Goal: Task Accomplishment & Management: Manage account settings

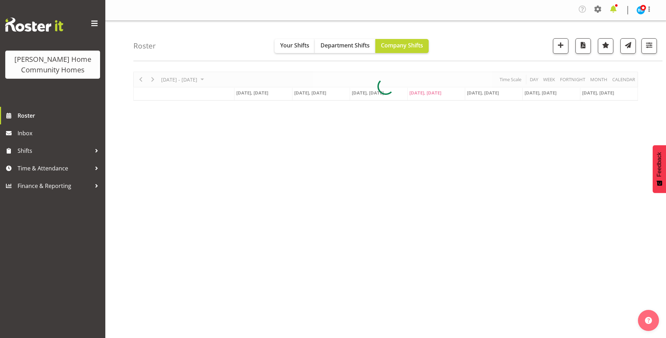
click at [614, 9] on span at bounding box center [613, 9] width 11 height 11
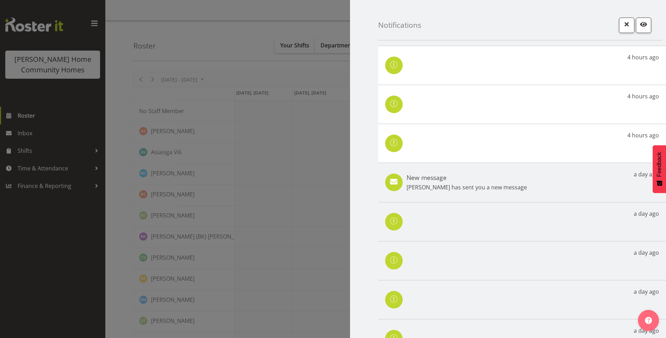
click p "[PERSON_NAME] has sent you a new message"
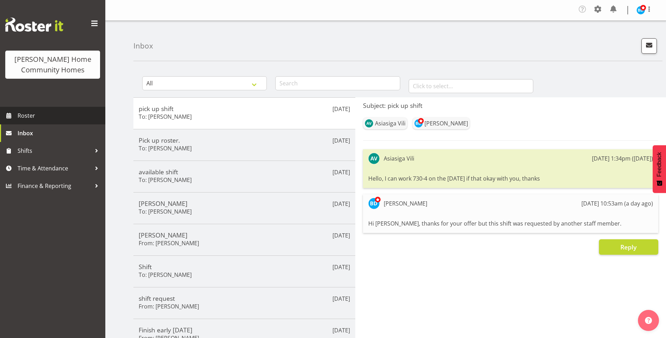
click at [44, 118] on span "Roster" at bounding box center [60, 115] width 84 height 11
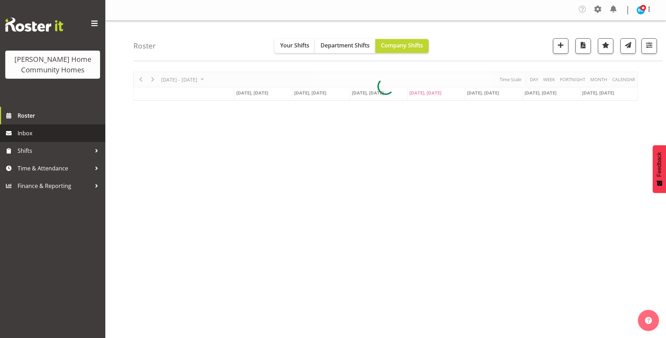
click at [33, 135] on span "Inbox" at bounding box center [60, 133] width 84 height 11
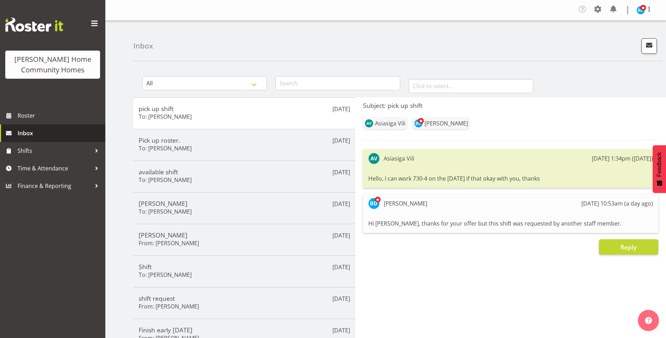
click at [33, 135] on span "Inbox" at bounding box center [60, 133] width 84 height 11
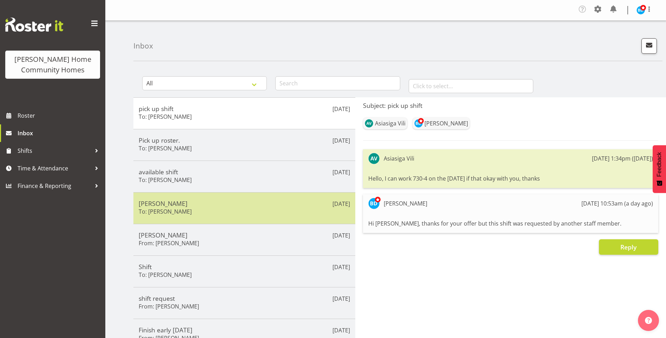
click at [194, 211] on div "Miyoung Chung To: Miyoung Chung" at bounding box center [244, 207] width 211 height 17
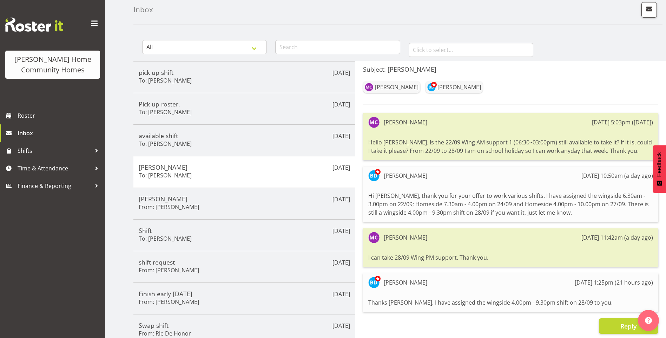
scroll to position [70, 0]
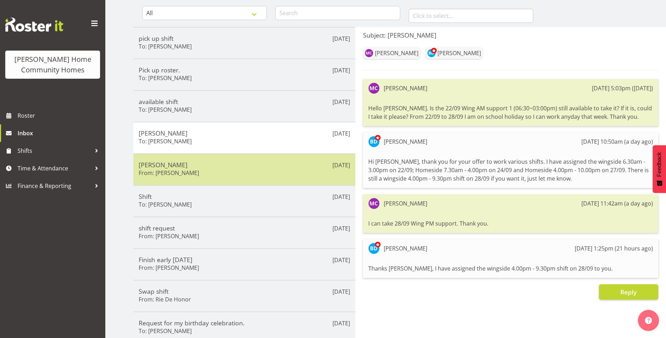
click at [223, 168] on h5 "[PERSON_NAME]" at bounding box center [244, 165] width 211 height 8
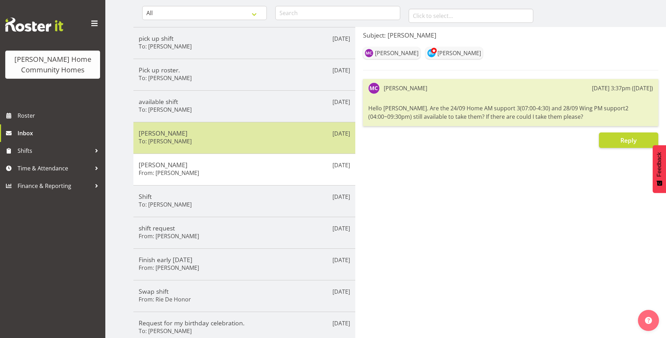
click at [215, 138] on div "Miyoung Chung To: Miyoung Chung" at bounding box center [244, 137] width 211 height 17
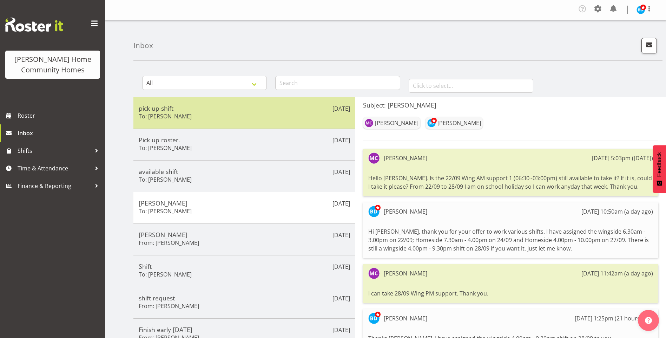
scroll to position [0, 0]
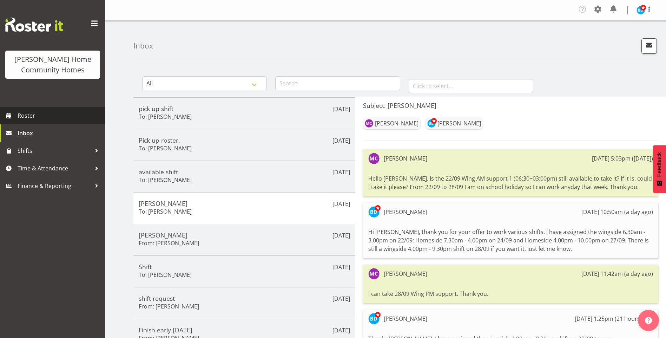
click at [30, 114] on span "Roster" at bounding box center [60, 115] width 84 height 11
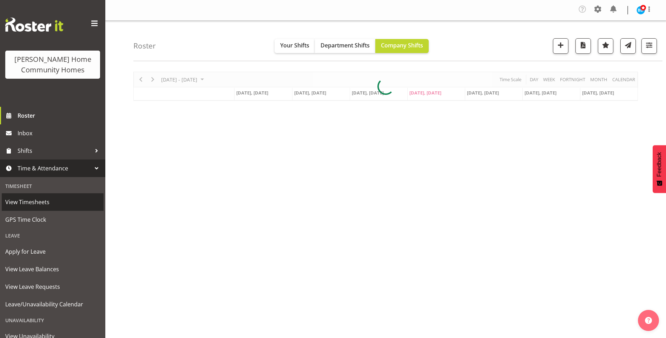
click at [40, 200] on span "View Timesheets" at bounding box center [52, 202] width 95 height 11
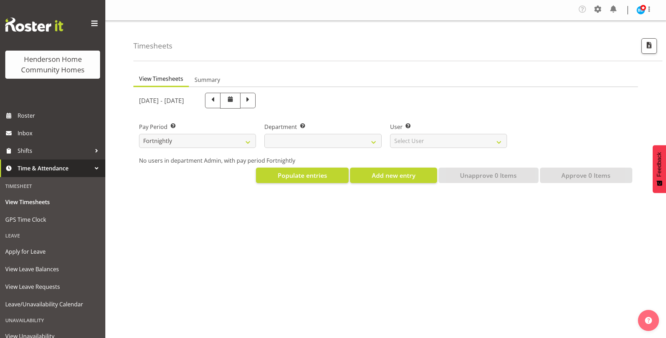
select select
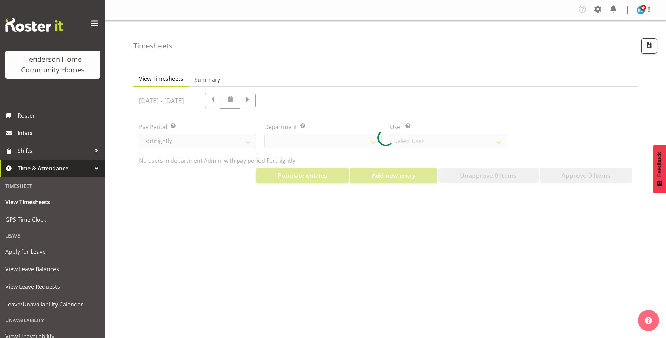
select select "8515"
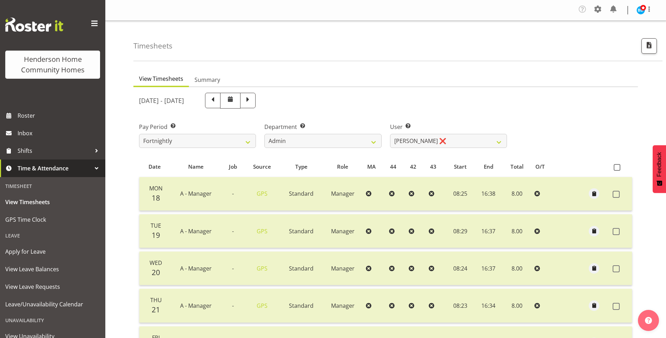
click at [256, 100] on span at bounding box center [247, 100] width 15 height 15
select select
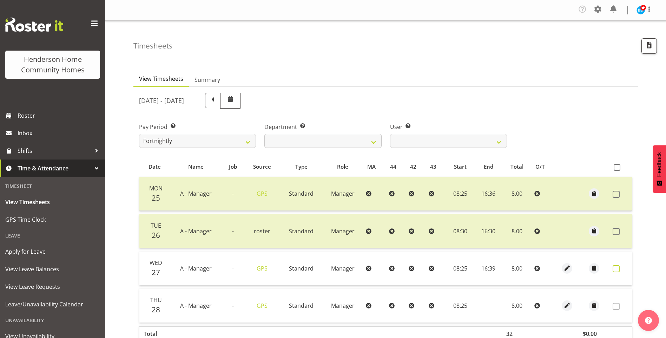
drag, startPoint x: 614, startPoint y: 267, endPoint x: 617, endPoint y: 280, distance: 13.3
click at [615, 267] on span at bounding box center [616, 268] width 7 height 7
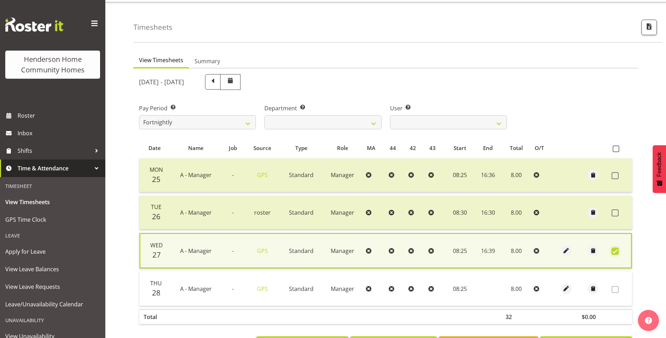
scroll to position [48, 0]
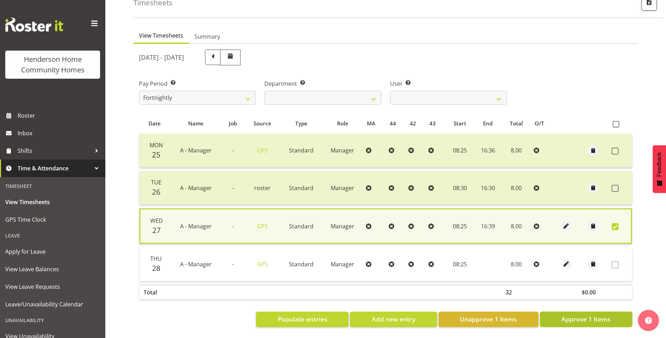
click at [591, 317] on span "Approve 1 Items" at bounding box center [585, 318] width 49 height 9
checkbox input "false"
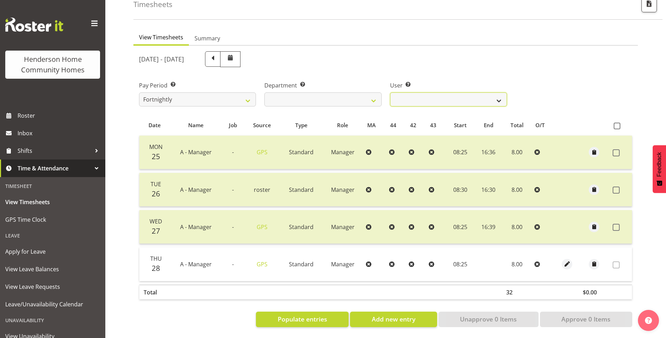
click at [401, 94] on select "Barbara Dunlop ❌ Emily-Jayne Ashton ❌ Johanna Molina ❌ Kirsty Crossley ❌" at bounding box center [448, 99] width 117 height 14
select select "11346"
click at [390, 92] on select "Barbara Dunlop ❌ Emily-Jayne Ashton ❌ Johanna Molina ❌ Kirsty Crossley ❌" at bounding box center [448, 99] width 117 height 14
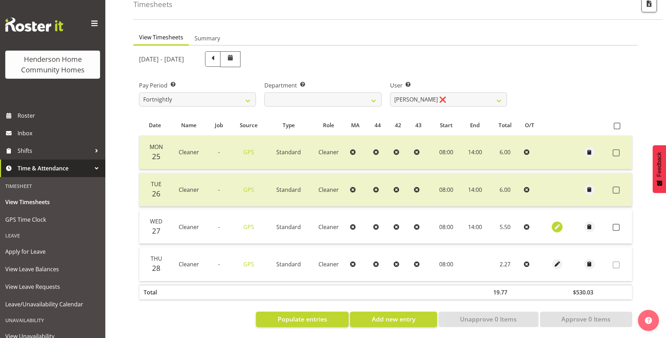
click at [556, 223] on span "button" at bounding box center [557, 227] width 8 height 8
select select "Standard"
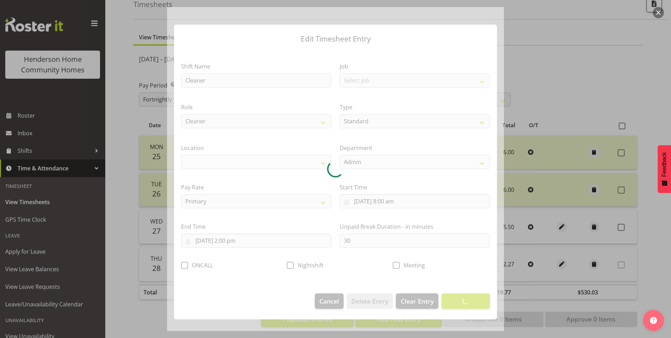
select select "1067"
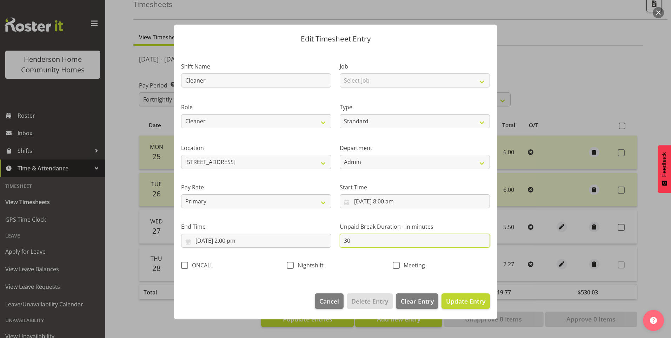
drag, startPoint x: 322, startPoint y: 234, endPoint x: 274, endPoint y: 220, distance: 50.4
click at [290, 228] on div "Shift Name Cleaner Job Select Job Floater Role Cleaner Type Off Standard Public…" at bounding box center [335, 163] width 317 height 223
type input "0"
click at [473, 303] on span "Update Entry" at bounding box center [465, 301] width 39 height 8
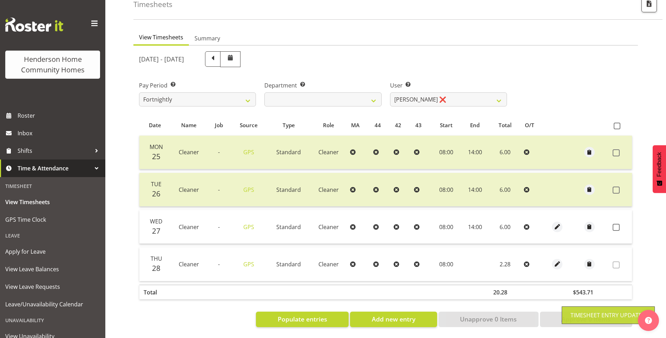
click at [619, 224] on span at bounding box center [616, 227] width 7 height 7
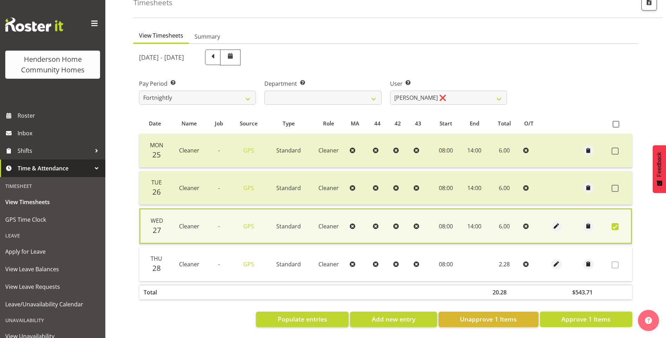
click at [600, 316] on span "Approve 1 Items" at bounding box center [585, 318] width 49 height 9
checkbox input "false"
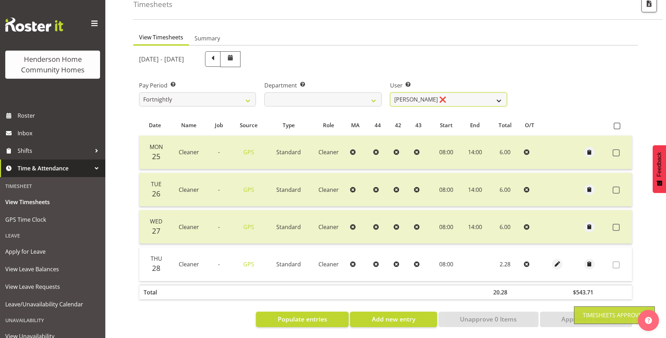
click at [410, 93] on select "Barbara Dunlop ❌ Emily-Jayne Ashton ❌ Johanna Molina ❌ Kirsty Crossley ❌" at bounding box center [448, 99] width 117 height 14
select select "8557"
click at [390, 92] on select "Barbara Dunlop ❌ Emily-Jayne Ashton ❌ Johanna Molina ❌ Kirsty Crossley ❌" at bounding box center [448, 99] width 117 height 14
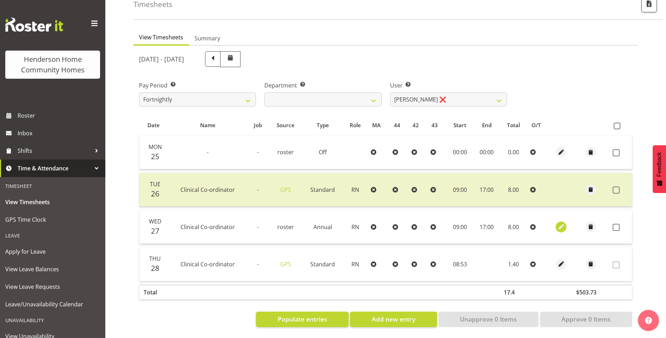
click at [563, 223] on span "button" at bounding box center [561, 227] width 8 height 8
select select "1216"
select select "Annual"
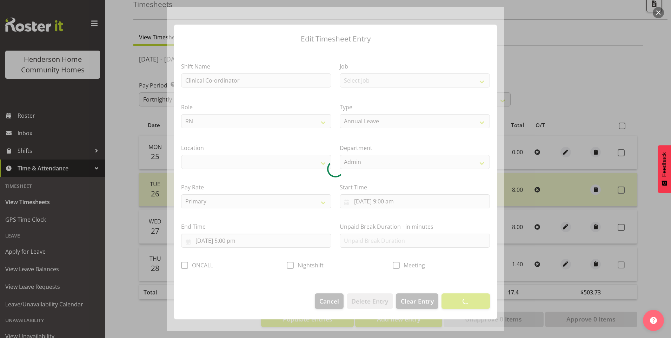
select select "1067"
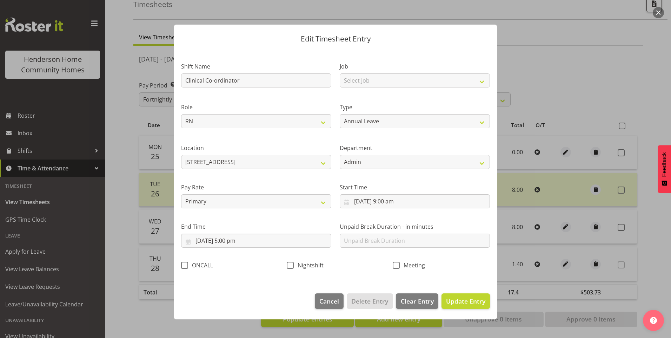
click at [623, 222] on div at bounding box center [335, 169] width 671 height 338
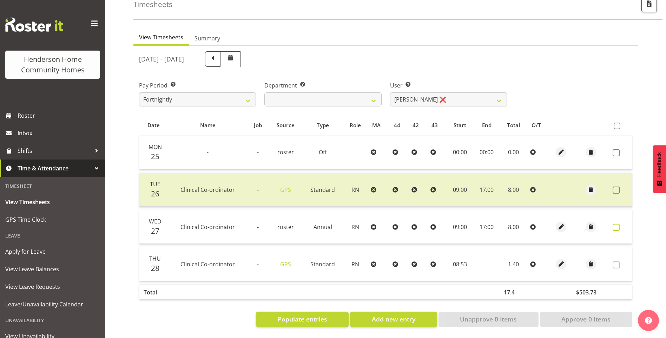
click at [617, 224] on span at bounding box center [616, 227] width 7 height 7
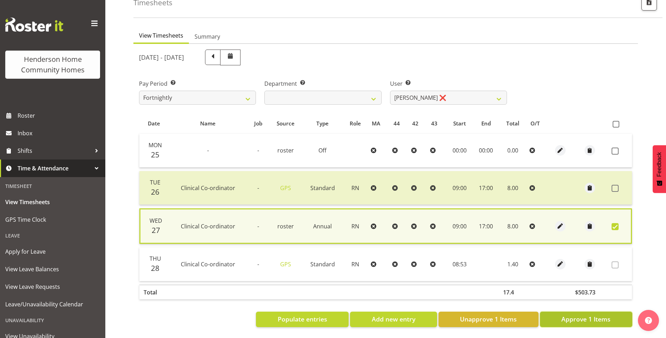
click at [565, 314] on span "Approve 1 Items" at bounding box center [585, 318] width 49 height 9
checkbox input "false"
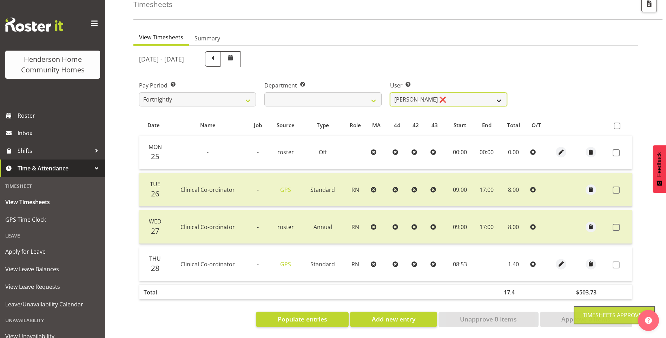
click at [407, 93] on select "Barbara Dunlop ❌ Emily-Jayne Ashton ❌ Johanna Molina ❌ Kirsty Crossley ❌" at bounding box center [448, 99] width 117 height 14
select select "8517"
click at [390, 92] on select "Barbara Dunlop ❌ Emily-Jayne Ashton ❌ Johanna Molina ❌ Kirsty Crossley ❌" at bounding box center [448, 99] width 117 height 14
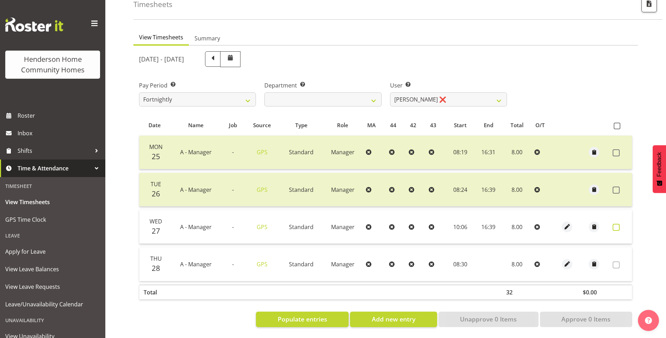
click at [620, 224] on label at bounding box center [618, 227] width 11 height 7
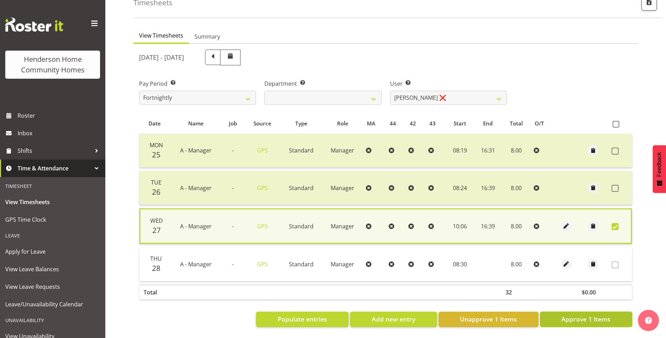
click at [587, 314] on span "Approve 1 Items" at bounding box center [585, 318] width 49 height 9
checkbox input "false"
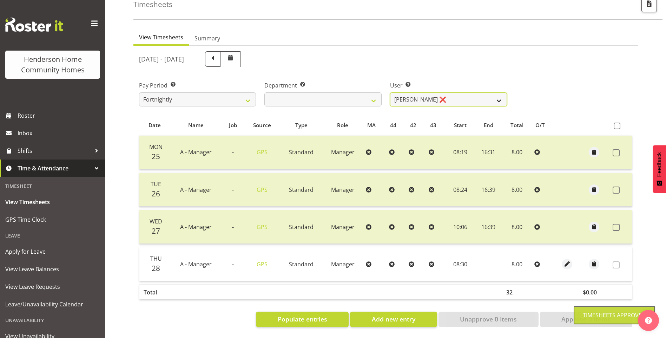
click at [422, 96] on select "Barbara Dunlop ❌ Emily-Jayne Ashton ❌ Johanna Molina ❌ Kirsty Crossley ❌" at bounding box center [448, 99] width 117 height 14
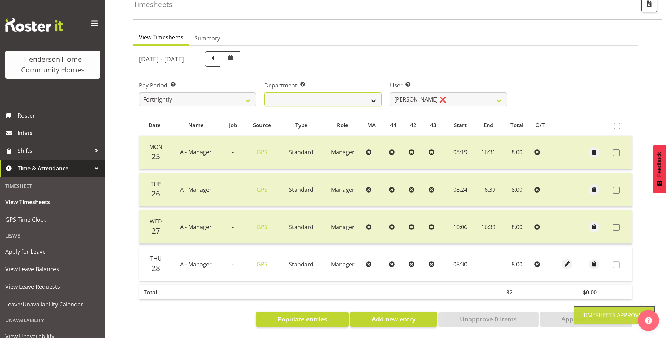
click at [343, 93] on select "Admin Homeside Houses Wingside" at bounding box center [322, 99] width 117 height 14
select select "746"
click at [264, 92] on select "Admin Homeside Houses Wingside" at bounding box center [322, 99] width 117 height 14
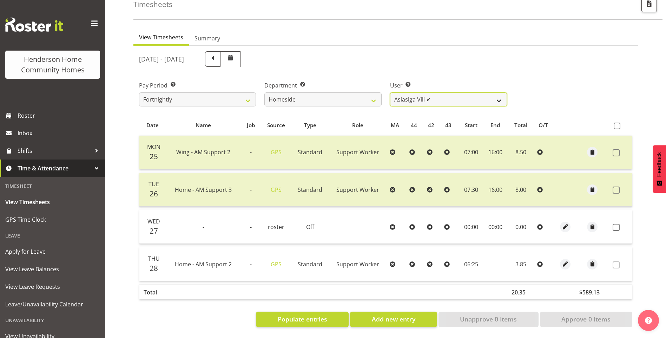
click at [430, 92] on select "Asiasiga Vili ✔ Billie-Rose Dunlop ❌ Brijesh (BK) Kachhadiya ❌ Cheenee Vargas ❌…" at bounding box center [448, 99] width 117 height 14
select select "8539"
click at [390, 92] on select "Asiasiga Vili ✔ Billie-Rose Dunlop ❌ Brijesh (BK) Kachhadiya ❌ Cheenee Vargas ❌…" at bounding box center [448, 99] width 117 height 14
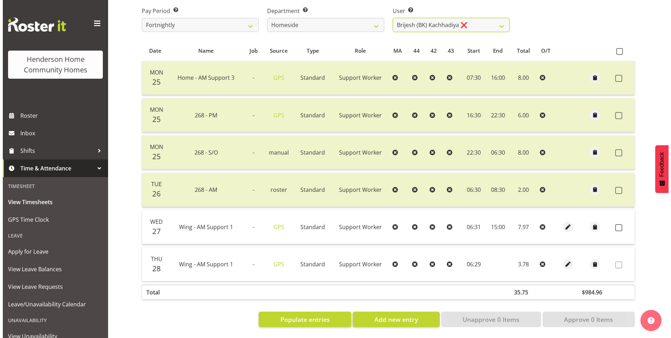
scroll to position [121, 0]
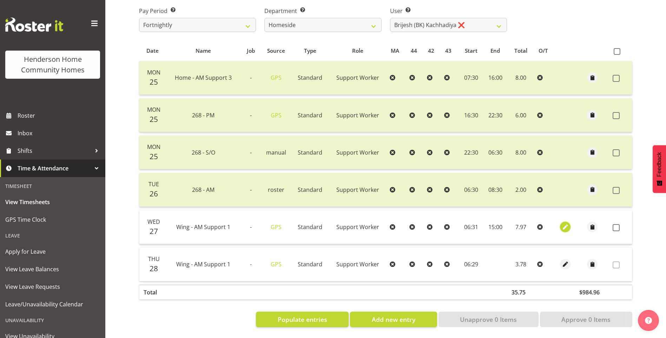
click at [568, 223] on span "button" at bounding box center [565, 227] width 8 height 8
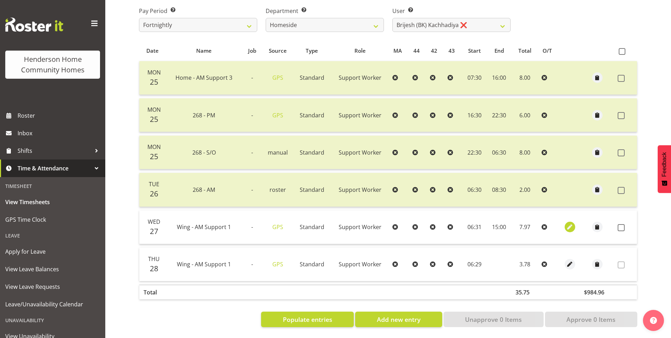
select select "Standard"
select select "749"
select select "7"
select select "2025"
select select "6"
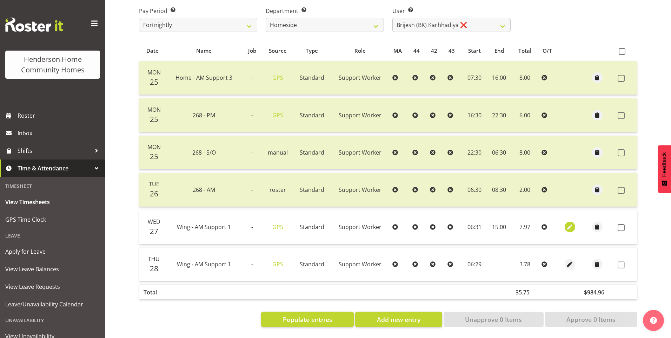
select select "31"
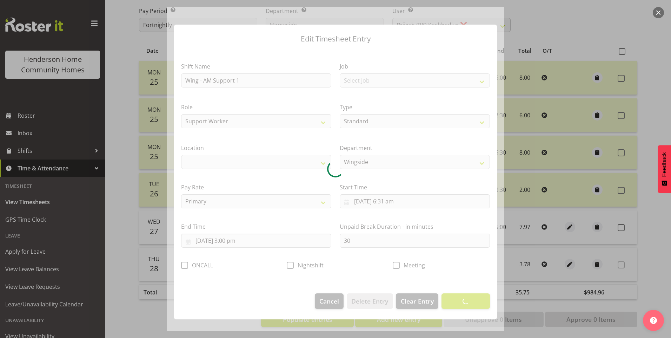
select select "1071"
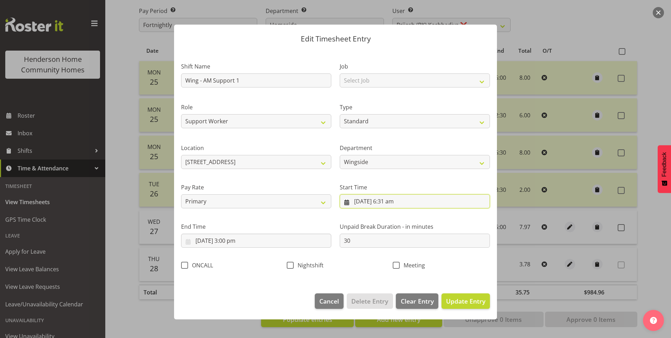
click at [398, 203] on input "27/08/2025, 6:31 am" at bounding box center [415, 201] width 150 height 14
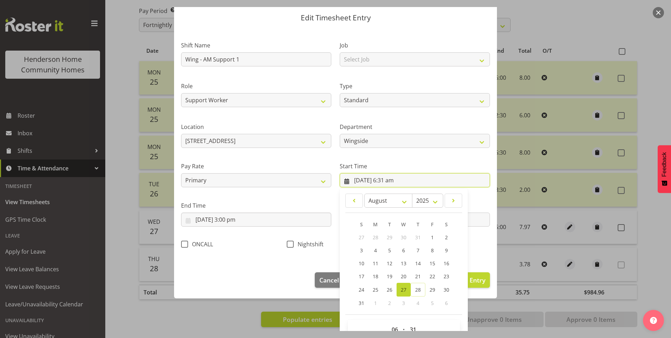
scroll to position [38, 0]
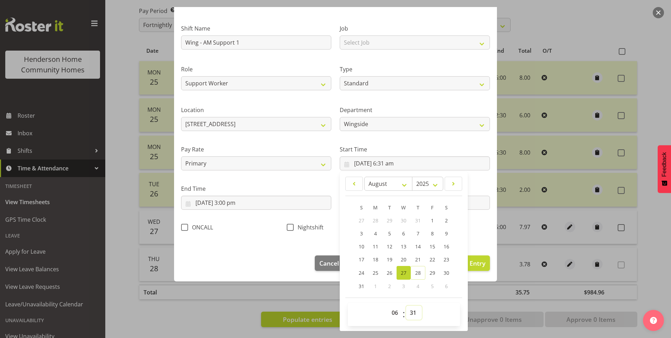
drag, startPoint x: 408, startPoint y: 312, endPoint x: 410, endPoint y: 307, distance: 5.7
click at [408, 311] on select "00 01 02 03 04 05 06 07 08 09 10 11 12 13 14 15 16 17 18 19 20 21 22 23 24 25 2…" at bounding box center [414, 312] width 16 height 14
select select "30"
click at [406, 305] on select "00 01 02 03 04 05 06 07 08 09 10 11 12 13 14 15 16 17 18 19 20 21 22 23 24 25 2…" at bounding box center [414, 312] width 16 height 14
type input "27/08/2025, 6:30 am"
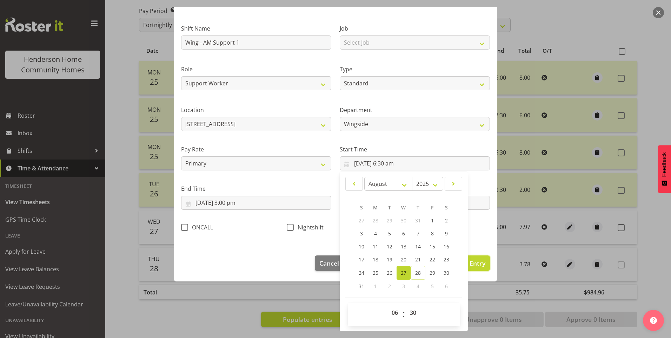
click at [479, 266] on span "Update Entry" at bounding box center [465, 263] width 39 height 8
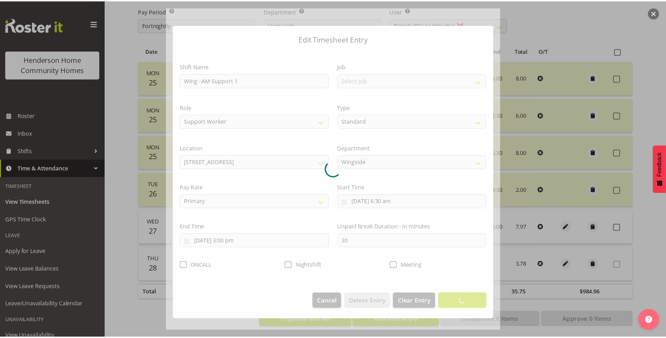
scroll to position [0, 0]
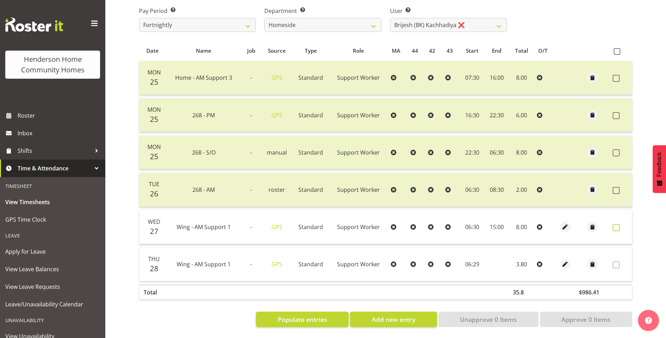
click at [616, 224] on span at bounding box center [616, 227] width 7 height 7
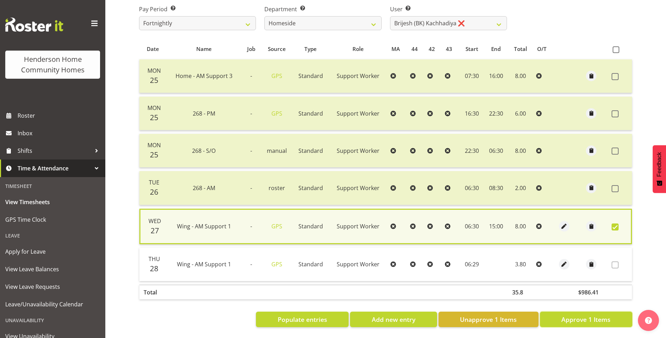
drag, startPoint x: 590, startPoint y: 312, endPoint x: 584, endPoint y: 302, distance: 12.2
click at [591, 315] on span "Approve 1 Items" at bounding box center [585, 319] width 49 height 9
checkbox input "false"
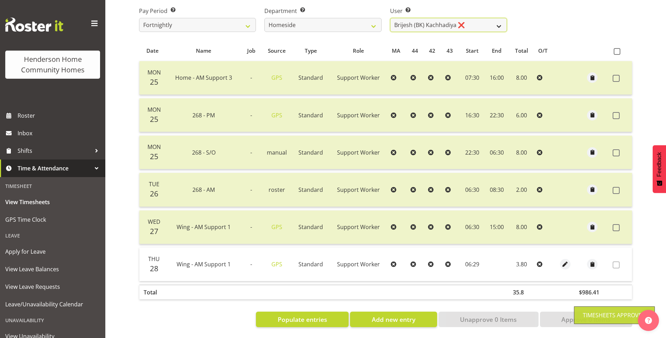
click at [403, 18] on select "Asiasiga Vili ❌ Billie-Rose Dunlop ❌ Brijesh (BK) Kachhadiya ❌ Cheenee Vargas ❌…" at bounding box center [448, 25] width 117 height 14
click at [390, 18] on select "Asiasiga Vili ❌ Billie-Rose Dunlop ❌ Brijesh (BK) Kachhadiya ❌ Cheenee Vargas ❌…" at bounding box center [448, 25] width 117 height 14
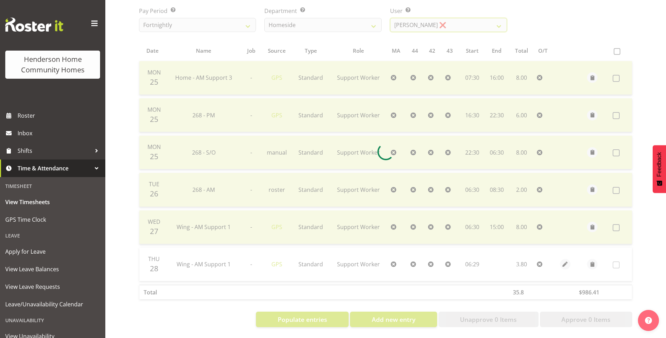
scroll to position [15, 0]
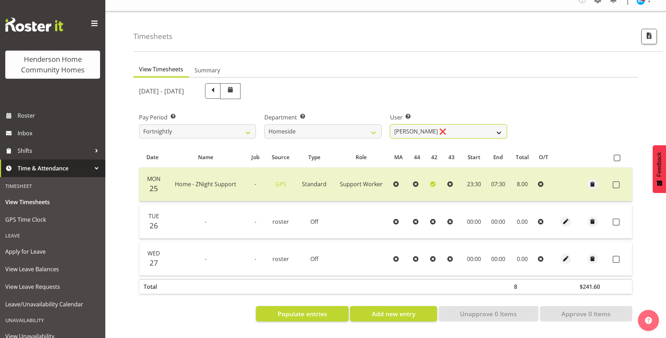
click at [438, 124] on select "Asiasiga Vili ❌ Billie-Rose Dunlop ❌ Brijesh (BK) Kachhadiya ❌ Cheenee Vargas ❌…" at bounding box center [448, 131] width 117 height 14
select select "8534"
click at [390, 124] on select "Asiasiga Vili ❌ Billie-Rose Dunlop ❌ Brijesh (BK) Kachhadiya ❌ Cheenee Vargas ❌…" at bounding box center [448, 131] width 117 height 14
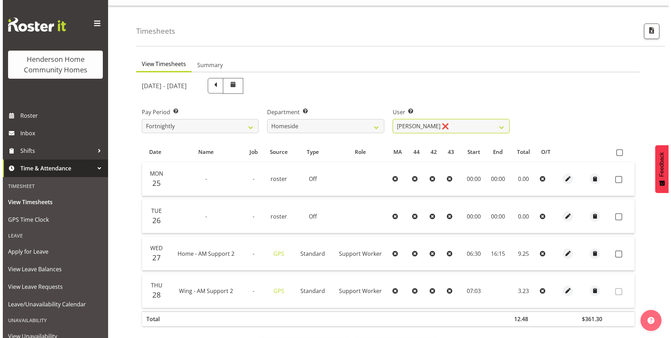
scroll to position [47, 0]
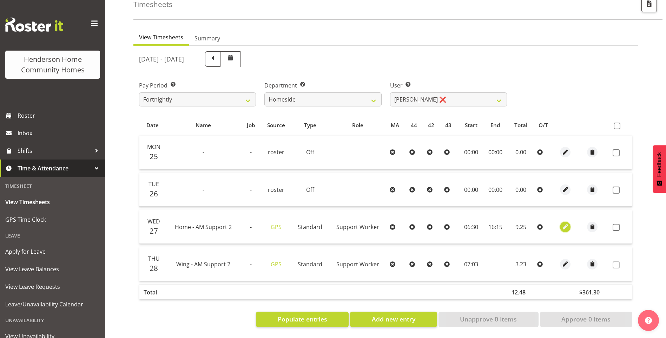
click at [566, 223] on span "button" at bounding box center [565, 227] width 8 height 8
select select "Standard"
select select "7"
select select "2025"
select select "16"
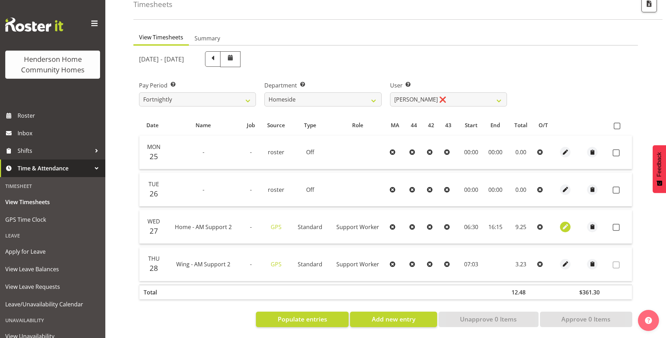
select select "15"
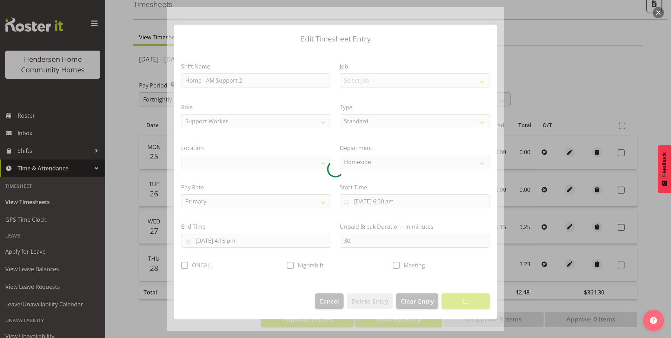
select select "1067"
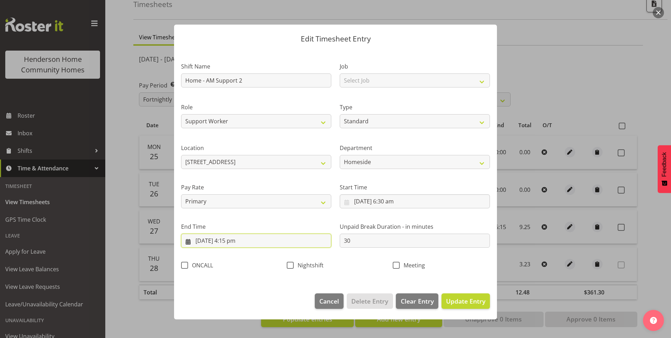
click at [237, 242] on input "27/08/2025, 4:15 pm" at bounding box center [256, 240] width 150 height 14
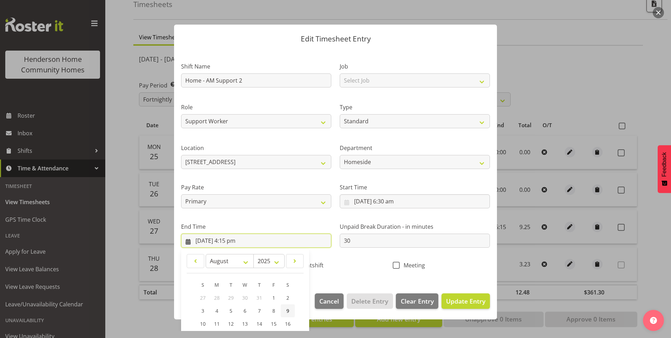
scroll to position [77, 0]
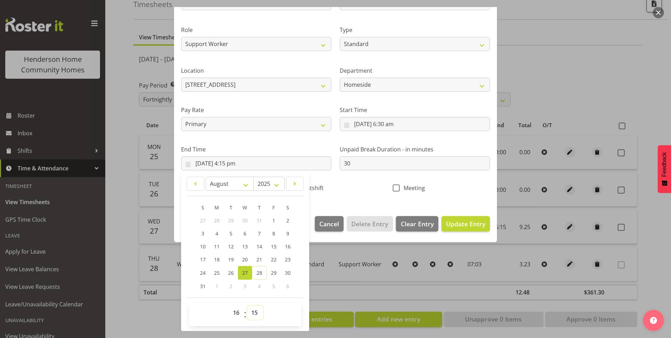
drag, startPoint x: 258, startPoint y: 314, endPoint x: 258, endPoint y: 307, distance: 6.3
click at [258, 313] on select "00 01 02 03 04 05 06 07 08 09 10 11 12 13 14 15 16 17 18 19 20 21 22 23 24 25 2…" at bounding box center [256, 312] width 16 height 14
select select "0"
click at [248, 305] on select "00 01 02 03 04 05 06 07 08 09 10 11 12 13 14 15 16 17 18 19 20 21 22 23 24 25 2…" at bounding box center [256, 312] width 16 height 14
type input "27/08/2025, 4:00 pm"
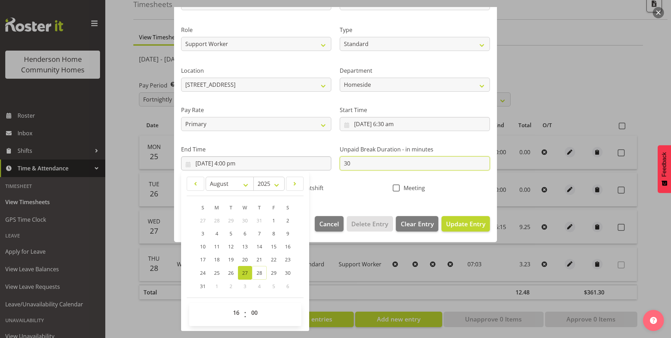
drag, startPoint x: 362, startPoint y: 166, endPoint x: 223, endPoint y: 142, distance: 141.1
click at [273, 156] on div "Shift Name Home - AM Support 2 Job Select Job Floater Role Support Worker Type …" at bounding box center [335, 86] width 317 height 223
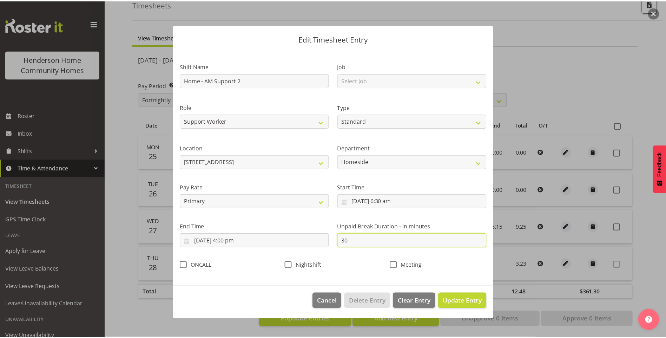
scroll to position [0, 0]
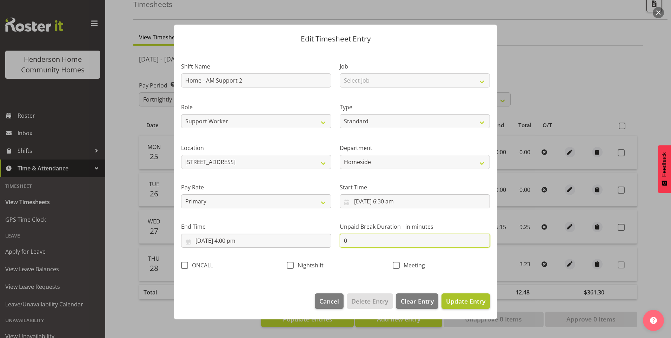
type input "0"
click at [482, 302] on span "Update Entry" at bounding box center [465, 301] width 39 height 8
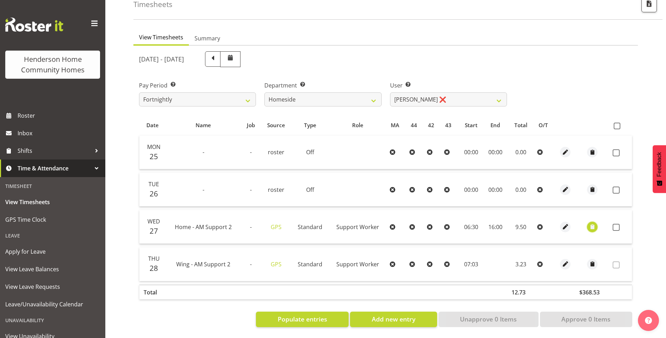
click at [595, 223] on span "button" at bounding box center [592, 227] width 8 height 8
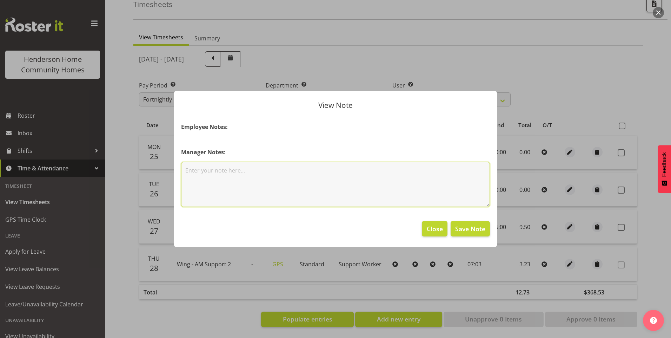
click at [283, 171] on textarea at bounding box center [335, 184] width 309 height 45
type textarea "Late due to incident at picnic at Victoria Park"
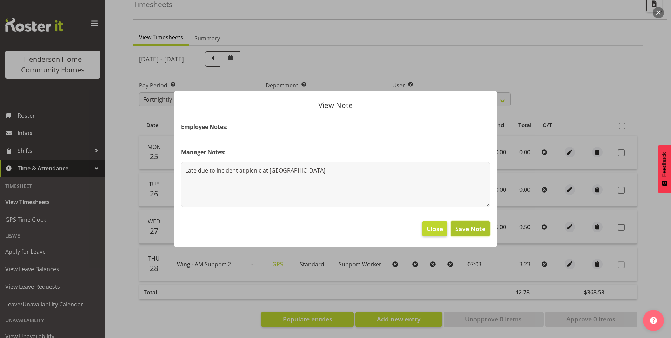
click at [479, 227] on span "Save Note" at bounding box center [470, 228] width 30 height 9
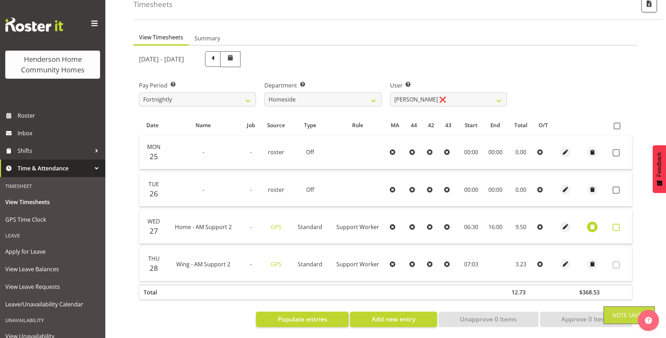
click at [620, 224] on label at bounding box center [618, 227] width 11 height 7
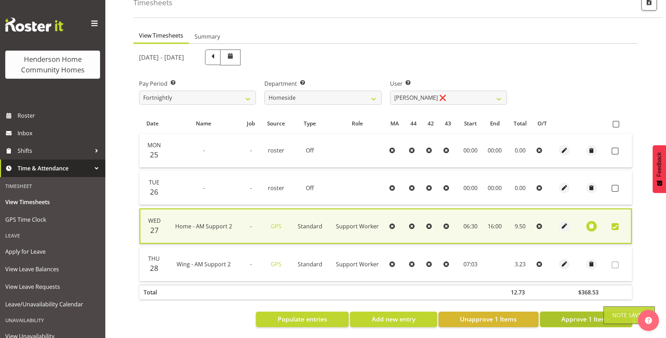
click at [584, 314] on span "Approve 1 Items" at bounding box center [585, 318] width 49 height 9
checkbox input "false"
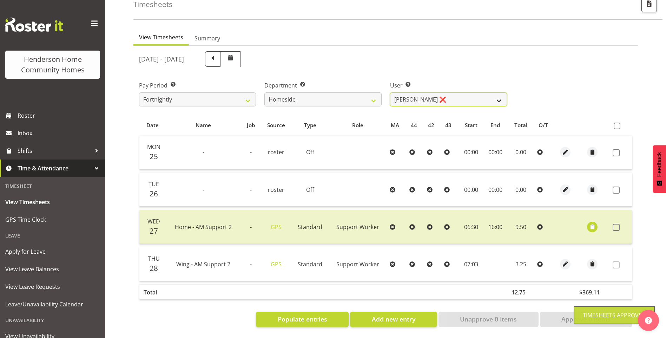
click at [409, 92] on select "Asiasiga Vili ❌ Billie-Rose Dunlop ❌ Brijesh (BK) Kachhadiya ❌ Cheenee Vargas ❌…" at bounding box center [448, 99] width 117 height 14
click at [390, 92] on select "Asiasiga Vili ❌ Billie-Rose Dunlop ❌ Brijesh (BK) Kachhadiya ❌ Cheenee Vargas ❌…" at bounding box center [448, 99] width 117 height 14
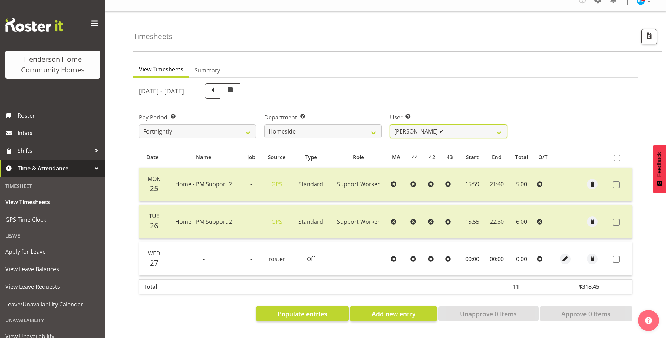
scroll to position [15, 0]
click at [409, 127] on select "Asiasiga Vili ❌ Billie-Rose Dunlop ❌ Brijesh (BK) Kachhadiya ❌ Cheenee Vargas ❌…" at bounding box center [448, 131] width 117 height 14
select select "10095"
click at [390, 124] on select "Asiasiga Vili ❌ Billie-Rose Dunlop ❌ Brijesh (BK) Kachhadiya ❌ Cheenee Vargas ❌…" at bounding box center [448, 131] width 117 height 14
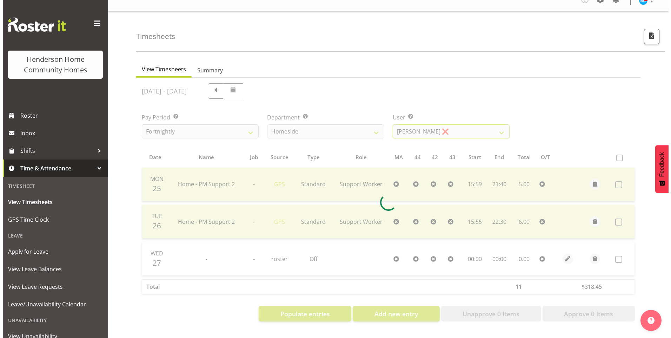
scroll to position [47, 0]
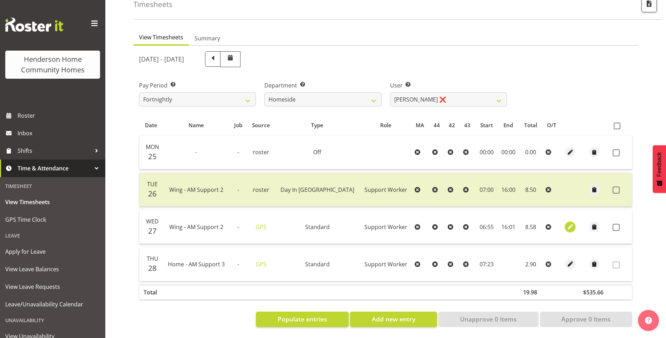
click at [566, 223] on span "button" at bounding box center [570, 227] width 8 height 8
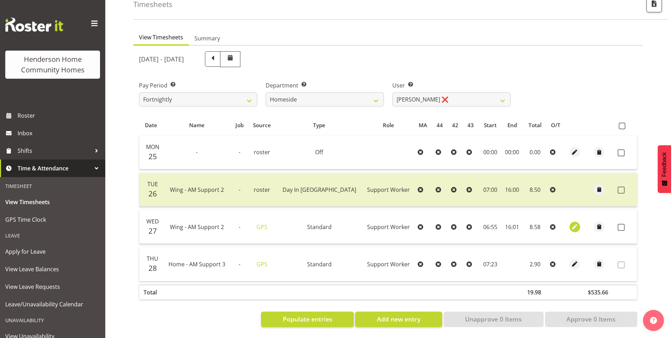
select select "Standard"
select select "749"
select select "7"
select select "2025"
select select "6"
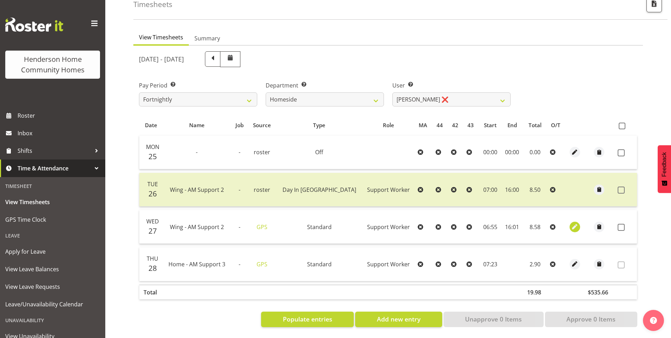
select select "55"
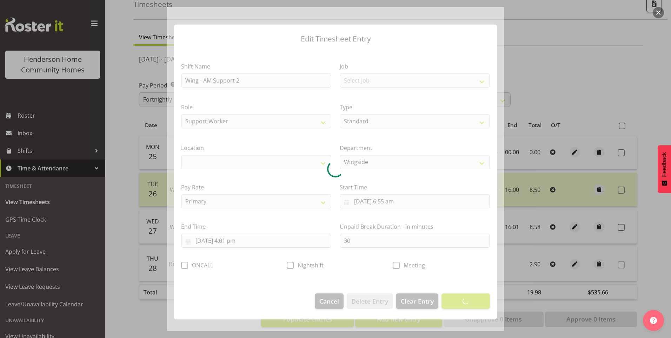
select select "1071"
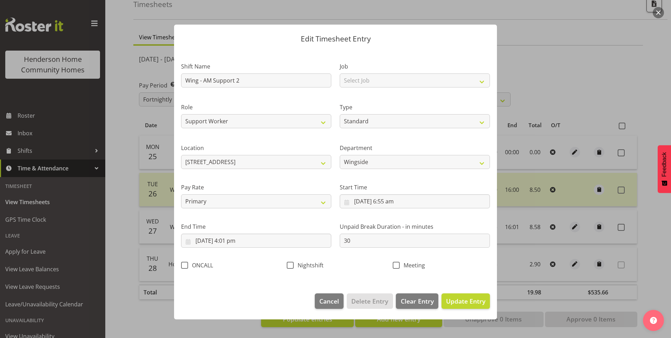
click at [393, 209] on div "Start Time 27/08/2025, 6:55 am January February March April May June July Augus…" at bounding box center [415, 192] width 159 height 39
click at [393, 203] on input "27/08/2025, 6:55 am" at bounding box center [415, 201] width 150 height 14
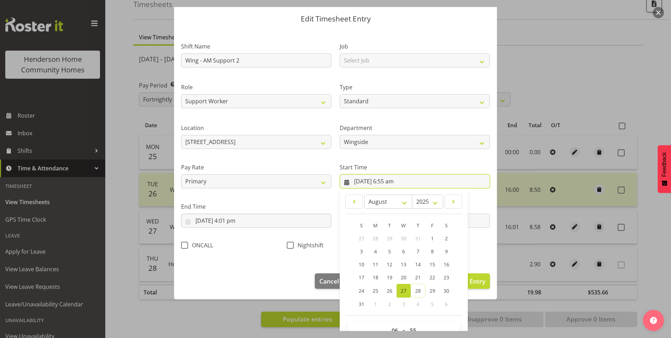
scroll to position [38, 0]
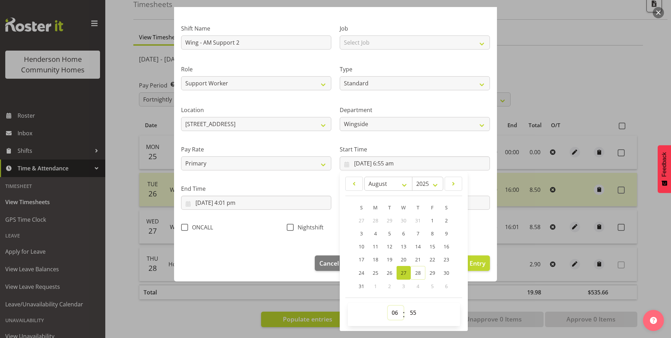
drag, startPoint x: 389, startPoint y: 309, endPoint x: 390, endPoint y: 305, distance: 4.3
click at [389, 308] on select "00 01 02 03 04 05 06 07 08 09 10 11 12 13 14 15 16 17 18 19 20 21 22 23" at bounding box center [396, 312] width 16 height 14
select select "7"
click at [388, 305] on select "00 01 02 03 04 05 06 07 08 09 10 11 12 13 14 15 16 17 18 19 20 21 22 23" at bounding box center [396, 312] width 16 height 14
type input "27/08/2025, 7:55 am"
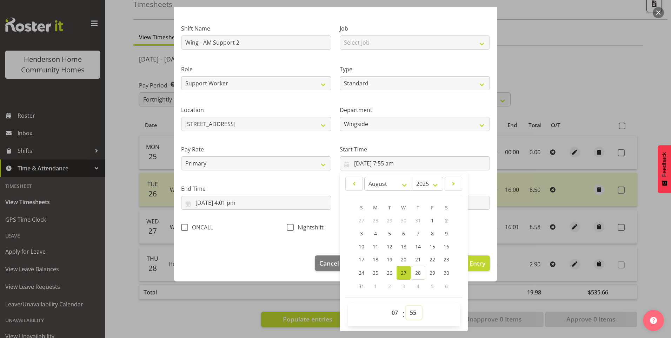
click at [410, 312] on select "00 01 02 03 04 05 06 07 08 09 10 11 12 13 14 15 16 17 18 19 20 21 22 23 24 25 2…" at bounding box center [414, 312] width 16 height 14
drag, startPoint x: 409, startPoint y: 309, endPoint x: 411, endPoint y: 304, distance: 4.6
click at [411, 305] on select "00 01 02 03 04 05 06 07 08 09 10 11 12 13 14 15 16 17 18 19 20 21 22 23 24 25 2…" at bounding box center [414, 312] width 16 height 14
select select "0"
click at [406, 305] on select "00 01 02 03 04 05 06 07 08 09 10 11 12 13 14 15 16 17 18 19 20 21 22 23 24 25 2…" at bounding box center [414, 312] width 16 height 14
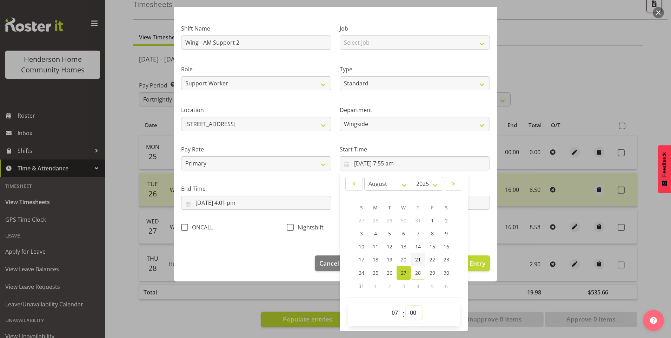
type input "27/08/2025, 7:00 am"
click at [245, 206] on input "27/08/2025, 4:01 pm" at bounding box center [256, 203] width 150 height 14
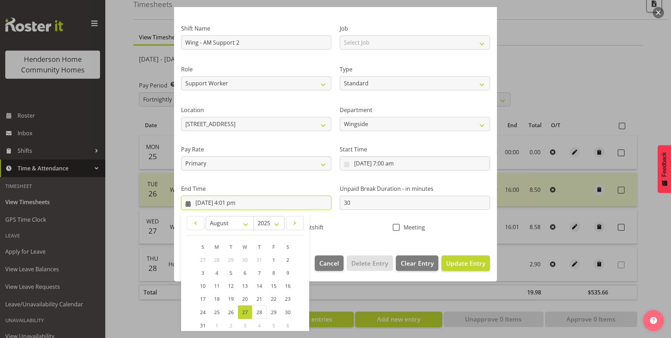
scroll to position [77, 0]
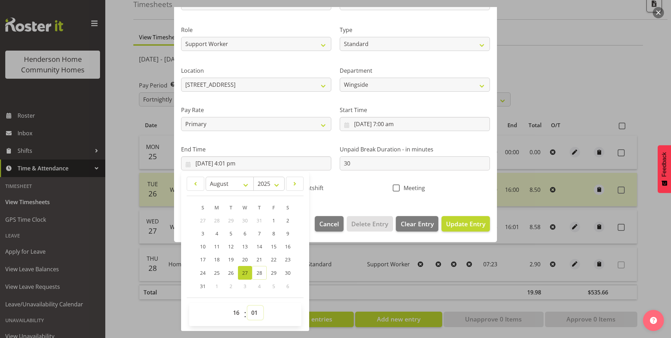
drag, startPoint x: 251, startPoint y: 310, endPoint x: 254, endPoint y: 305, distance: 5.3
click at [253, 309] on select "00 01 02 03 04 05 06 07 08 09 10 11 12 13 14 15 16 17 18 19 20 21 22 23 24 25 2…" at bounding box center [256, 312] width 16 height 14
select select "0"
click at [248, 305] on select "00 01 02 03 04 05 06 07 08 09 10 11 12 13 14 15 16 17 18 19 20 21 22 23 24 25 2…" at bounding box center [256, 312] width 16 height 14
type input "27/08/2025, 4:00 pm"
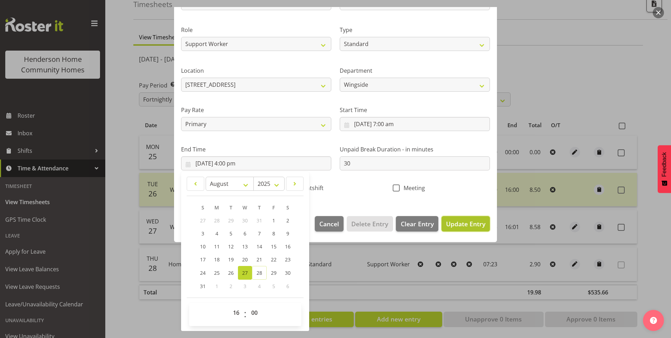
click at [465, 220] on span "Update Entry" at bounding box center [465, 223] width 39 height 8
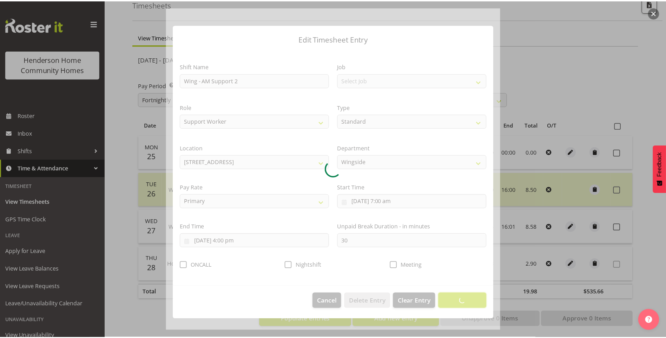
scroll to position [0, 0]
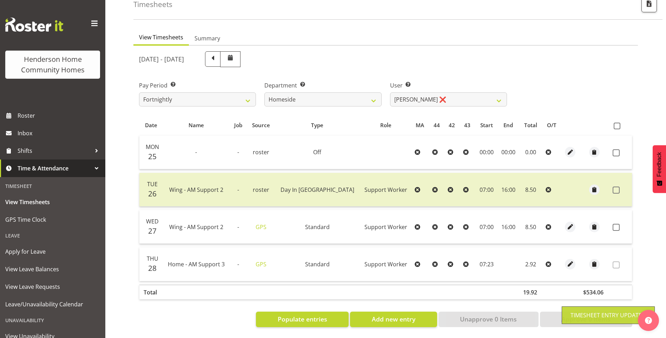
click at [617, 224] on span at bounding box center [616, 227] width 7 height 7
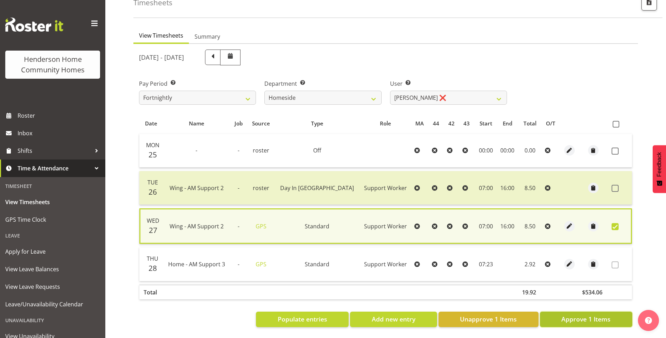
click at [580, 314] on span "Approve 1 Items" at bounding box center [585, 318] width 49 height 9
checkbox input "false"
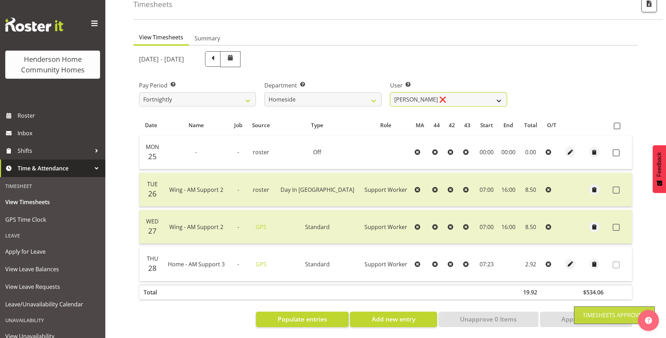
click at [419, 92] on select "Asiasiga Vili ❌ Billie-Rose Dunlop ❌ Brijesh (BK) Kachhadiya ❌ Cheenee Vargas ❌…" at bounding box center [448, 99] width 117 height 14
click at [390, 92] on select "Asiasiga Vili ❌ Billie-Rose Dunlop ❌ Brijesh (BK) Kachhadiya ❌ Cheenee Vargas ❌…" at bounding box center [448, 99] width 117 height 14
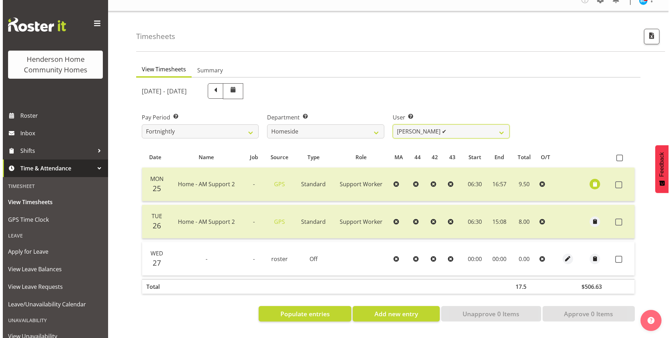
scroll to position [15, 0]
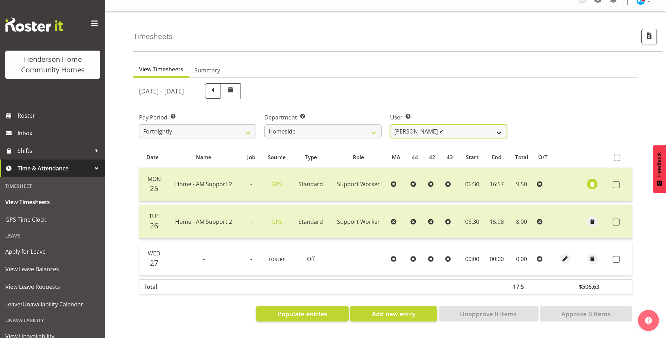
click at [407, 127] on select "Asiasiga Vili ❌ Billie-Rose Dunlop ❌ Brijesh (BK) Kachhadiya ❌ Cheenee Vargas ❌…" at bounding box center [448, 131] width 117 height 14
select select "10523"
click at [390, 124] on select "Asiasiga Vili ❌ Billie-Rose Dunlop ❌ Brijesh (BK) Kachhadiya ❌ Cheenee Vargas ❌…" at bounding box center [448, 131] width 117 height 14
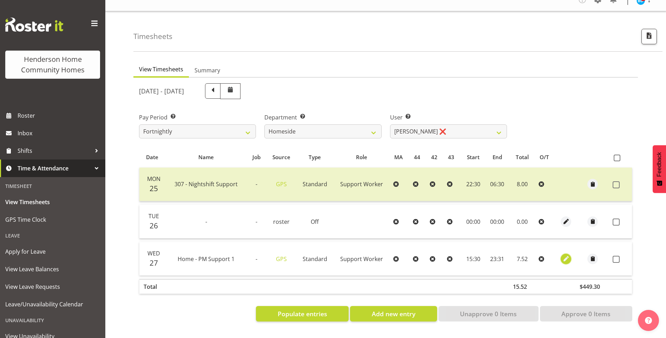
click at [567, 255] on span "button" at bounding box center [566, 259] width 8 height 8
select select "Standard"
select select "7"
select select "2025"
select select "23"
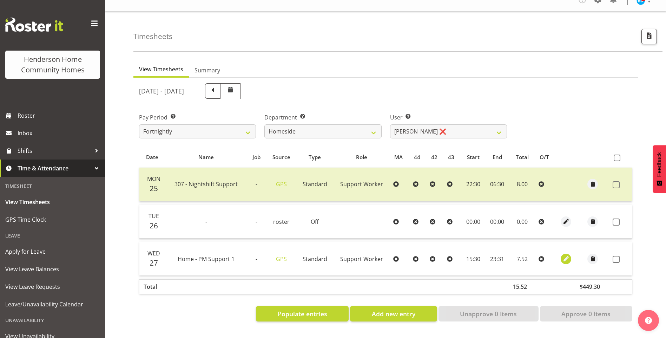
select select "31"
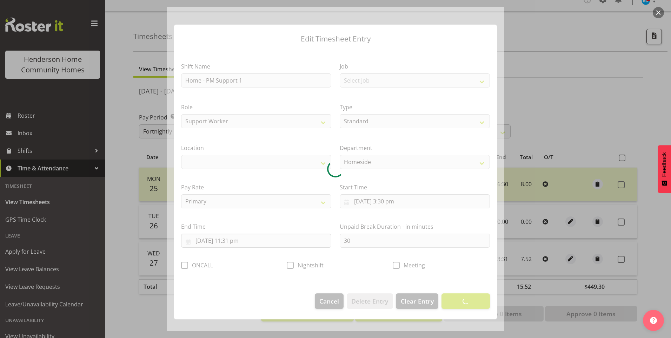
select select "1067"
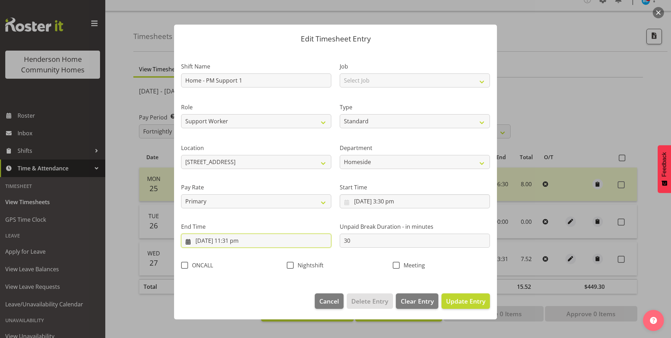
click at [235, 242] on input "27/08/2025, 11:31 pm" at bounding box center [256, 240] width 150 height 14
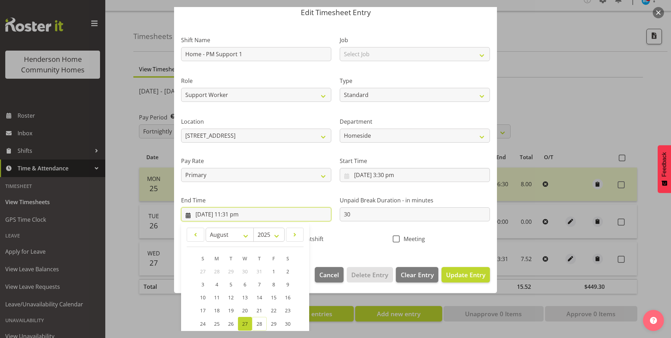
scroll to position [77, 0]
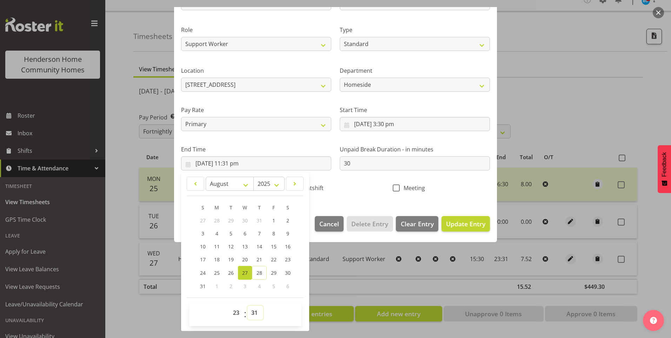
click at [255, 310] on select "00 01 02 03 04 05 06 07 08 09 10 11 12 13 14 15 16 17 18 19 20 21 22 23 24 25 2…" at bounding box center [256, 312] width 16 height 14
select select "30"
click at [248, 305] on select "00 01 02 03 04 05 06 07 08 09 10 11 12 13 14 15 16 17 18 19 20 21 22 23 24 25 2…" at bounding box center [256, 312] width 16 height 14
type input "27/08/2025, 11:30 pm"
click at [464, 225] on span "Update Entry" at bounding box center [465, 223] width 39 height 8
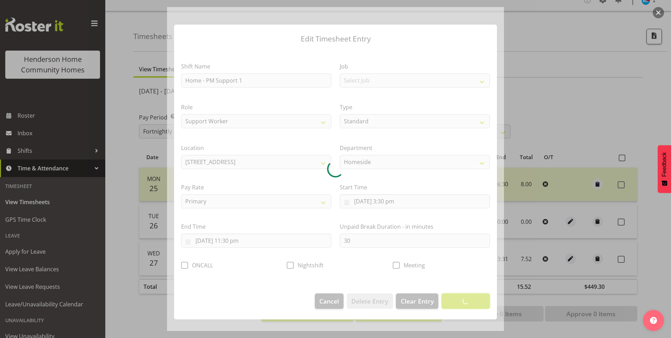
scroll to position [0, 0]
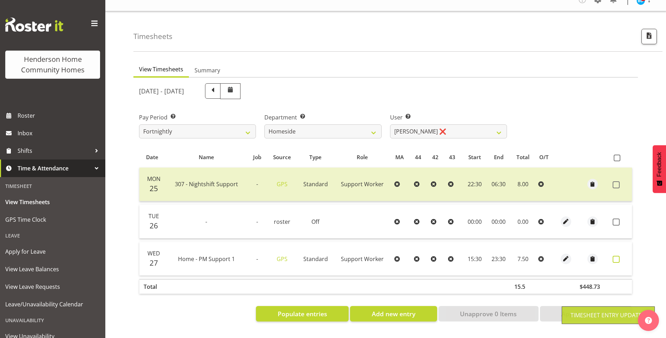
click at [617, 256] on span at bounding box center [616, 259] width 7 height 7
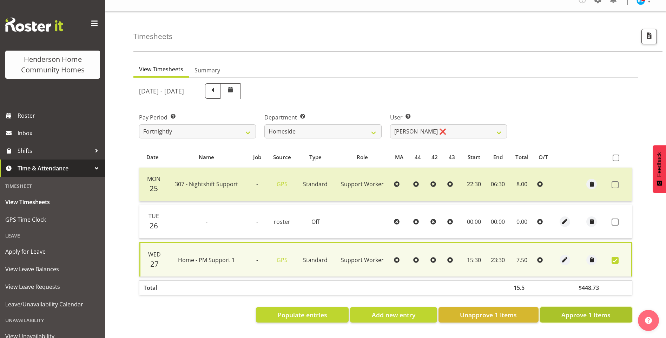
click at [593, 310] on span "Approve 1 Items" at bounding box center [585, 314] width 49 height 9
checkbox input "false"
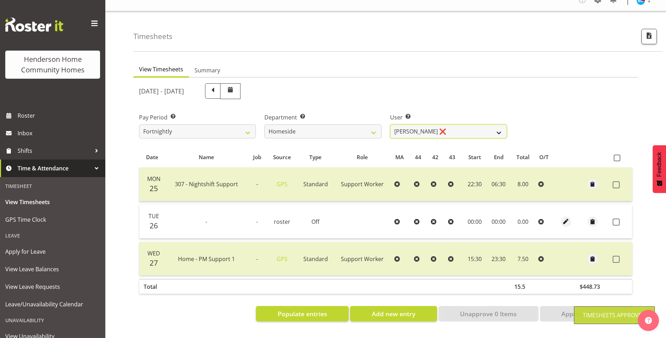
click at [417, 126] on select "Asiasiga Vili ❌ Billie-Rose Dunlop ❌ Brijesh (BK) Kachhadiya ❌ Cheenee Vargas ❌…" at bounding box center [448, 131] width 117 height 14
select select "10404"
click at [390, 124] on select "Asiasiga Vili ❌ Billie-Rose Dunlop ❌ Brijesh (BK) Kachhadiya ❌ Cheenee Vargas ❌…" at bounding box center [448, 131] width 117 height 14
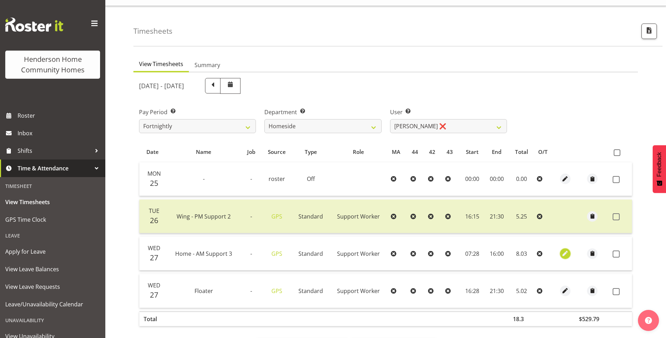
click at [562, 251] on span "button" at bounding box center [565, 253] width 8 height 8
select select "Standard"
select select "7"
select select "2025"
select select "7"
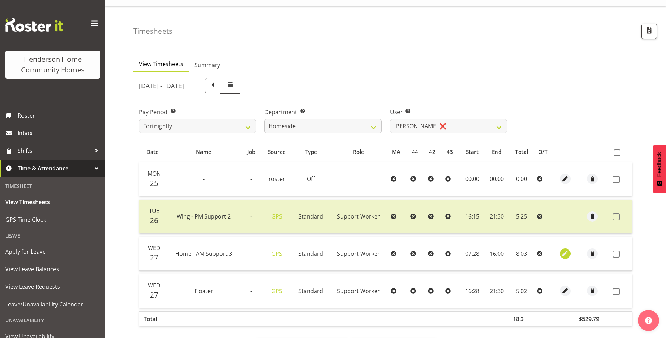
select select "28"
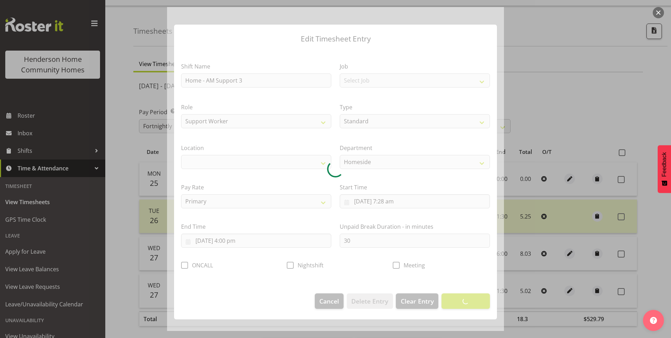
select select "1067"
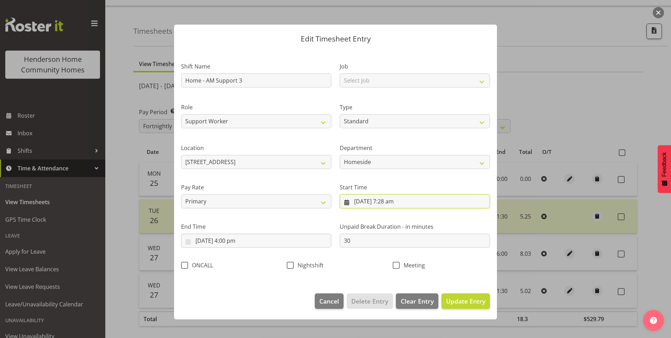
click at [395, 204] on input "27/08/2025, 7:28 am" at bounding box center [415, 201] width 150 height 14
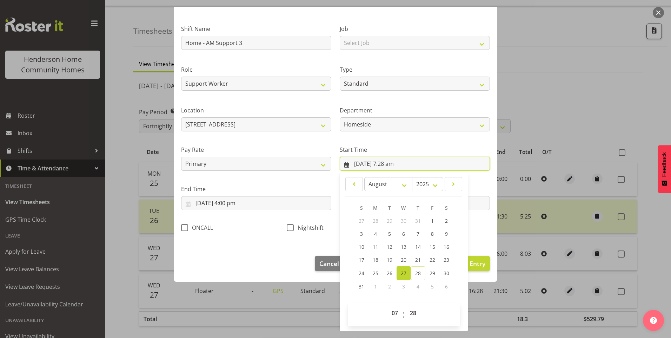
scroll to position [38, 0]
click at [412, 308] on select "00 01 02 03 04 05 06 07 08 09 10 11 12 13 14 15 16 17 18 19 20 21 22 23 24 25 2…" at bounding box center [414, 312] width 16 height 14
select select "30"
click at [406, 305] on select "00 01 02 03 04 05 06 07 08 09 10 11 12 13 14 15 16 17 18 19 20 21 22 23 24 25 2…" at bounding box center [414, 312] width 16 height 14
type input "27/08/2025, 7:30 am"
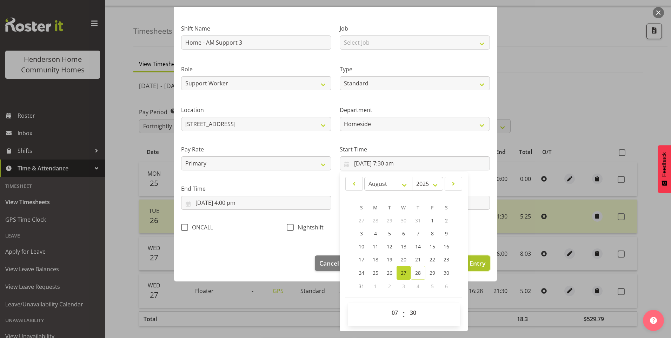
click at [474, 266] on span "Update Entry" at bounding box center [465, 263] width 39 height 8
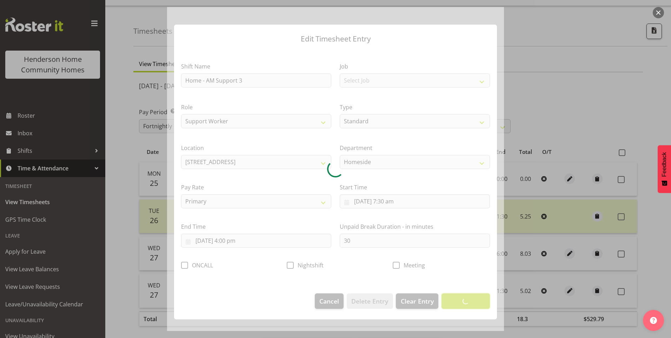
scroll to position [0, 0]
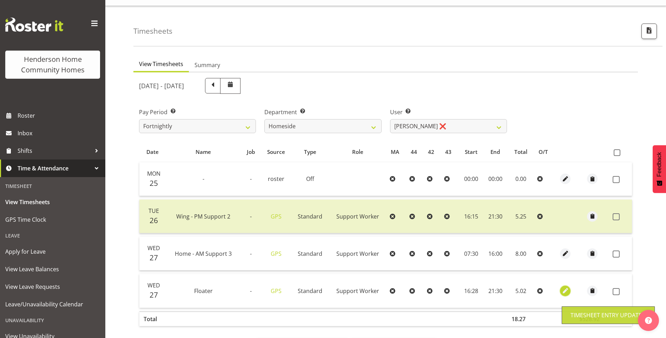
click at [564, 286] on span "button" at bounding box center [565, 291] width 8 height 12
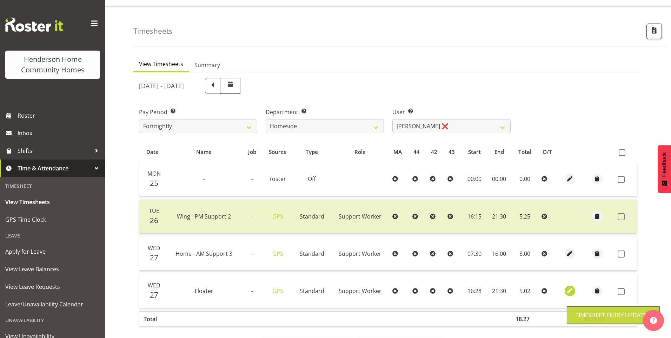
select select "Standard"
select select "7"
select select "2025"
select select "16"
select select "28"
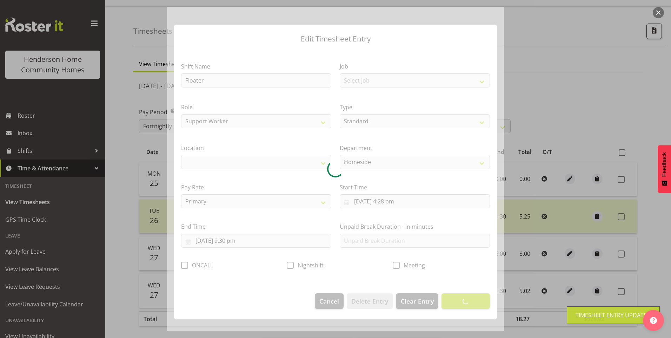
select select "1067"
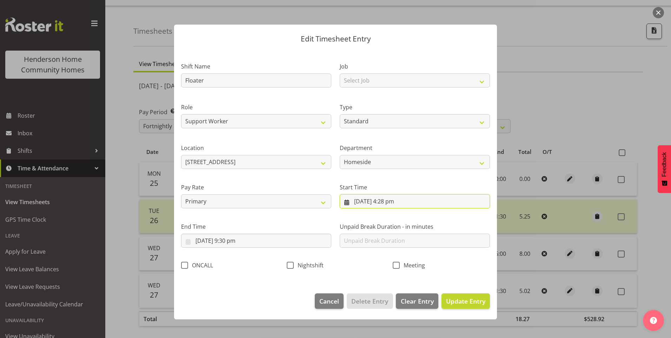
click at [399, 200] on input "27/08/2025, 4:28 pm" at bounding box center [415, 201] width 150 height 14
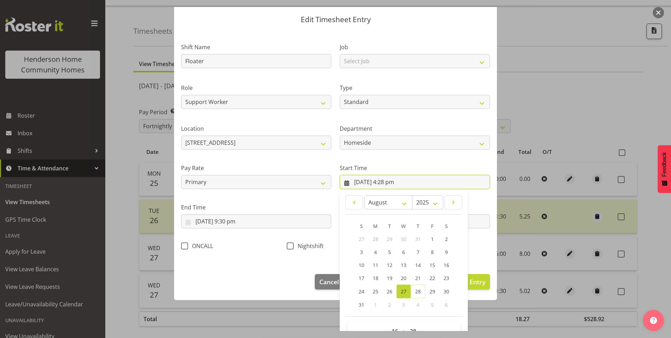
scroll to position [38, 0]
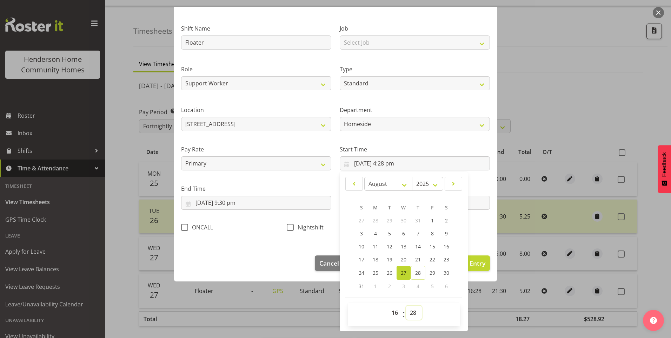
click at [410, 311] on select "00 01 02 03 04 05 06 07 08 09 10 11 12 13 14 15 16 17 18 19 20 21 22 23 24 25 2…" at bounding box center [414, 312] width 16 height 14
click at [406, 305] on select "00 01 02 03 04 05 06 07 08 09 10 11 12 13 14 15 16 17 18 19 20 21 22 23 24 25 2…" at bounding box center [414, 312] width 16 height 14
click at [414, 299] on footer "00 01 02 03 04 05 06 07 08 09 10 11 12 13 14 15 16 17 18 19 20 21 22 23 : 00 01…" at bounding box center [404, 311] width 117 height 28
click at [409, 312] on select "00 01 02 03 04 05 06 07 08 09 10 11 12 13 14 15 16 17 18 19 20 21 22 23 24 25 2…" at bounding box center [414, 312] width 16 height 14
select select "30"
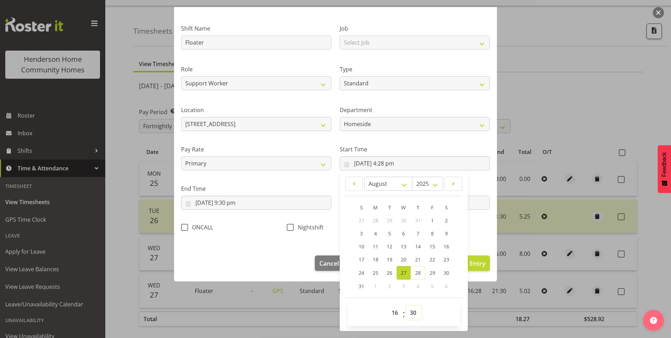
click at [406, 305] on select "00 01 02 03 04 05 06 07 08 09 10 11 12 13 14 15 16 17 18 19 20 21 22 23 24 25 2…" at bounding box center [414, 312] width 16 height 14
type input "27/08/2025, 4:30 pm"
click at [481, 263] on button "Update Entry" at bounding box center [466, 262] width 48 height 15
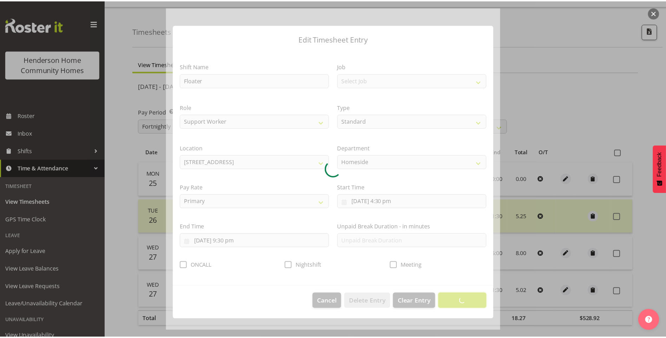
scroll to position [0, 0]
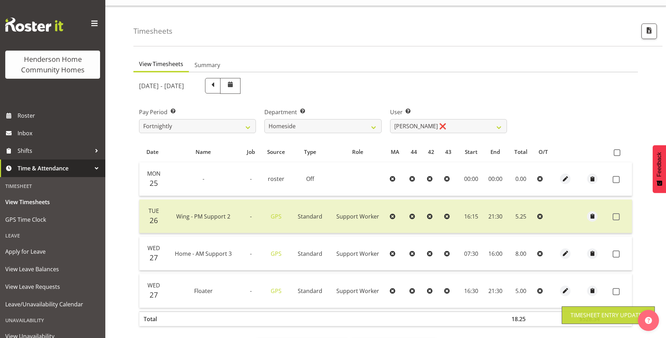
drag, startPoint x: 616, startPoint y: 254, endPoint x: 629, endPoint y: 282, distance: 30.8
click at [616, 253] on span at bounding box center [616, 253] width 7 height 7
checkbox input "true"
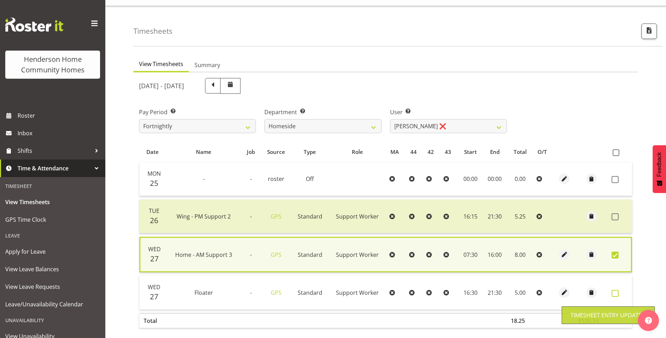
click at [617, 291] on span at bounding box center [615, 293] width 7 height 7
checkbox input "true"
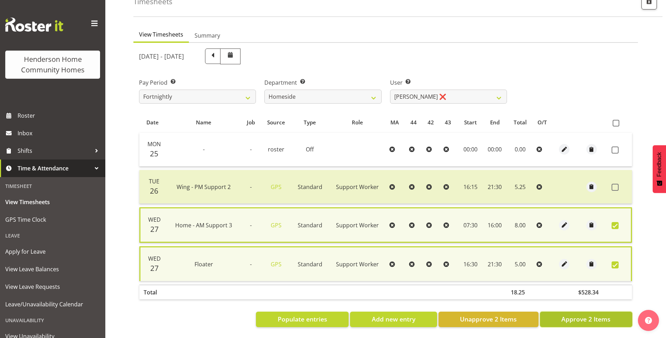
drag, startPoint x: 588, startPoint y: 315, endPoint x: 525, endPoint y: 241, distance: 97.9
click at [588, 315] on span "Approve 2 Items" at bounding box center [585, 318] width 49 height 9
checkbox input "false"
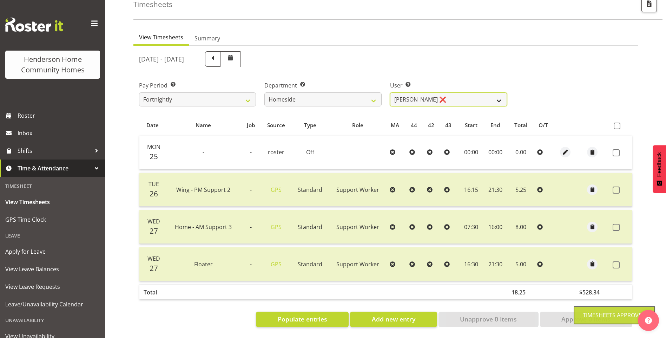
click at [409, 96] on select "Asiasiga Vili ❌ Billie-Rose Dunlop ❌ Brijesh (BK) Kachhadiya ❌ Cheenee Vargas ❌…" at bounding box center [448, 99] width 117 height 14
click at [390, 92] on select "Asiasiga Vili ❌ Billie-Rose Dunlop ❌ Brijesh (BK) Kachhadiya ❌ Cheenee Vargas ❌…" at bounding box center [448, 99] width 117 height 14
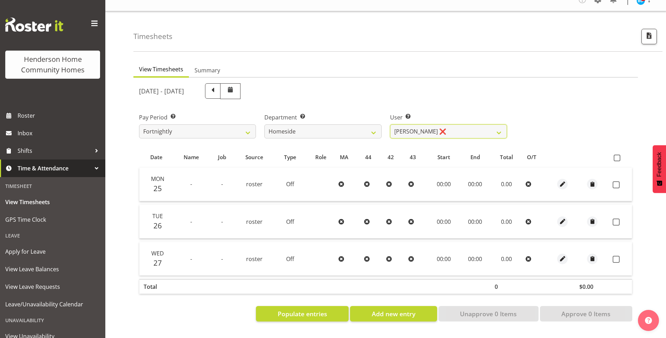
scroll to position [15, 0]
click at [400, 124] on select "Asiasiga Vili ❌ Billie-Rose Dunlop ❌ Brijesh (BK) Kachhadiya ❌ Cheenee Vargas ❌…" at bounding box center [448, 131] width 117 height 14
select select "10443"
click at [390, 124] on select "Asiasiga Vili ❌ Billie-Rose Dunlop ❌ Brijesh (BK) Kachhadiya ❌ Cheenee Vargas ❌…" at bounding box center [448, 131] width 117 height 14
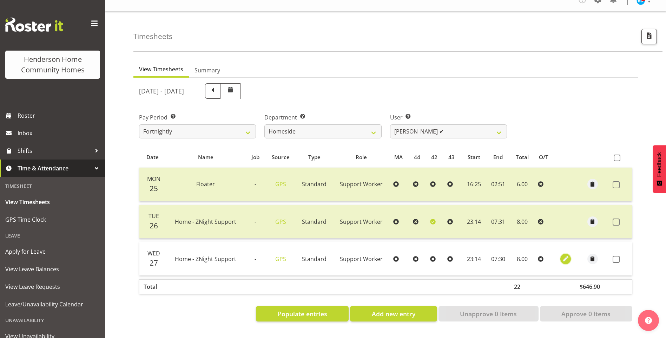
click at [563, 255] on span "button" at bounding box center [566, 259] width 8 height 8
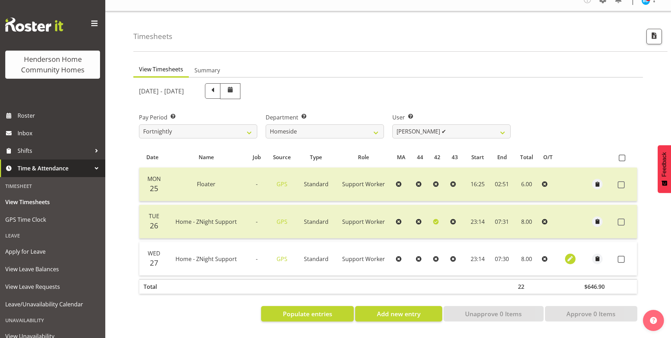
select select "Standard"
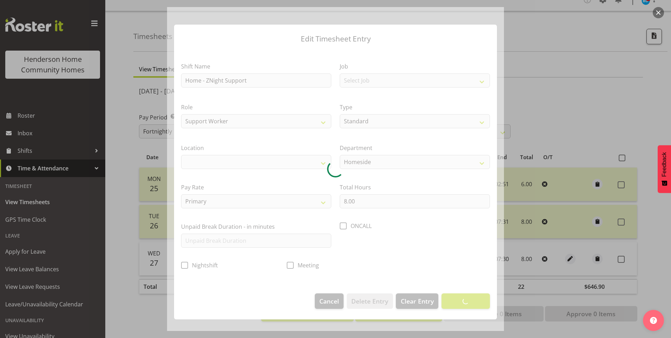
select select "1067"
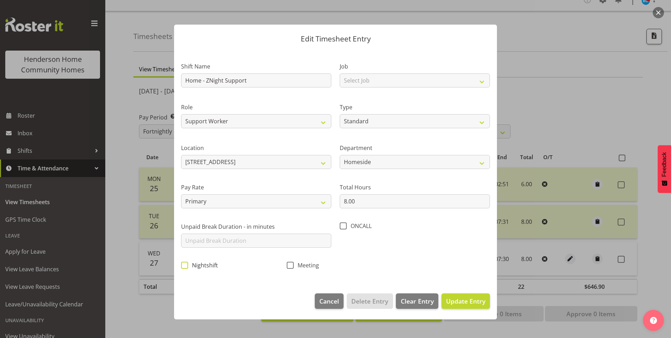
click at [187, 263] on span at bounding box center [184, 265] width 7 height 7
click at [186, 263] on input "Nightshift" at bounding box center [183, 265] width 5 height 5
checkbox input "true"
click at [486, 298] on button "Update Entry" at bounding box center [466, 300] width 48 height 15
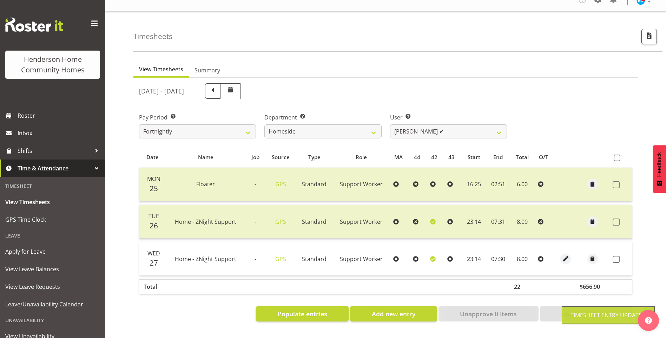
click at [615, 256] on span at bounding box center [616, 259] width 7 height 7
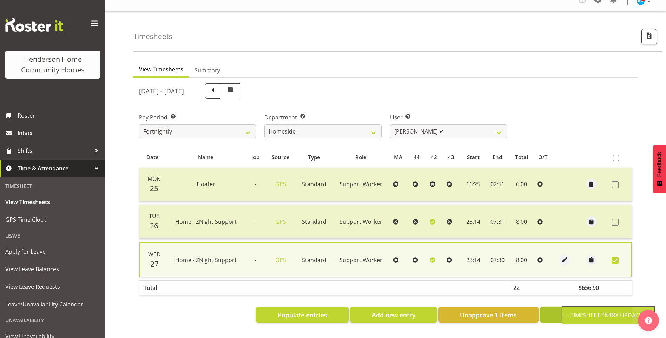
click at [559, 314] on button "Approve 1 Items" at bounding box center [586, 314] width 92 height 15
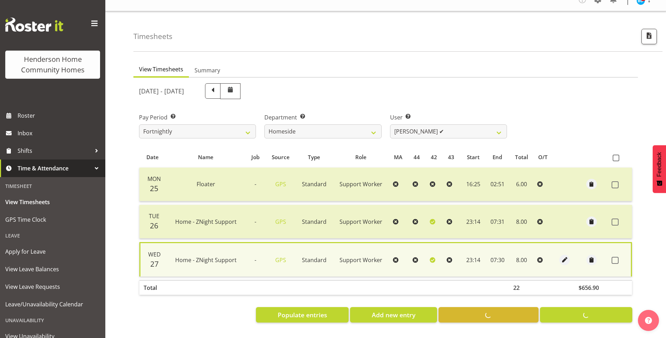
checkbox input "false"
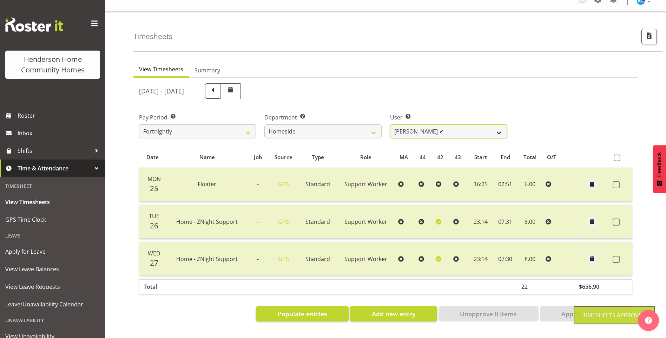
click at [407, 124] on select "Asiasiga Vili ❌ Billie-Rose Dunlop ❌ Brijesh (BK) Kachhadiya ❌ Cheenee Vargas ❌…" at bounding box center [448, 131] width 117 height 14
select select "8540"
click at [390, 124] on select "Asiasiga Vili ❌ Billie-Rose Dunlop ❌ Brijesh (BK) Kachhadiya ❌ Cheenee Vargas ❌…" at bounding box center [448, 131] width 117 height 14
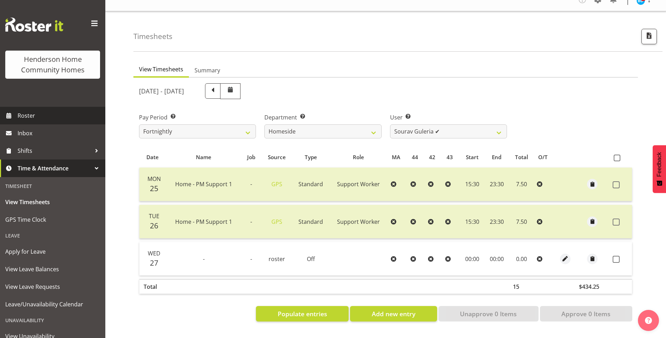
click at [34, 118] on span "Roster" at bounding box center [60, 115] width 84 height 11
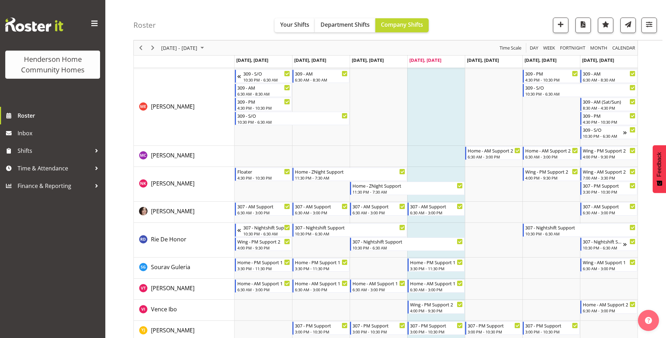
scroll to position [907, 0]
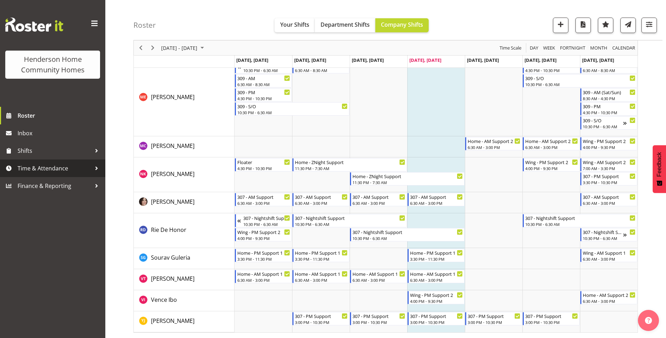
click at [38, 167] on span "Time & Attendance" at bounding box center [55, 168] width 74 height 11
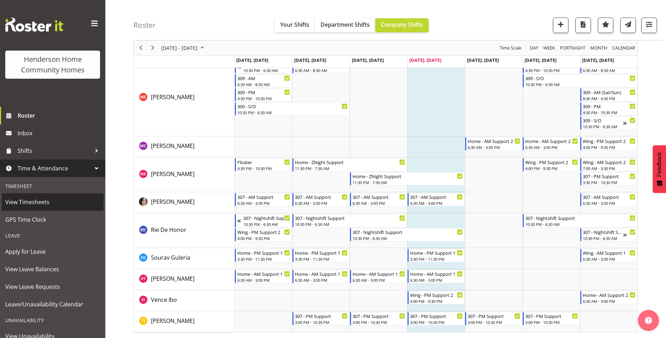
click at [31, 200] on span "View Timesheets" at bounding box center [52, 202] width 95 height 11
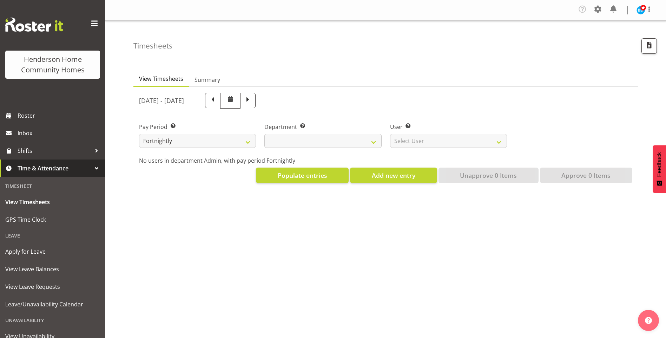
select select
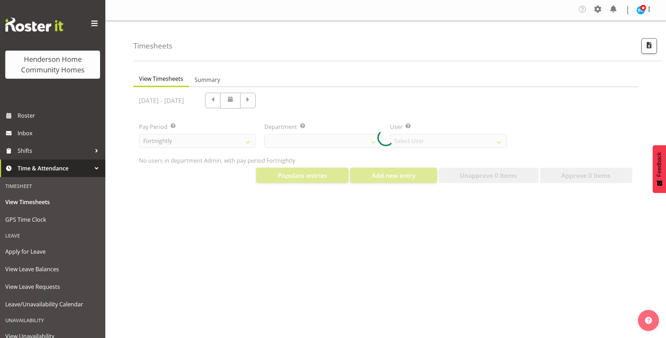
select select "8515"
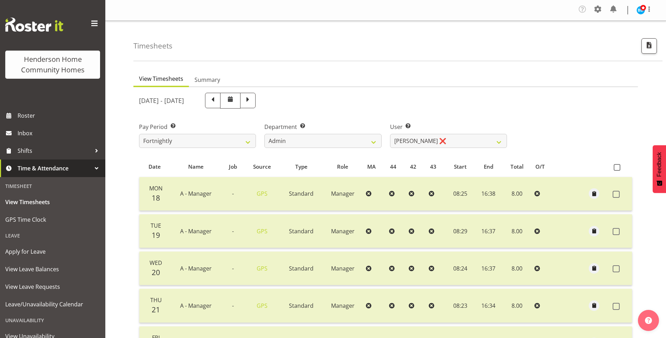
click at [252, 103] on span at bounding box center [247, 99] width 9 height 9
select select
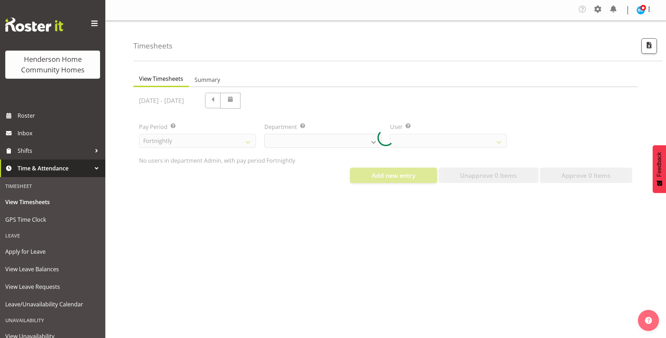
click at [296, 140] on div at bounding box center [385, 137] width 505 height 101
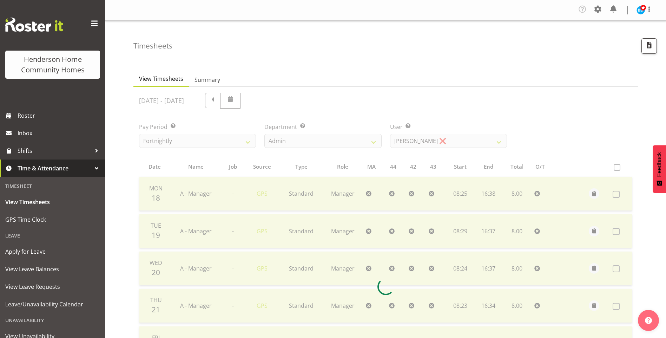
click at [291, 140] on div at bounding box center [385, 286] width 505 height 399
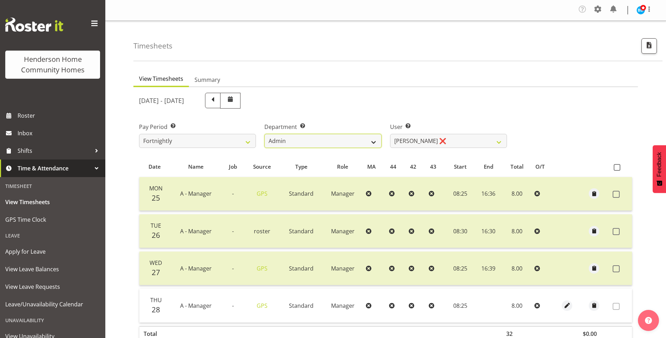
click at [288, 138] on select "Admin Homeside Houses Wingside" at bounding box center [322, 141] width 117 height 14
click at [264, 134] on select "Admin Homeside Houses Wingside" at bounding box center [322, 141] width 117 height 14
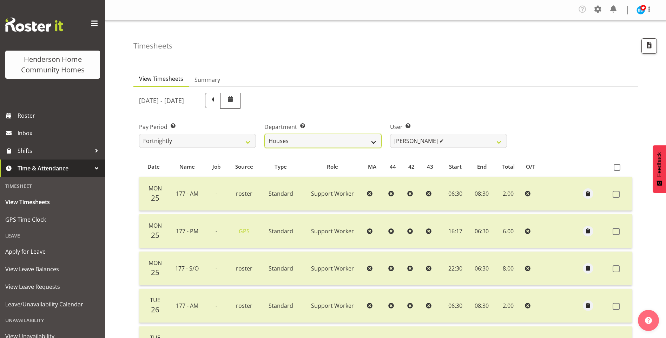
click at [280, 141] on select "Admin Homeside Houses Wingside" at bounding box center [322, 141] width 117 height 14
select select "746"
click at [264, 134] on select "Admin Homeside Houses Wingside" at bounding box center [322, 141] width 117 height 14
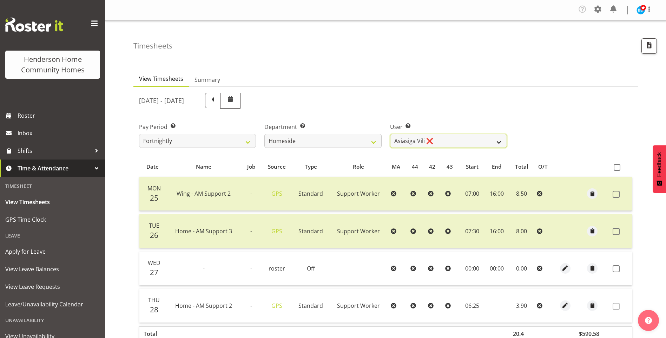
click at [412, 140] on select "Asiasiga Vili ❌ Billie-Rose Dunlop ❌ Brijesh (BK) Kachhadiya ❌ Cheenee Vargas ❌…" at bounding box center [448, 141] width 117 height 14
select select "8540"
click at [390, 134] on select "Asiasiga Vili ❌ Billie-Rose Dunlop ❌ Brijesh (BK) Kachhadiya ❌ Cheenee Vargas ❌…" at bounding box center [448, 141] width 117 height 14
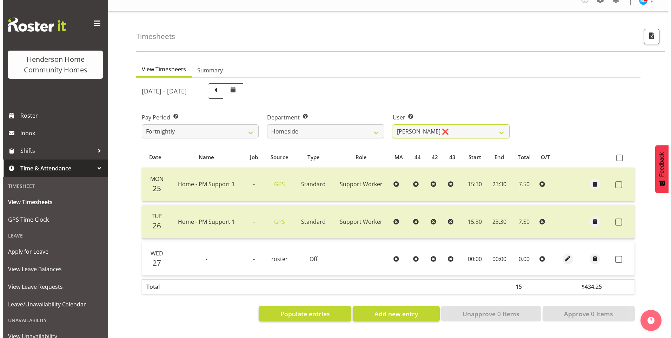
scroll to position [15, 0]
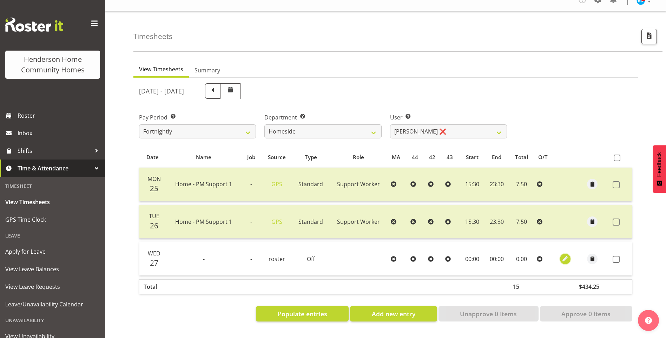
click at [566, 255] on span "button" at bounding box center [565, 259] width 8 height 8
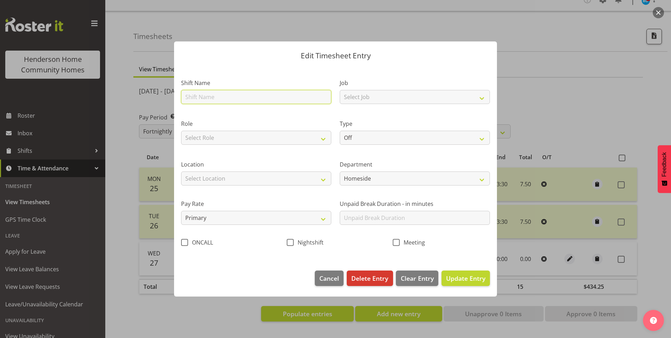
click at [209, 93] on input "text" at bounding box center [256, 97] width 150 height 14
type input "Home - PM Support 1"
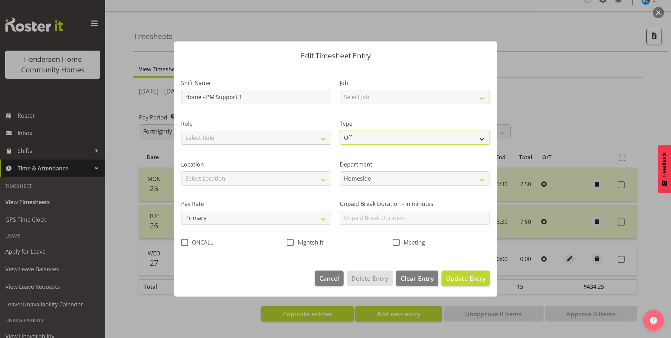
click at [345, 139] on select "Off Standard Public Holiday Public Holiday (Worked) Day In Lieu Annual Leave Si…" at bounding box center [415, 138] width 150 height 14
click at [340, 131] on select "Off Standard Public Holiday Public Holiday (Worked) Day In Lieu Annual Leave Si…" at bounding box center [415, 138] width 150 height 14
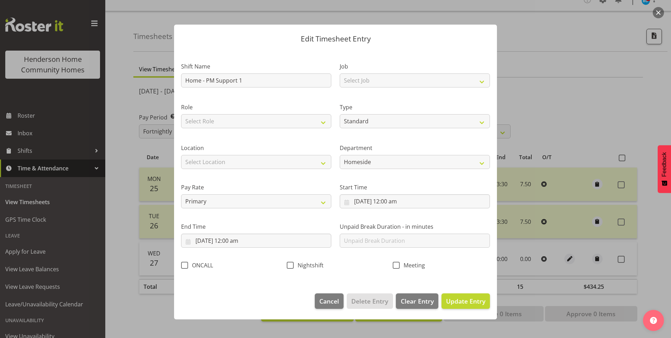
click at [360, 128] on div "Type Off Standard Public Holiday Public Holiday (Worked) Day In Lieu Annual Lea…" at bounding box center [415, 113] width 159 height 41
click at [350, 117] on select "Off Standard Public Holiday Public Holiday (Worked) Day In Lieu Annual Leave Si…" at bounding box center [415, 121] width 150 height 14
select select "Annual"
click at [340, 114] on select "Off Standard Public Holiday Public Holiday (Worked) Day In Lieu Annual Leave Si…" at bounding box center [415, 121] width 150 height 14
click at [195, 112] on div "Role Select Role Support Worker" at bounding box center [256, 115] width 150 height 25
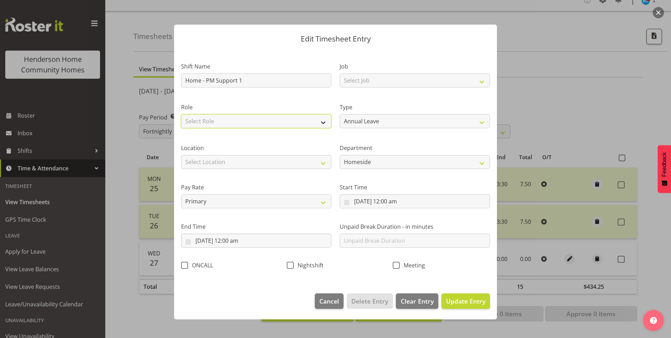
click at [193, 120] on select "Select Role Support Worker" at bounding box center [256, 121] width 150 height 14
select select "1214"
click at [181, 114] on select "Select Role Support Worker" at bounding box center [256, 121] width 150 height 14
click at [192, 160] on select "Select Location 177 Halswell Rd 268 Hendersons Rd 307 Hendersons Rd 309 Henders…" at bounding box center [256, 162] width 150 height 14
select select "1067"
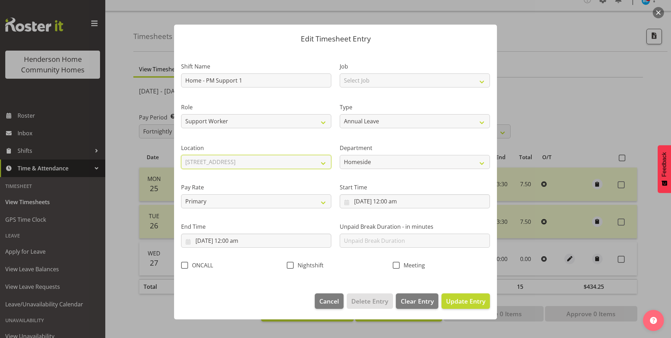
click at [181, 155] on select "Select Location 177 Halswell Rd 268 Hendersons Rd 307 Hendersons Rd 309 Henders…" at bounding box center [256, 162] width 150 height 14
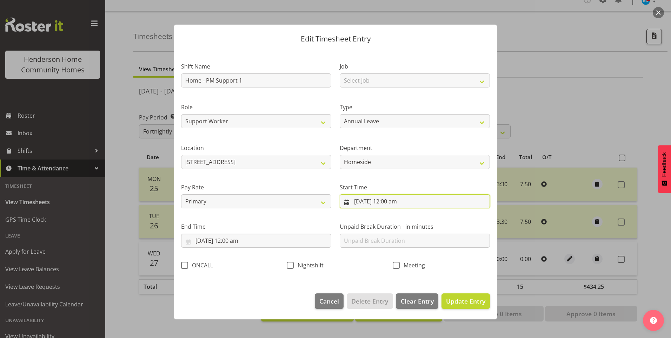
click at [384, 204] on input "27/08/2025, 12:00 am" at bounding box center [415, 201] width 150 height 14
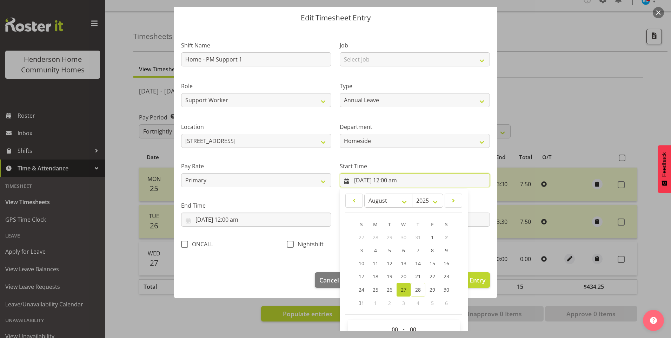
scroll to position [38, 0]
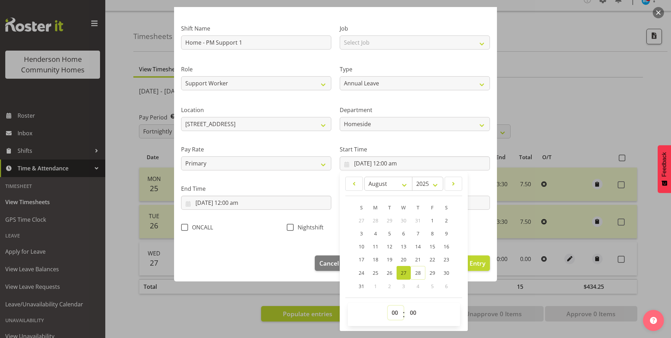
click at [395, 315] on select "00 01 02 03 04 05 06 07 08 09 10 11 12 13 14 15 16 17 18 19 20 21 22 23" at bounding box center [396, 312] width 16 height 14
select select "15"
click at [388, 305] on select "00 01 02 03 04 05 06 07 08 09 10 11 12 13 14 15 16 17 18 19 20 21 22 23" at bounding box center [396, 312] width 16 height 14
type input "27/08/2025, 3:00 pm"
click at [413, 310] on select "00 01 02 03 04 05 06 07 08 09 10 11 12 13 14 15 16 17 18 19 20 21 22 23 24 25 2…" at bounding box center [414, 312] width 16 height 14
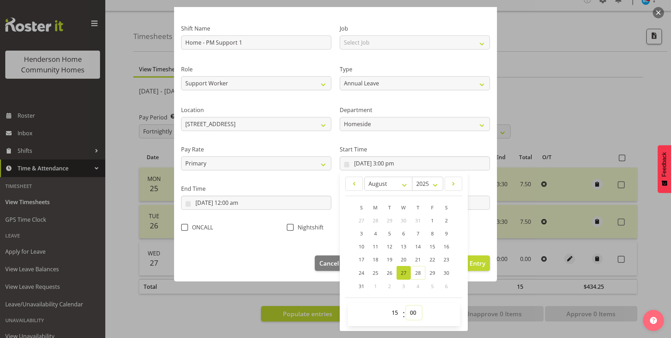
select select "30"
click at [406, 305] on select "00 01 02 03 04 05 06 07 08 09 10 11 12 13 14 15 16 17 18 19 20 21 22 23 24 25 2…" at bounding box center [414, 312] width 16 height 14
type input "27/08/2025, 3:30 pm"
click at [209, 203] on input "27/08/2025, 12:00 am" at bounding box center [256, 203] width 150 height 14
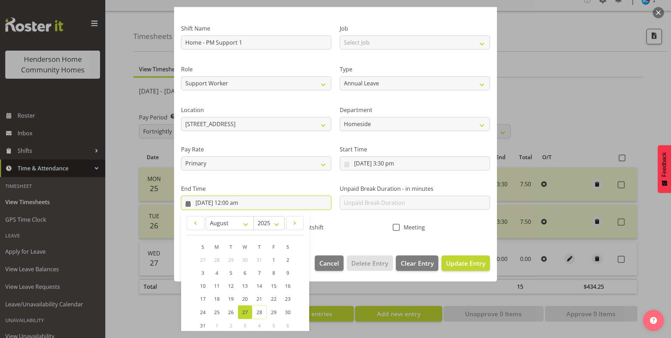
scroll to position [77, 0]
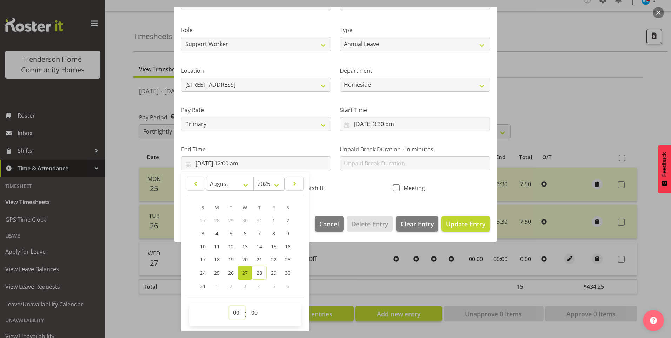
click at [237, 315] on select "00 01 02 03 04 05 06 07 08 09 10 11 12 13 14 15 16 17 18 19 20 21 22 23" at bounding box center [237, 312] width 16 height 14
select select "23"
click at [229, 305] on select "00 01 02 03 04 05 06 07 08 09 10 11 12 13 14 15 16 17 18 19 20 21 22 23" at bounding box center [237, 312] width 16 height 14
type input "27/08/2025, 11:00 pm"
click at [260, 315] on select "00 01 02 03 04 05 06 07 08 09 10 11 12 13 14 15 16 17 18 19 20 21 22 23 24 25 2…" at bounding box center [256, 312] width 16 height 14
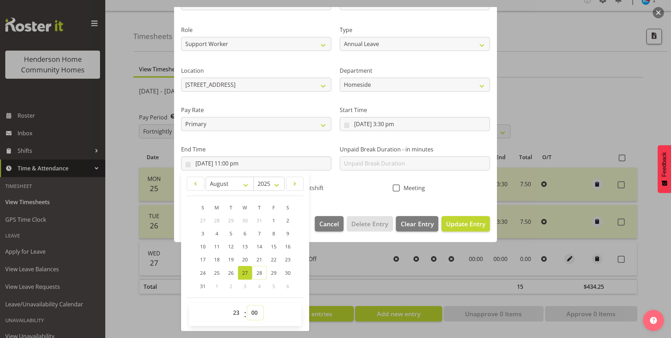
select select "30"
click at [248, 305] on select "00 01 02 03 04 05 06 07 08 09 10 11 12 13 14 15 16 17 18 19 20 21 22 23 24 25 2…" at bounding box center [256, 312] width 16 height 14
type input "27/08/2025, 11:30 pm"
click at [345, 165] on input "text" at bounding box center [415, 163] width 150 height 14
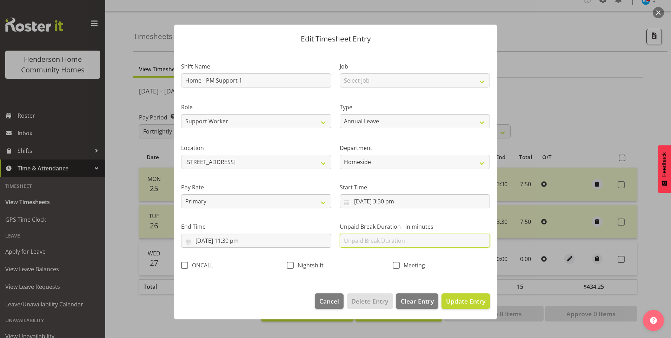
scroll to position [0, 0]
type input "30"
click at [473, 305] on span "Update Entry" at bounding box center [465, 300] width 39 height 9
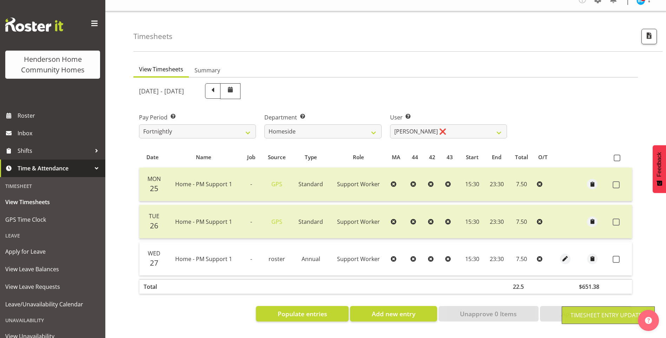
click at [619, 256] on span at bounding box center [616, 259] width 7 height 7
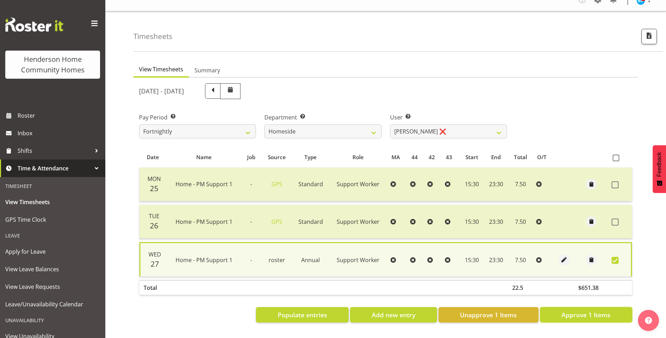
click at [577, 310] on span "Approve 1 Items" at bounding box center [585, 314] width 49 height 9
checkbox input "false"
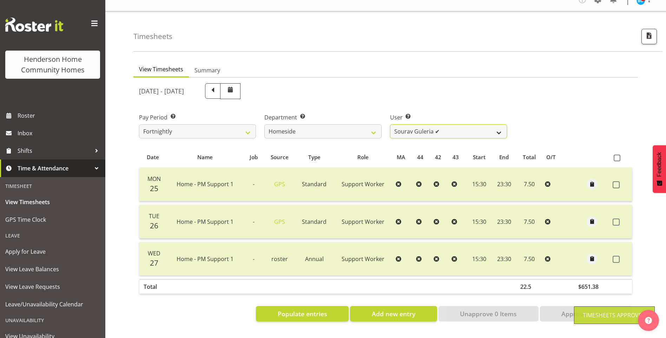
click at [404, 127] on select "Asiasiga Vili ❌ Billie-Rose Dunlop ❌ Brijesh (BK) Kachhadiya ❌ Cheenee Vargas ❌…" at bounding box center [448, 131] width 117 height 14
select select "8527"
click at [390, 124] on select "Asiasiga Vili ❌ Billie-Rose Dunlop ❌ Brijesh (BK) Kachhadiya ❌ Cheenee Vargas ❌…" at bounding box center [448, 131] width 117 height 14
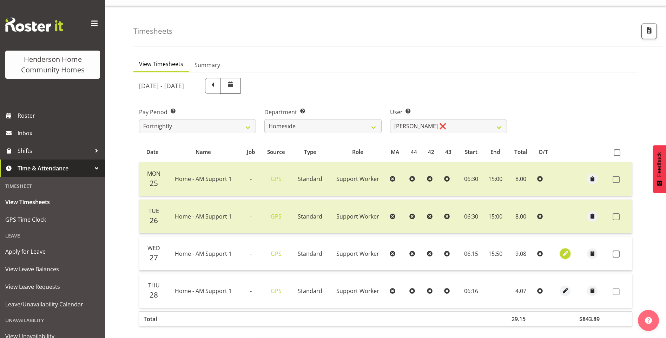
click at [561, 251] on span "button" at bounding box center [565, 253] width 8 height 8
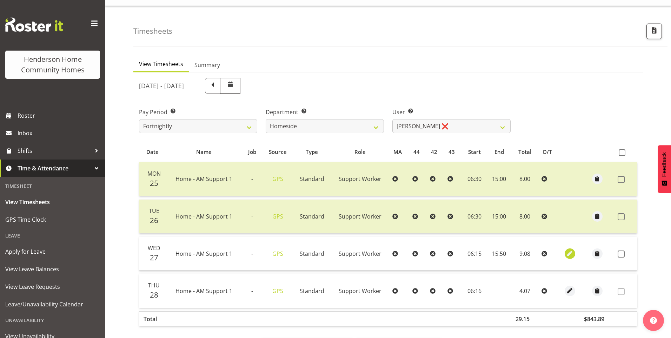
select select "Standard"
select select "7"
select select "2025"
select select "6"
select select "15"
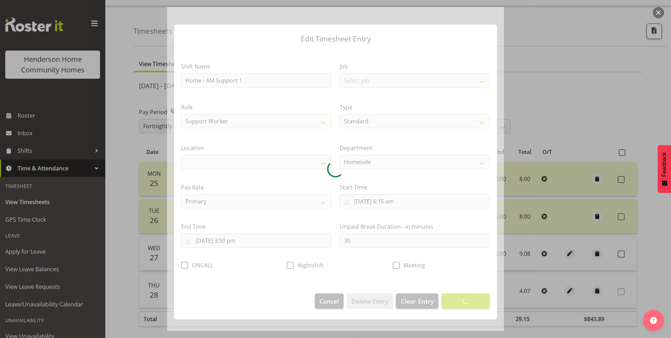
select select "1067"
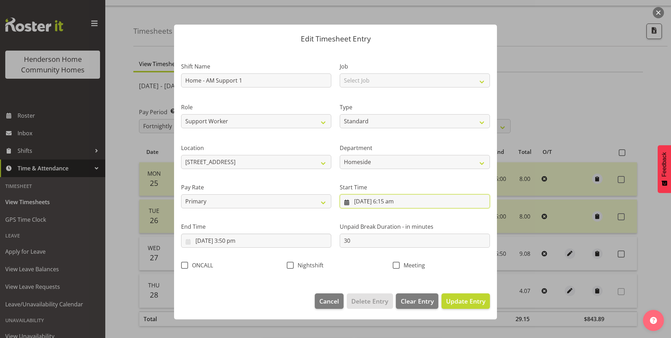
click at [396, 205] on input "27/08/2025, 6:15 am" at bounding box center [415, 201] width 150 height 14
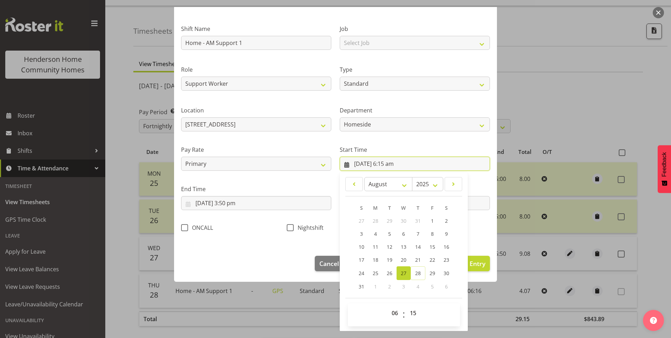
scroll to position [38, 0]
click at [410, 307] on select "00 01 02 03 04 05 06 07 08 09 10 11 12 13 14 15 16 17 18 19 20 21 22 23 24 25 2…" at bounding box center [414, 312] width 16 height 14
select select "30"
click at [406, 305] on select "00 01 02 03 04 05 06 07 08 09 10 11 12 13 14 15 16 17 18 19 20 21 22 23 24 25 2…" at bounding box center [414, 312] width 16 height 14
type input "27/08/2025, 6:30 am"
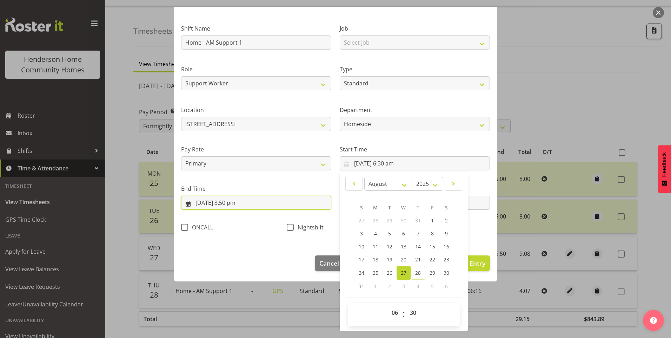
click at [238, 207] on input "27/08/2025, 3:50 pm" at bounding box center [256, 203] width 150 height 14
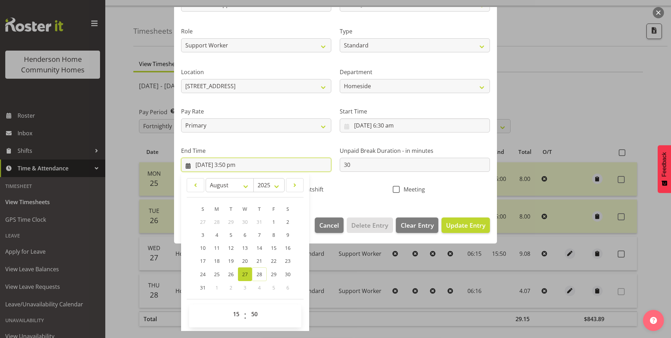
scroll to position [77, 0]
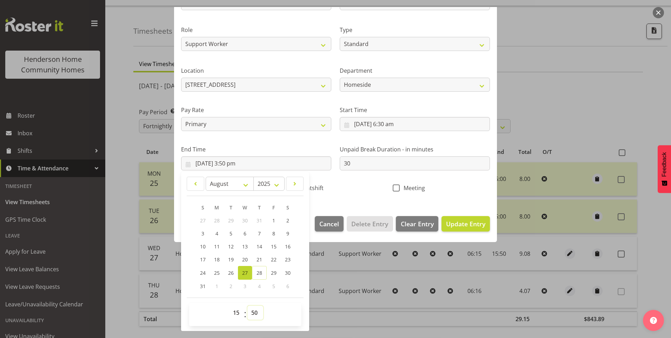
click at [256, 312] on select "00 01 02 03 04 05 06 07 08 09 10 11 12 13 14 15 16 17 18 19 20 21 22 23 24 25 2…" at bounding box center [256, 312] width 16 height 14
select select "45"
click at [248, 305] on select "00 01 02 03 04 05 06 07 08 09 10 11 12 13 14 15 16 17 18 19 20 21 22 23 24 25 2…" at bounding box center [256, 312] width 16 height 14
type input "27/08/2025, 3:45 pm"
click at [466, 225] on span "Update Entry" at bounding box center [465, 223] width 39 height 8
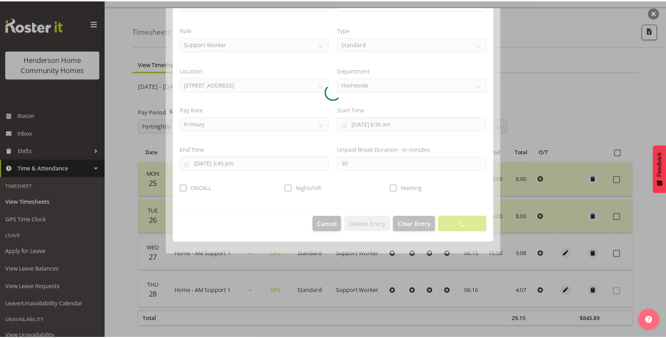
scroll to position [0, 0]
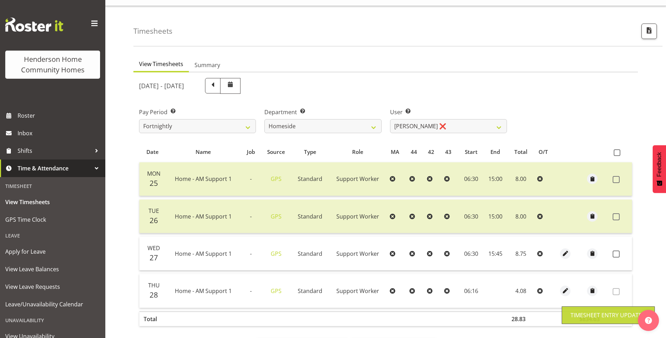
click at [616, 254] on span at bounding box center [616, 253] width 7 height 7
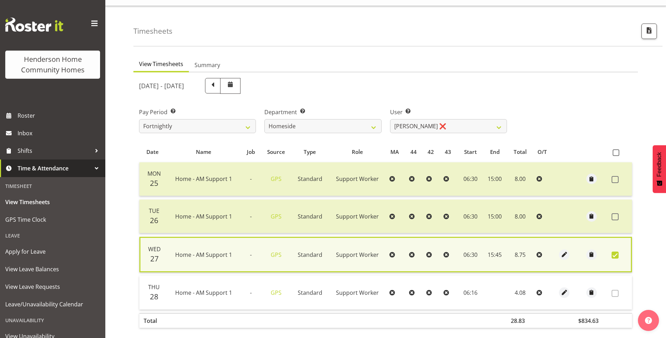
click at [612, 254] on span at bounding box center [615, 254] width 7 height 7
checkbox input "false"
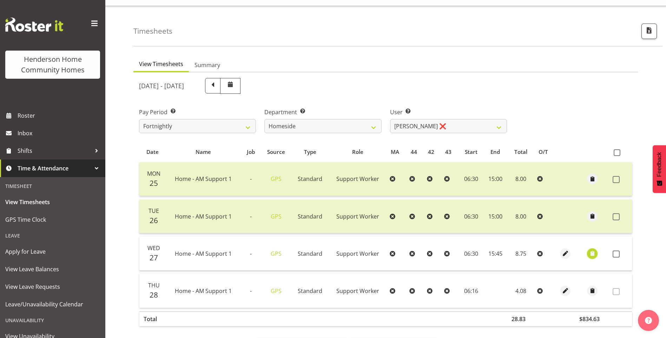
click at [592, 258] on span "button" at bounding box center [592, 254] width 8 height 12
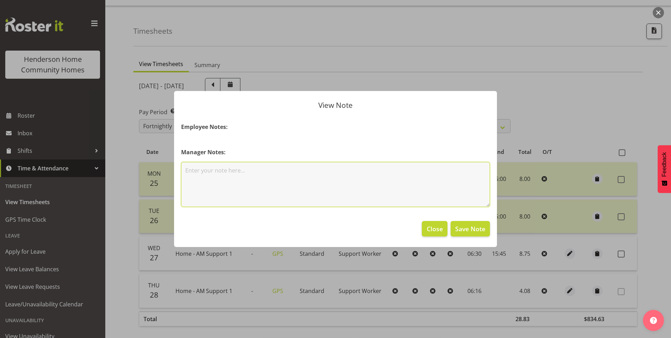
click at [279, 195] on textarea at bounding box center [335, 184] width 309 height 45
type textarea "Asked to do pm van run."
click at [494, 233] on footer "Close Save Note" at bounding box center [335, 230] width 323 height 33
drag, startPoint x: 474, startPoint y: 233, endPoint x: 499, endPoint y: 232, distance: 25.6
click at [474, 232] on span "Save Note" at bounding box center [470, 228] width 30 height 9
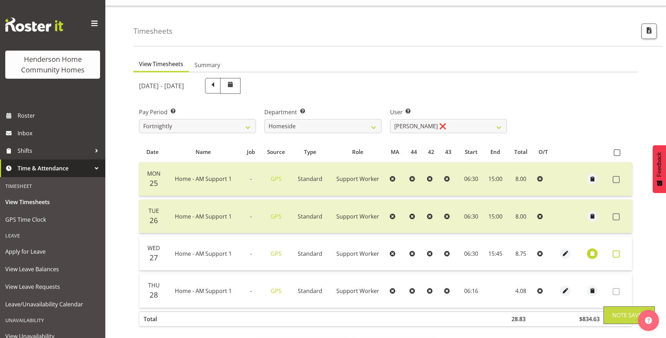
click at [619, 255] on span at bounding box center [616, 253] width 7 height 7
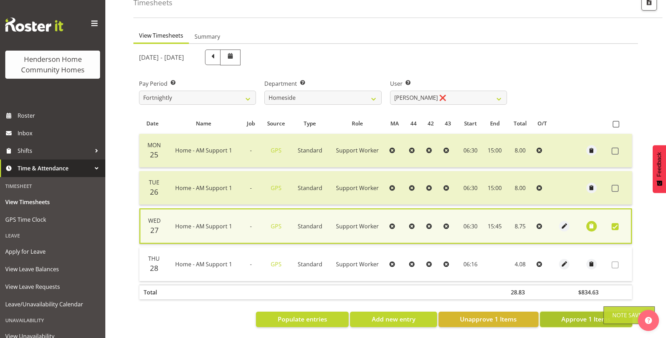
click at [586, 316] on span "Approve 1 Items" at bounding box center [585, 318] width 49 height 9
checkbox input "false"
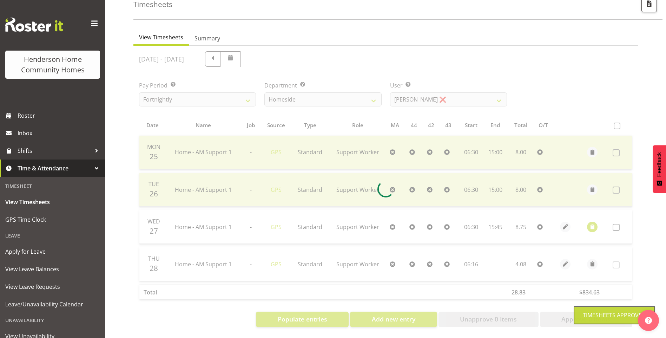
scroll to position [47, 0]
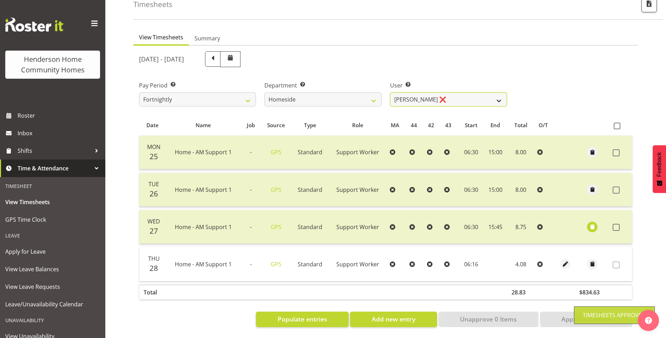
click at [402, 96] on select "Asiasiga Vili ❌ Billie-Rose Dunlop ❌ Brijesh (BK) Kachhadiya ❌ Cheenee Vargas ❌…" at bounding box center [448, 99] width 117 height 14
select select "8543"
click at [390, 92] on select "Asiasiga Vili ❌ Billie-Rose Dunlop ❌ Brijesh (BK) Kachhadiya ❌ Cheenee Vargas ❌…" at bounding box center [448, 99] width 117 height 14
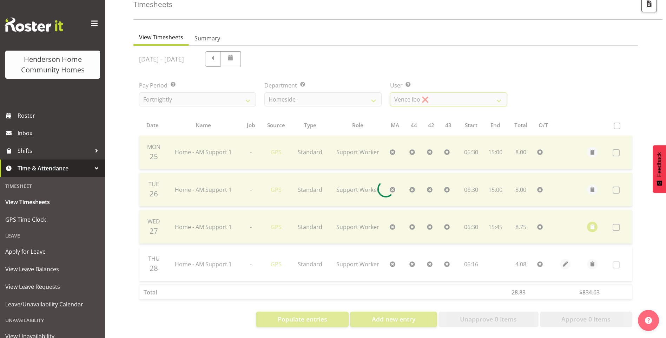
scroll to position [15, 0]
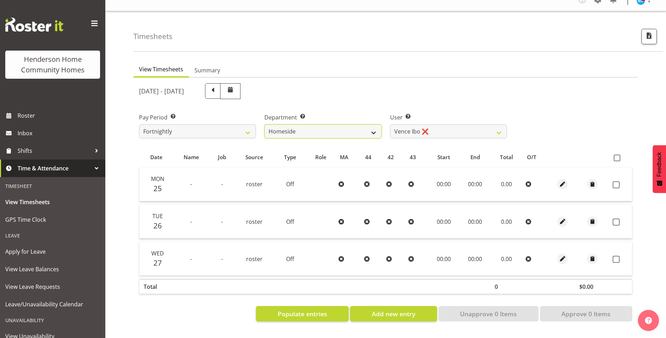
click at [337, 126] on select "Admin Homeside Houses Wingside" at bounding box center [322, 131] width 117 height 14
select select "748"
click at [264, 124] on select "Admin Homeside Houses Wingside" at bounding box center [322, 131] width 117 height 14
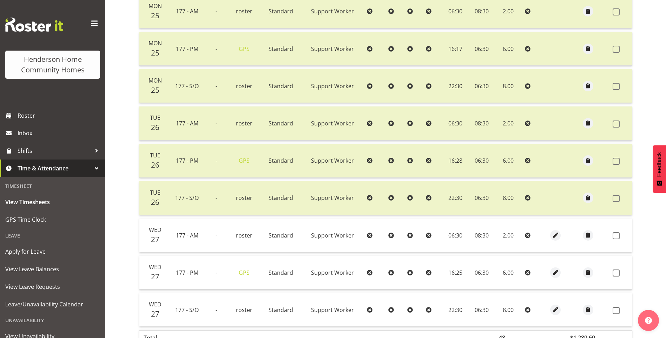
scroll to position [190, 0]
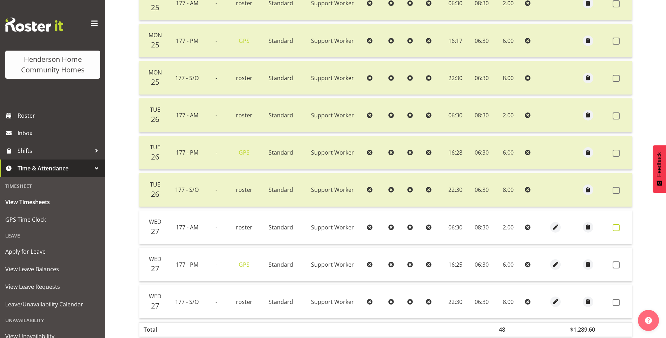
click at [616, 229] on span at bounding box center [616, 227] width 7 height 7
checkbox input "true"
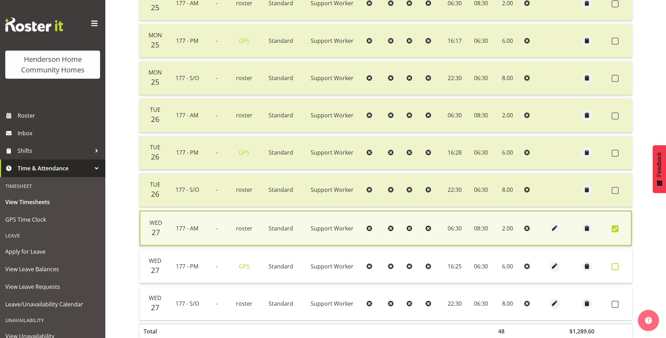
click at [615, 263] on span at bounding box center [615, 266] width 7 height 7
checkbox input "true"
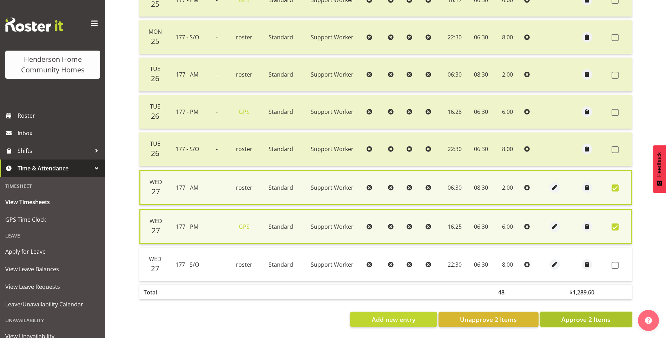
click at [592, 315] on span "Approve 2 Items" at bounding box center [585, 319] width 49 height 9
checkbox input "false"
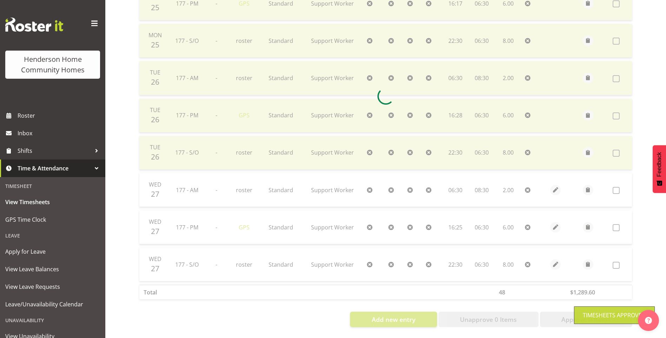
scroll to position [233, 0]
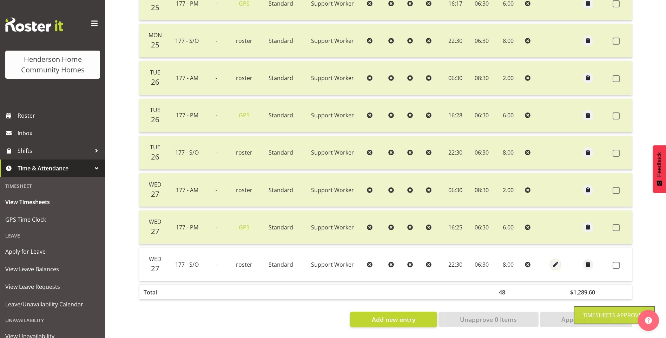
click at [554, 260] on span "button" at bounding box center [556, 264] width 8 height 8
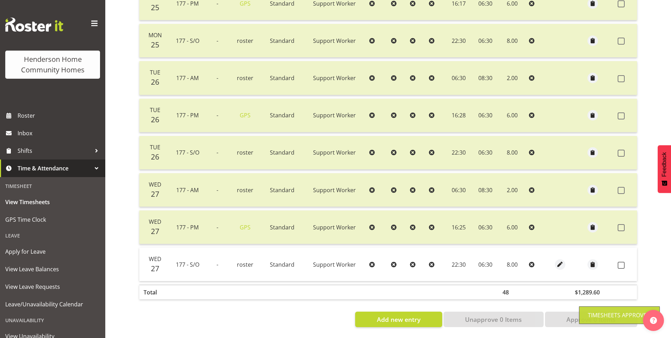
select select "Standard"
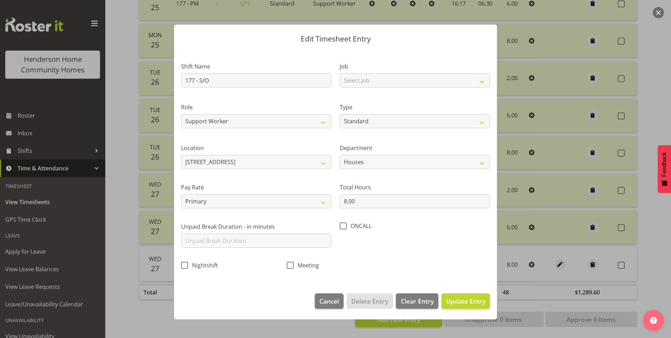
click at [219, 193] on div "Pay Rate Primary Secondary Tertiary Fourth Fifth" at bounding box center [256, 195] width 150 height 25
click at [210, 200] on select "Primary Secondary Tertiary Fourth Fifth" at bounding box center [256, 201] width 150 height 14
select select "secondary"
click at [181, 194] on select "Primary Secondary Tertiary Fourth Fifth" at bounding box center [256, 201] width 150 height 14
click at [474, 301] on span "Update Entry" at bounding box center [465, 301] width 39 height 8
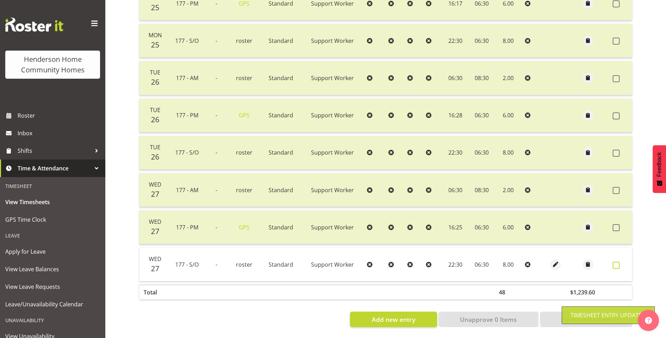
click at [617, 262] on span at bounding box center [616, 265] width 7 height 7
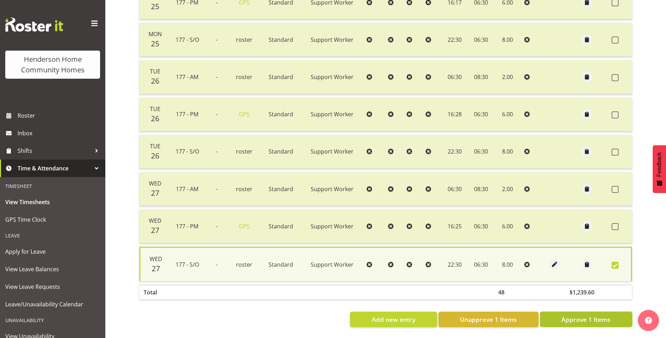
click at [578, 315] on span "Approve 1 Items" at bounding box center [585, 319] width 49 height 9
checkbox input "false"
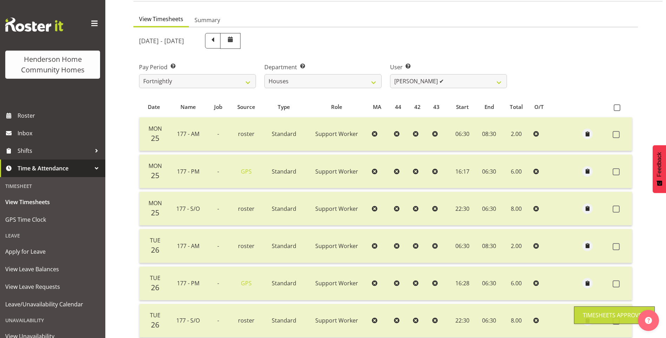
scroll to position [22, 0]
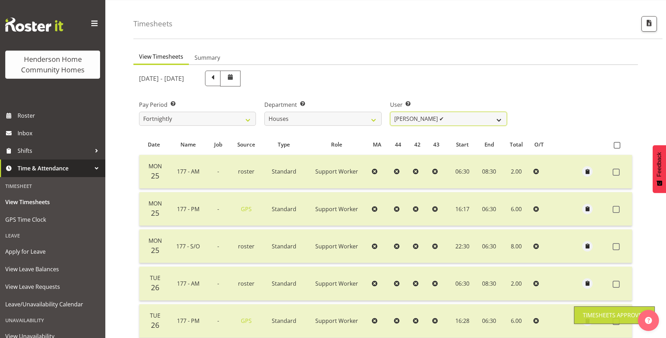
click at [410, 121] on select "Billie Sothern ✔ Dipika Thapa ❌ Jess Aracan ❌ Katrina Shaw ❌ Liezl Sanchez ❌ Ma…" at bounding box center [448, 119] width 117 height 14
select select "8541"
click at [390, 112] on select "Billie Sothern ✔ Dipika Thapa ❌ Jess Aracan ❌ Katrina Shaw ❌ Liezl Sanchez ❌ Ma…" at bounding box center [448, 119] width 117 height 14
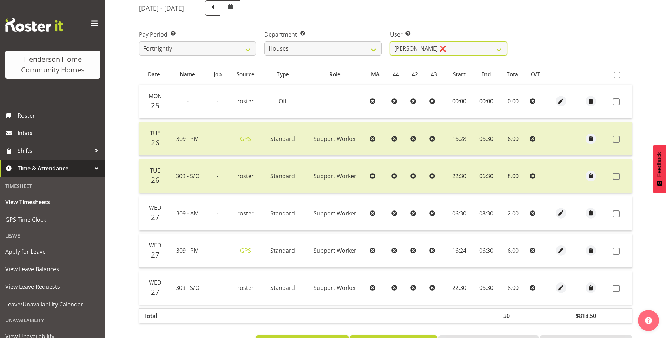
scroll to position [121, 0]
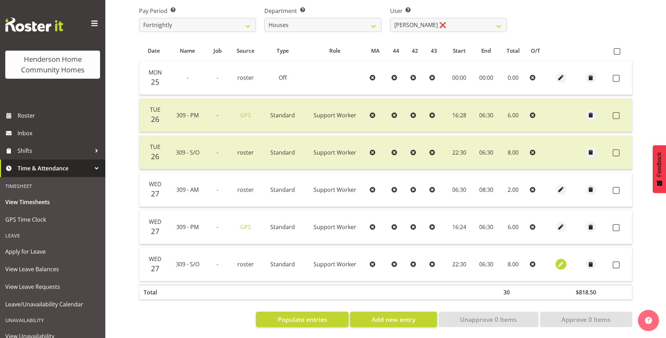
click at [560, 260] on span "button" at bounding box center [561, 264] width 8 height 8
select select "Standard"
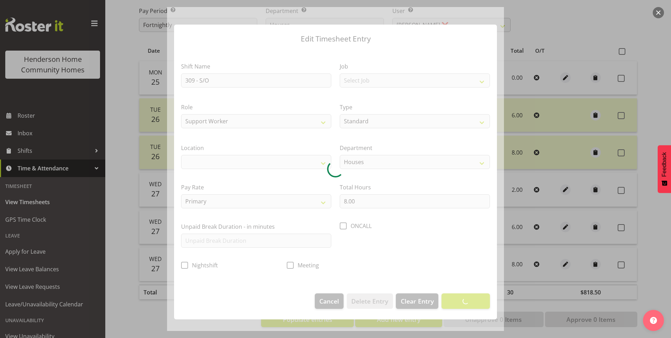
select select "1070"
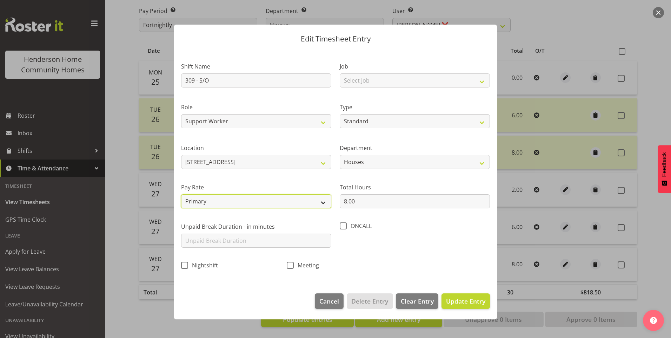
drag, startPoint x: 212, startPoint y: 200, endPoint x: 211, endPoint y: 207, distance: 6.9
click at [212, 200] on select "Primary Secondary Tertiary Fourth Fifth" at bounding box center [256, 201] width 150 height 14
select select "secondary"
click at [181, 194] on select "Primary Secondary Tertiary Fourth Fifth" at bounding box center [256, 201] width 150 height 14
drag, startPoint x: 462, startPoint y: 296, endPoint x: 477, endPoint y: 289, distance: 16.7
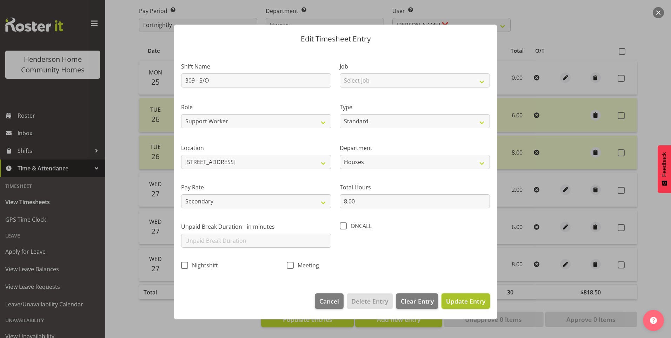
click at [462, 296] on button "Update Entry" at bounding box center [466, 300] width 48 height 15
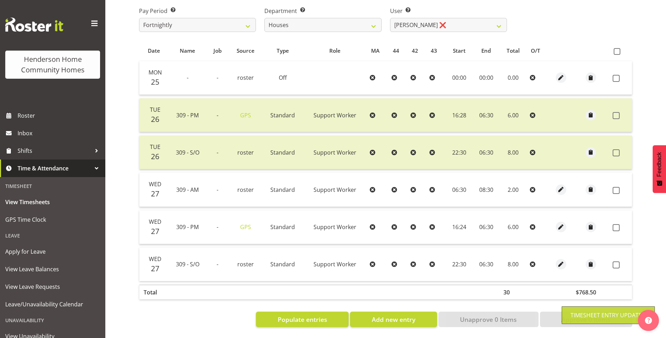
click at [615, 187] on span at bounding box center [616, 190] width 7 height 7
checkbox input "true"
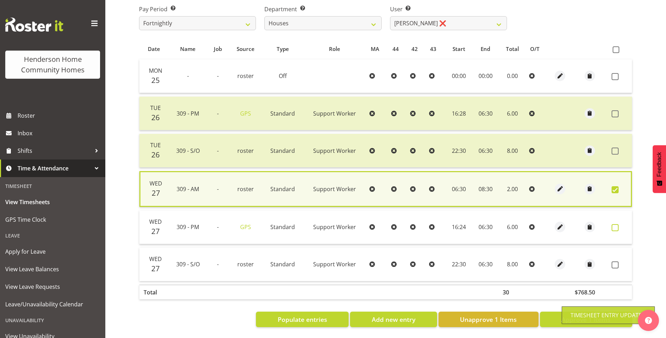
click at [614, 225] on span at bounding box center [615, 227] width 7 height 7
checkbox input "true"
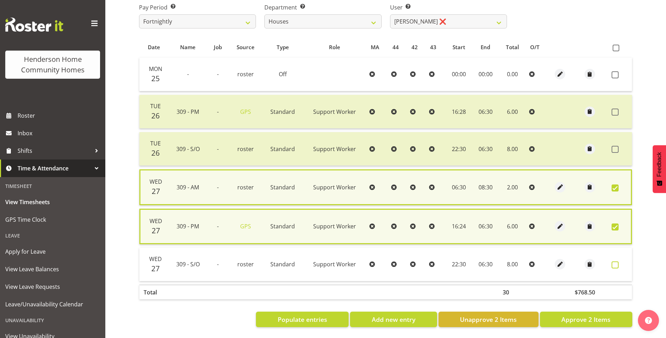
click at [615, 262] on span at bounding box center [615, 264] width 7 height 7
checkbox input "true"
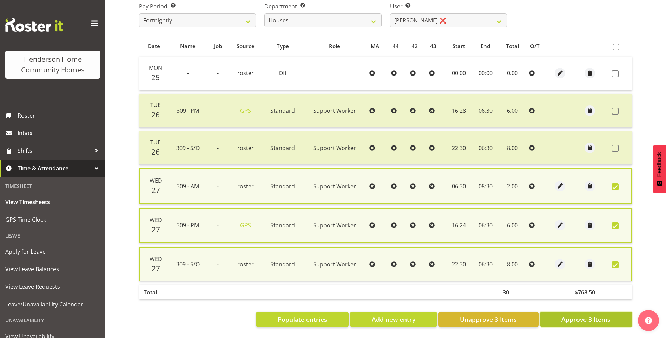
click at [595, 321] on span "Approve 3 Items" at bounding box center [585, 319] width 49 height 9
checkbox input "false"
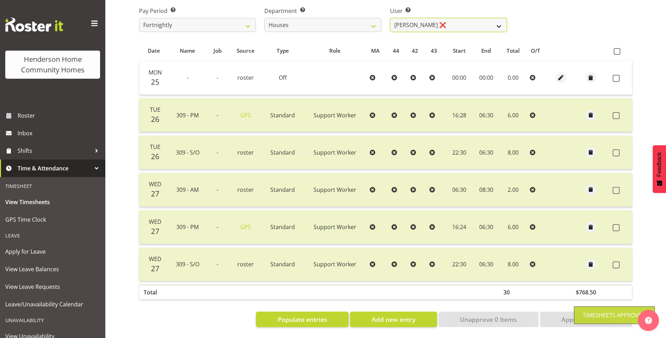
click at [416, 18] on select "Billie Sothern ✔ Dipika Thapa ❌ Jess Aracan ❌ Katrina Shaw ❌ Liezl Sanchez ❌ Ma…" at bounding box center [448, 25] width 117 height 14
select select "10364"
click at [390, 18] on select "Billie Sothern ✔ Dipika Thapa ❌ Jess Aracan ❌ Katrina Shaw ❌ Liezl Sanchez ❌ Ma…" at bounding box center [448, 25] width 117 height 14
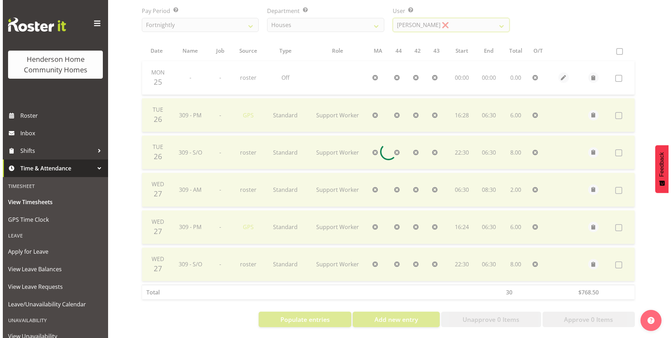
scroll to position [15, 0]
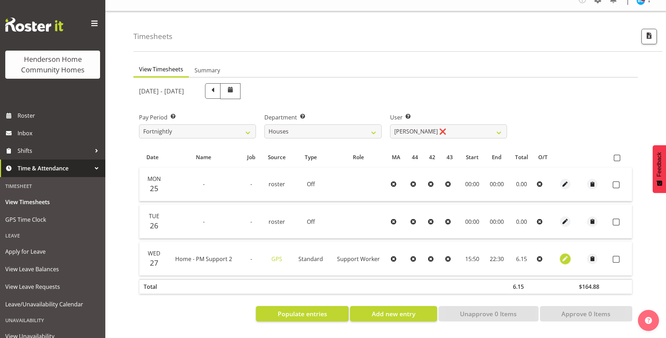
click at [561, 255] on span "button" at bounding box center [565, 259] width 8 height 8
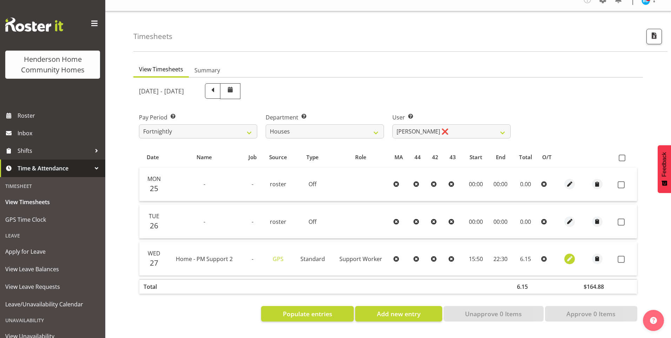
select select "Standard"
select select "746"
select select "7"
select select "2025"
select select "15"
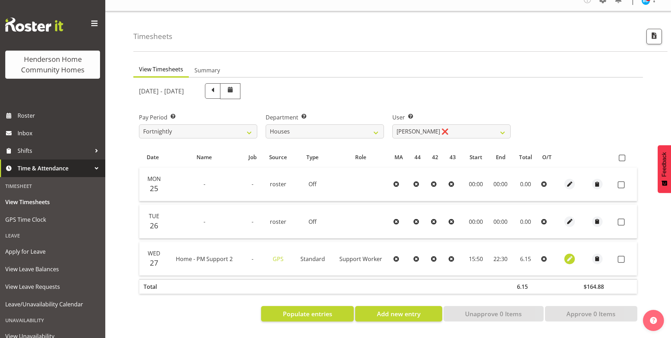
select select "50"
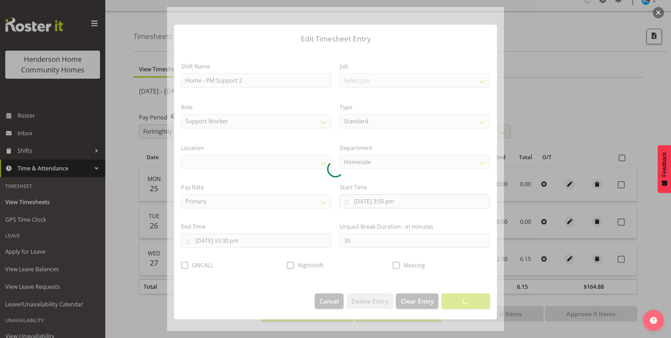
select select "1067"
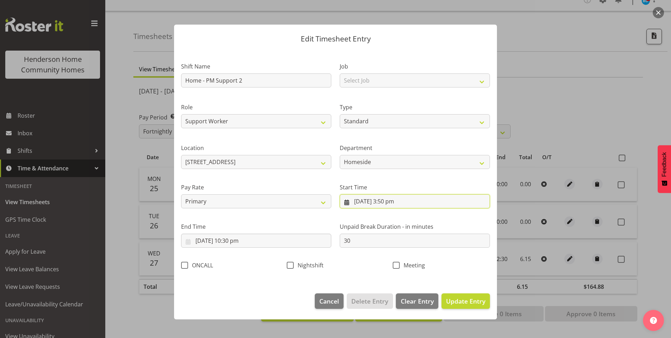
click at [392, 204] on input "27/08/2025, 3:50 pm" at bounding box center [415, 201] width 150 height 14
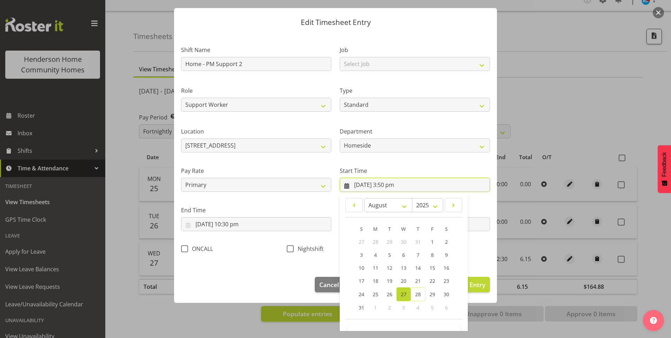
scroll to position [38, 0]
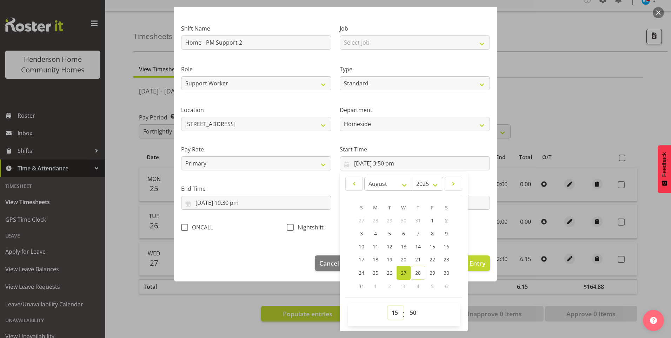
click at [391, 316] on select "00 01 02 03 04 05 06 07 08 09 10 11 12 13 14 15 16 17 18 19 20 21 22 23" at bounding box center [396, 312] width 16 height 14
select select "16"
click at [388, 305] on select "00 01 02 03 04 05 06 07 08 09 10 11 12 13 14 15 16 17 18 19 20 21 22 23" at bounding box center [396, 312] width 16 height 14
type input "27/08/2025, 4:50 pm"
click at [410, 312] on select "00 01 02 03 04 05 06 07 08 09 10 11 12 13 14 15 16 17 18 19 20 21 22 23 24 25 2…" at bounding box center [414, 312] width 16 height 14
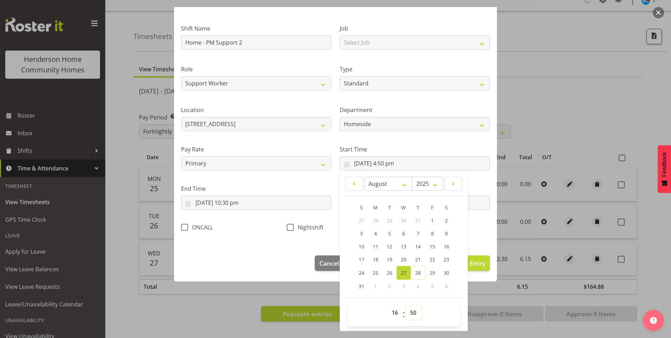
select select "0"
click at [406, 305] on select "00 01 02 03 04 05 06 07 08 09 10 11 12 13 14 15 16 17 18 19 20 21 22 23 24 25 2…" at bounding box center [414, 312] width 16 height 14
type input "27/08/2025, 4:00 pm"
click at [480, 262] on span "Update Entry" at bounding box center [465, 263] width 39 height 8
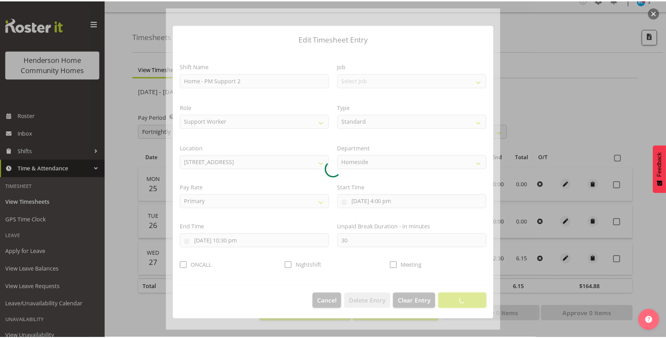
scroll to position [0, 0]
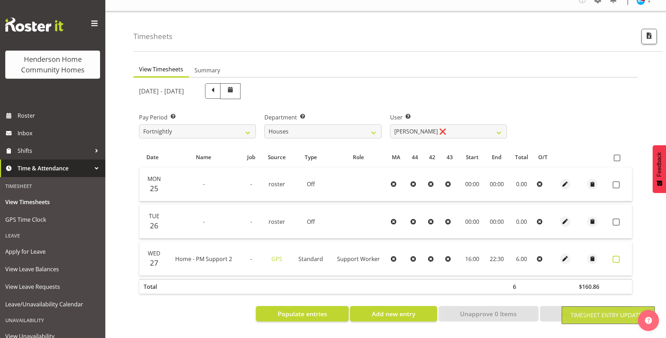
click at [614, 256] on span at bounding box center [616, 259] width 7 height 7
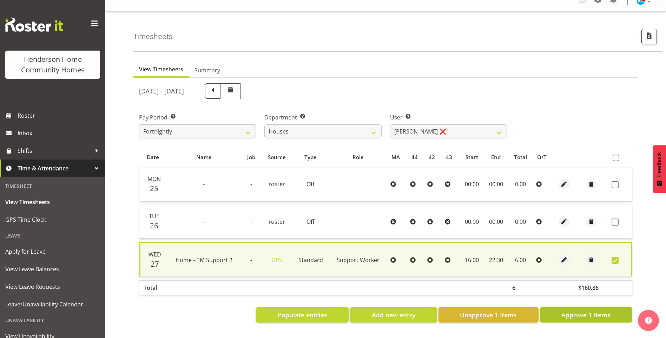
click at [571, 310] on span "Approve 1 Items" at bounding box center [585, 314] width 49 height 9
checkbox input "false"
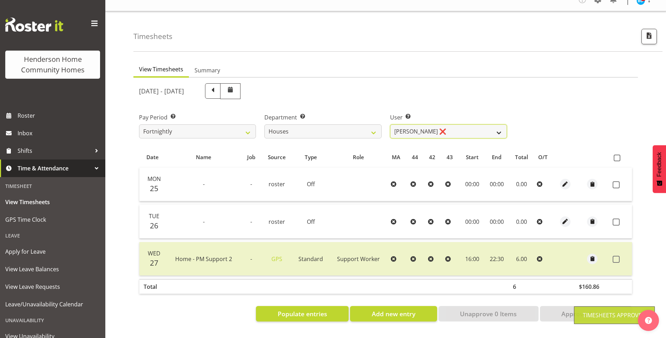
click at [411, 128] on select "Billie Sothern ✔ Dipika Thapa ❌ Jess Aracan ❌ Katrina Shaw ❌ Liezl Sanchez ❌ Ma…" at bounding box center [448, 131] width 117 height 14
select select "8524"
click at [390, 124] on select "Billie Sothern ✔ Dipika Thapa ❌ Jess Aracan ❌ Katrina Shaw ❌ Liezl Sanchez ❌ Ma…" at bounding box center [448, 131] width 117 height 14
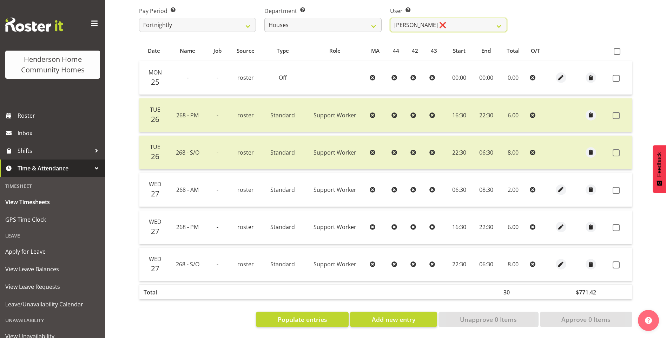
scroll to position [121, 0]
click at [561, 260] on span "button" at bounding box center [561, 264] width 8 height 8
select select "Standard"
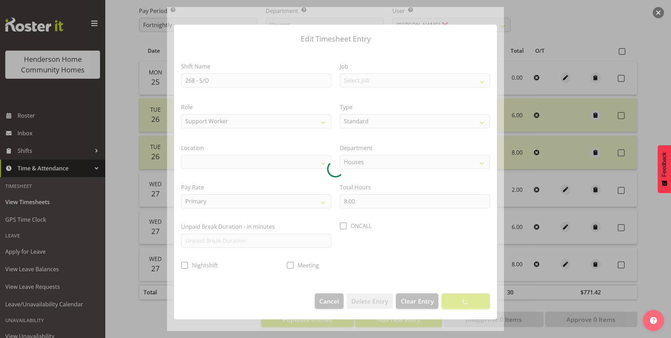
select select "1069"
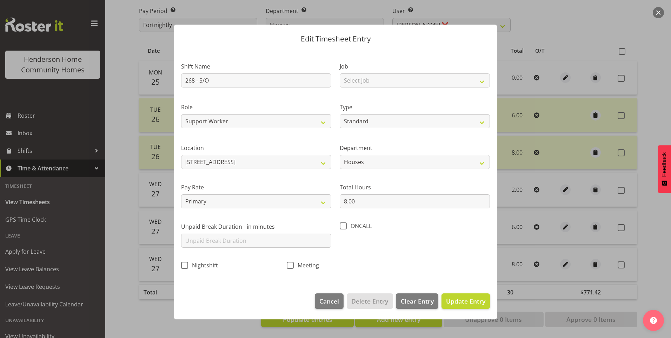
click at [203, 203] on section "Shift Name 268 - S/O Job Select Job Floater Role Support Worker Type Off Standa…" at bounding box center [335, 168] width 323 height 237
click at [202, 204] on select "Primary Secondary Tertiary Fourth Fifth" at bounding box center [256, 201] width 150 height 14
select select "secondary"
click at [181, 194] on select "Primary Secondary Tertiary Fourth Fifth" at bounding box center [256, 201] width 150 height 14
drag, startPoint x: 463, startPoint y: 296, endPoint x: 468, endPoint y: 291, distance: 7.2
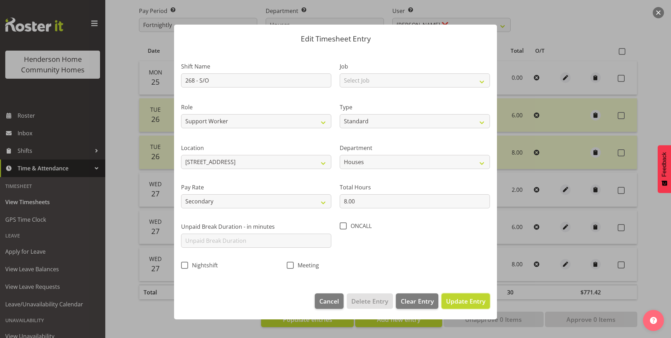
click at [463, 295] on button "Update Entry" at bounding box center [466, 300] width 48 height 15
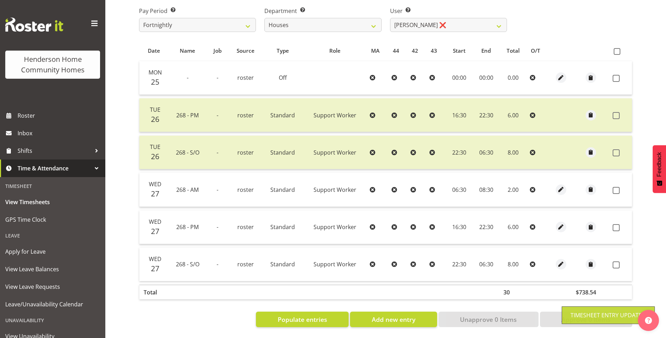
click at [620, 187] on label at bounding box center [618, 190] width 11 height 7
checkbox input "true"
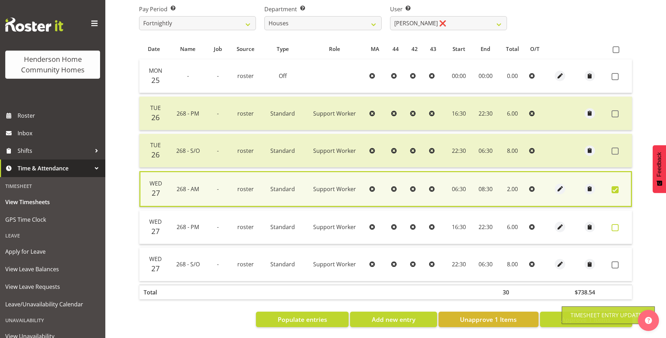
click at [616, 224] on span at bounding box center [615, 227] width 7 height 7
checkbox input "true"
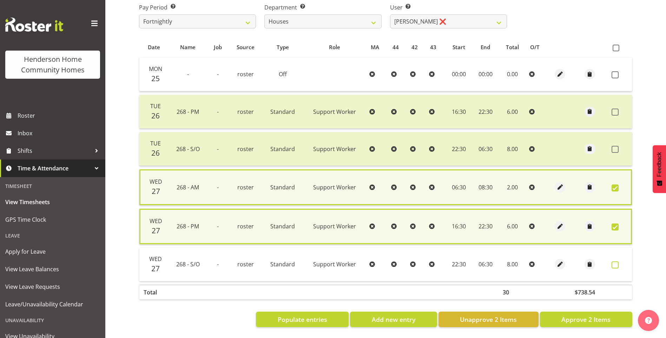
click at [614, 263] on span at bounding box center [615, 264] width 7 height 7
checkbox input "true"
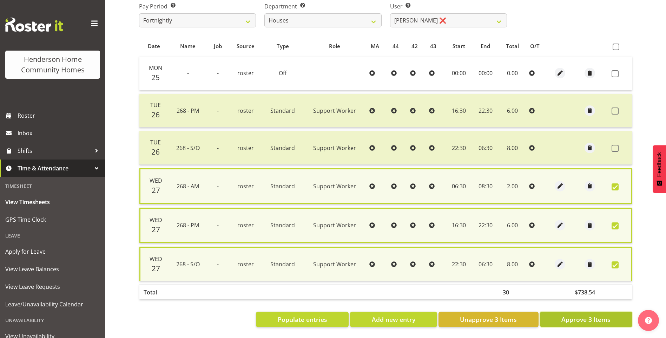
click at [605, 317] on span "Approve 3 Items" at bounding box center [585, 319] width 49 height 9
checkbox input "false"
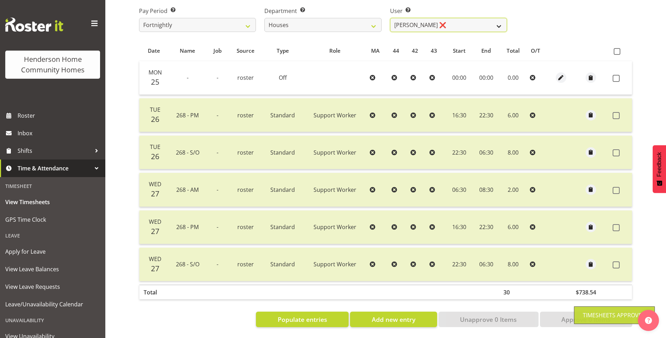
click at [410, 19] on select "Billie Sothern ✔ Dipika Thapa ❌ Jess Aracan ❌ Katrina Shaw ❌ Liezl Sanchez ❌ Ma…" at bounding box center [448, 25] width 117 height 14
click at [390, 18] on select "Billie Sothern ✔ Dipika Thapa ❌ Jess Aracan ❌ Katrina Shaw ❌ Liezl Sanchez ❌ Ma…" at bounding box center [448, 25] width 117 height 14
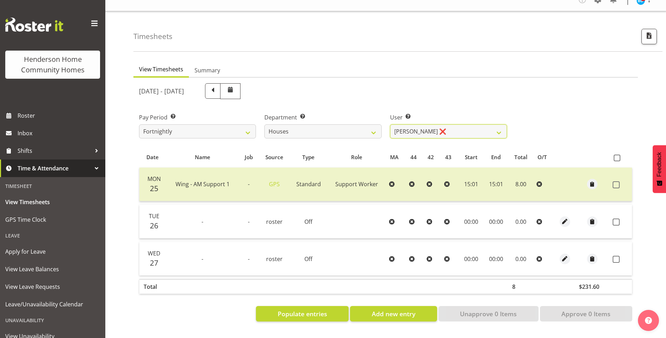
scroll to position [15, 0]
drag, startPoint x: 417, startPoint y: 126, endPoint x: 415, endPoint y: 129, distance: 3.9
click at [417, 126] on select "Billie Sothern ✔ Dipika Thapa ❌ Jess Aracan ❌ Katrina Shaw ❌ Liezl Sanchez ❌ Ma…" at bounding box center [448, 131] width 117 height 14
click at [390, 124] on select "Billie Sothern ✔ Dipika Thapa ❌ Jess Aracan ❌ Katrina Shaw ❌ Liezl Sanchez ❌ Ma…" at bounding box center [448, 131] width 117 height 14
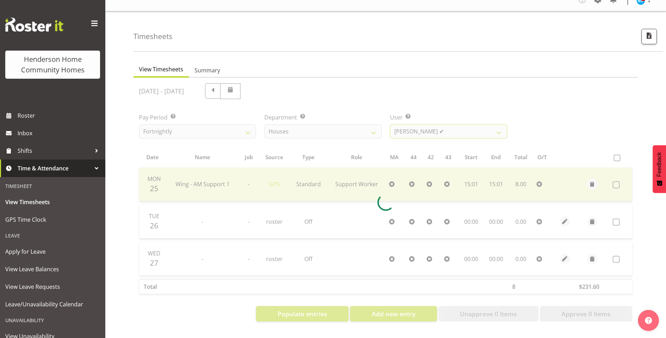
scroll to position [84, 0]
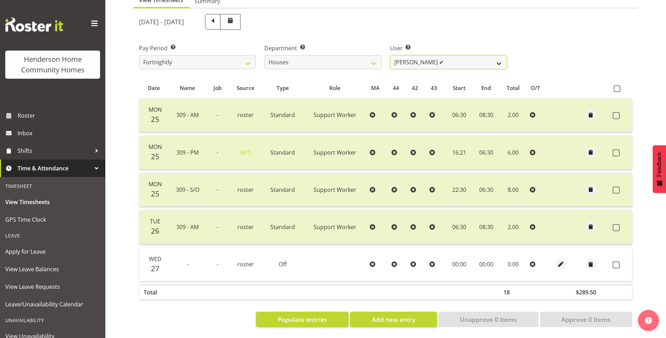
click at [401, 55] on select "Billie Sothern ✔ Dipika Thapa ❌ Jess Aracan ❌ Katrina Shaw ❌ Liezl Sanchez ❌ Ma…" at bounding box center [448, 62] width 117 height 14
select select "11455"
click at [390, 55] on select "Billie Sothern ✔ Dipika Thapa ❌ Jess Aracan ❌ Katrina Shaw ❌ Liezl Sanchez ❌ Ma…" at bounding box center [448, 62] width 117 height 14
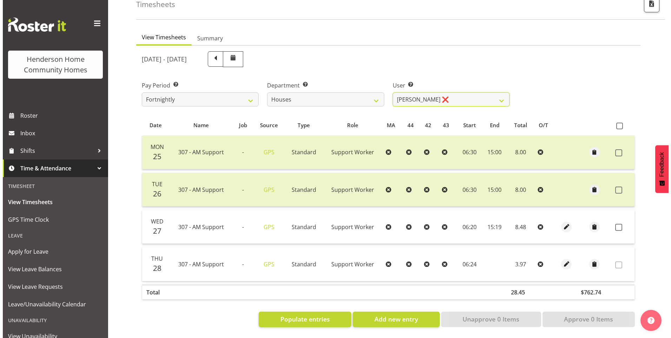
scroll to position [47, 0]
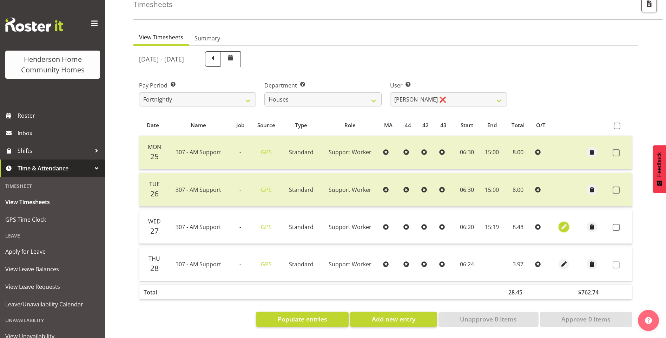
click at [564, 223] on span "button" at bounding box center [564, 227] width 8 height 8
select select "Standard"
select select "7"
select select "2025"
select select "6"
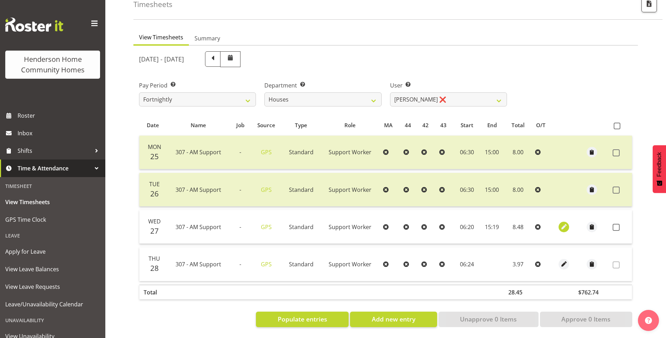
select select "20"
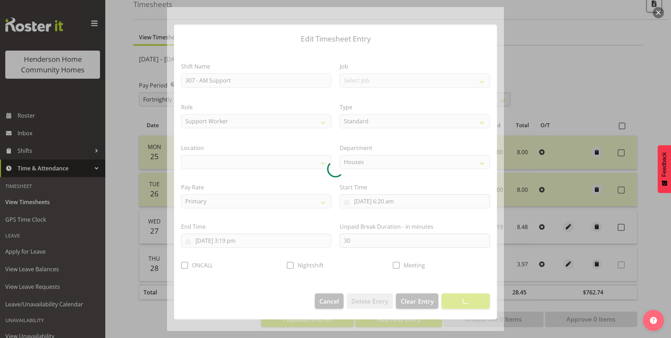
select select "1076"
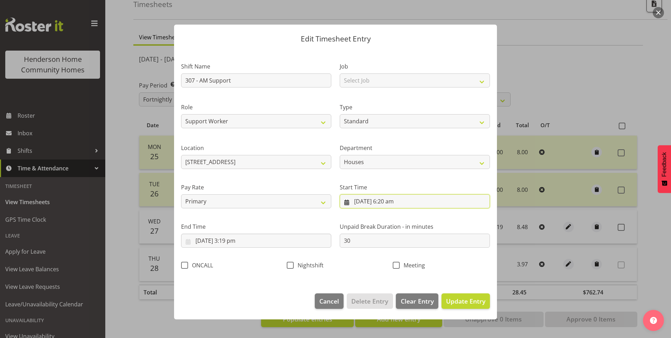
click at [397, 205] on input "27/08/2025, 6:20 am" at bounding box center [415, 201] width 150 height 14
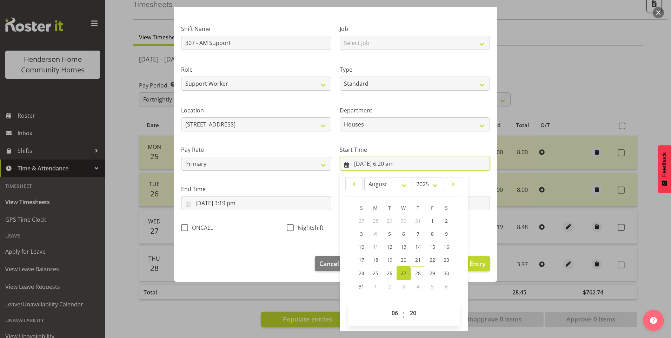
scroll to position [38, 0]
click at [410, 307] on select "00 01 02 03 04 05 06 07 08 09 10 11 12 13 14 15 16 17 18 19 20 21 22 23 24 25 2…" at bounding box center [414, 312] width 16 height 14
select select "15"
click at [406, 305] on select "00 01 02 03 04 05 06 07 08 09 10 11 12 13 14 15 16 17 18 19 20 21 22 23 24 25 2…" at bounding box center [414, 312] width 16 height 14
type input "27/08/2025, 6:15 am"
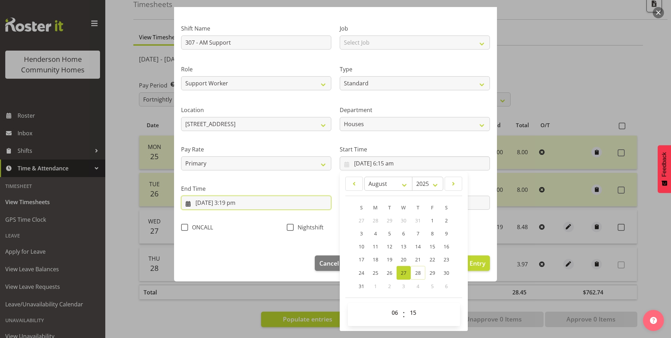
click at [238, 205] on input "27/08/2025, 3:19 pm" at bounding box center [256, 203] width 150 height 14
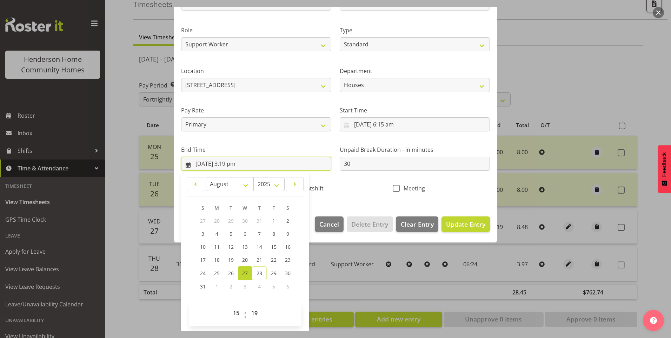
scroll to position [77, 0]
drag, startPoint x: 256, startPoint y: 312, endPoint x: 261, endPoint y: 304, distance: 9.6
click at [257, 312] on select "00 01 02 03 04 05 06 07 08 09 10 11 12 13 14 15 16 17 18 19 20 21 22 23 24 25 2…" at bounding box center [256, 312] width 16 height 14
select select "15"
click at [248, 305] on select "00 01 02 03 04 05 06 07 08 09 10 11 12 13 14 15 16 17 18 19 20 21 22 23 24 25 2…" at bounding box center [256, 312] width 16 height 14
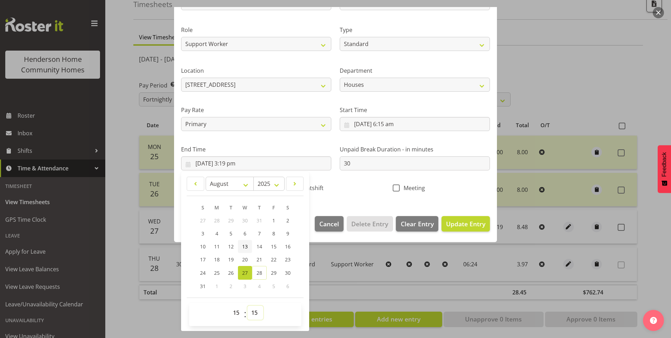
type input "27/08/2025, 3:15 pm"
drag, startPoint x: 367, startPoint y: 167, endPoint x: 292, endPoint y: 163, distance: 75.3
click at [296, 164] on div "Shift Name 307 - AM Support Job Select Job Floater Role Support Worker Type Off…" at bounding box center [335, 86] width 317 height 223
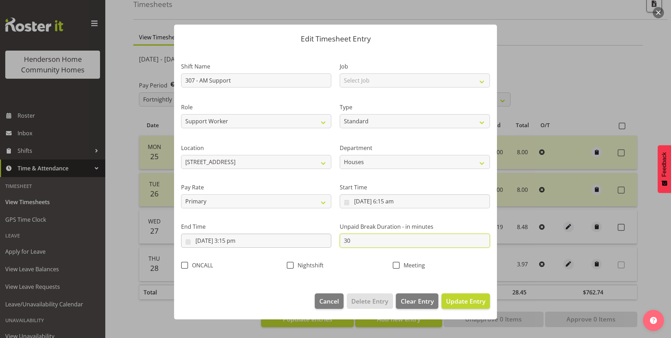
scroll to position [0, 0]
type input "0"
click at [485, 302] on span "Update Entry" at bounding box center [465, 301] width 39 height 8
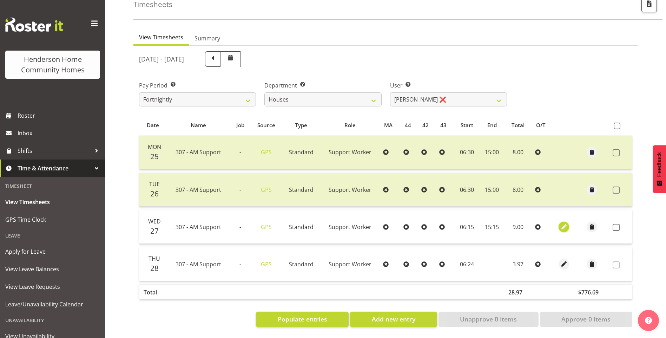
click at [566, 223] on span "button" at bounding box center [564, 227] width 8 height 8
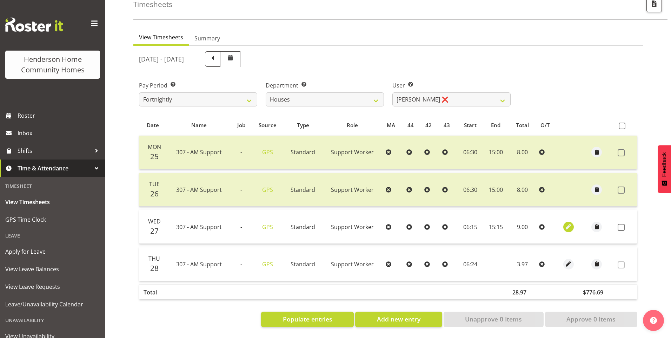
select select "Standard"
select select "7"
select select "2025"
select select "6"
select select "15"
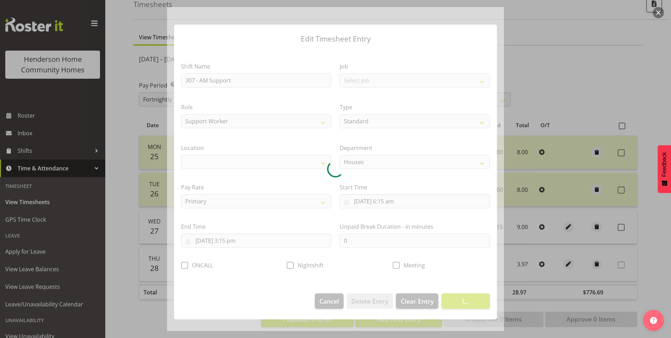
select select "1076"
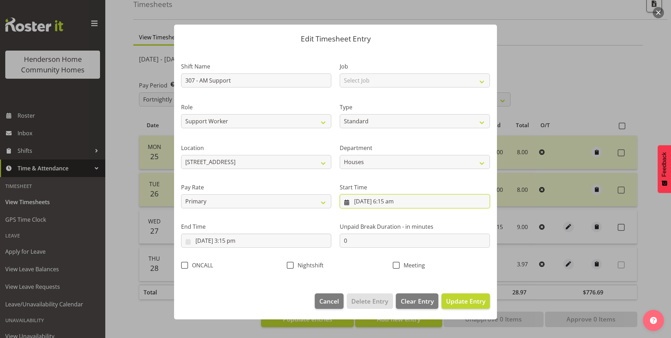
click at [395, 203] on input "27/08/2025, 6:15 am" at bounding box center [415, 201] width 150 height 14
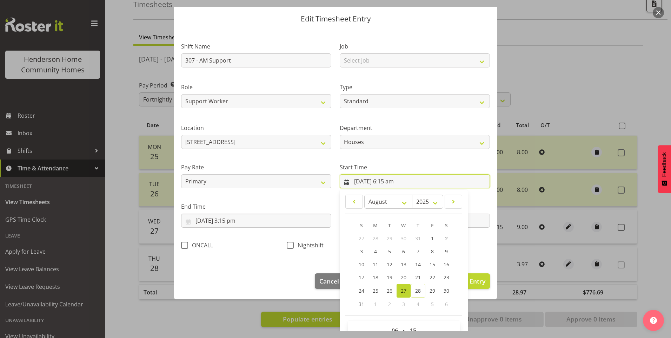
scroll to position [38, 0]
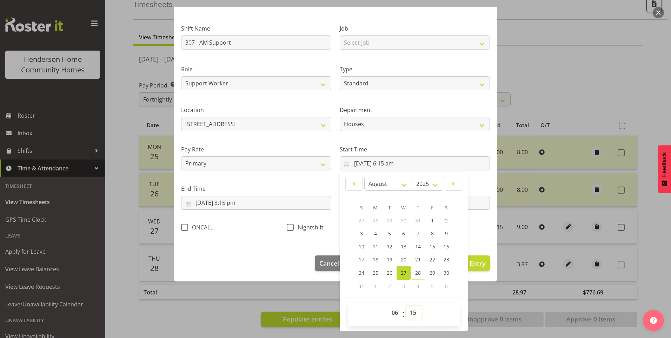
drag, startPoint x: 409, startPoint y: 317, endPoint x: 412, endPoint y: 306, distance: 11.1
click at [409, 317] on select "00 01 02 03 04 05 06 07 08 09 10 11 12 13 14 15 16 17 18 19 20 21 22 23 24 25 2…" at bounding box center [414, 312] width 16 height 14
select select "30"
click at [406, 305] on select "00 01 02 03 04 05 06 07 08 09 10 11 12 13 14 15 16 17 18 19 20 21 22 23 24 25 2…" at bounding box center [414, 312] width 16 height 14
type input "27/08/2025, 6:30 am"
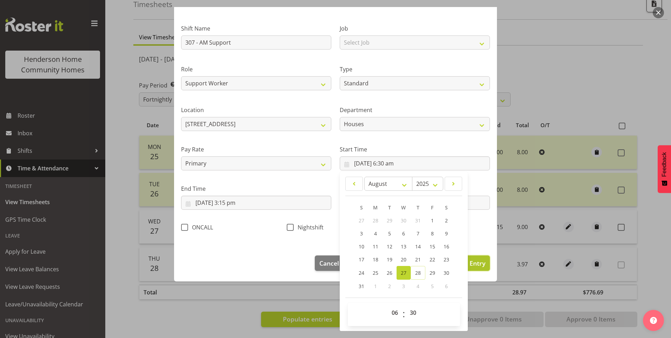
click at [480, 265] on button "Update Entry" at bounding box center [466, 262] width 48 height 15
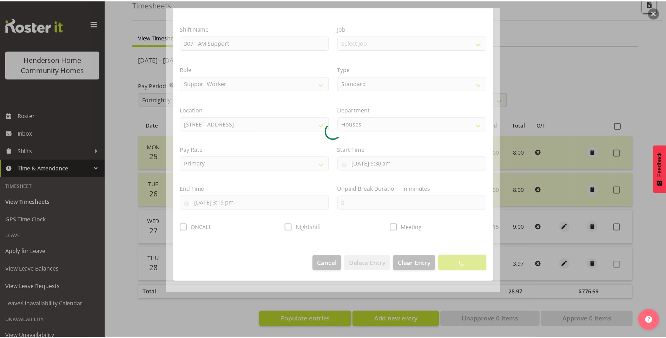
scroll to position [0, 0]
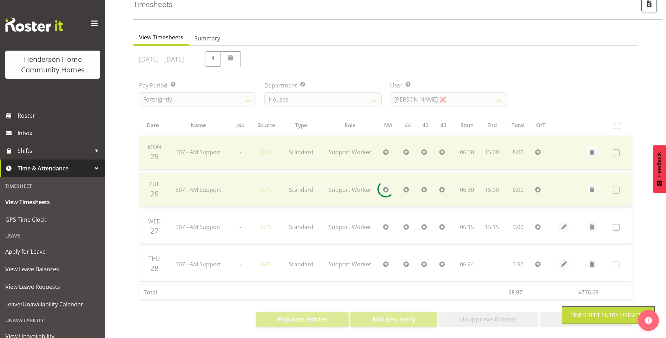
click at [593, 224] on div at bounding box center [385, 189] width 505 height 287
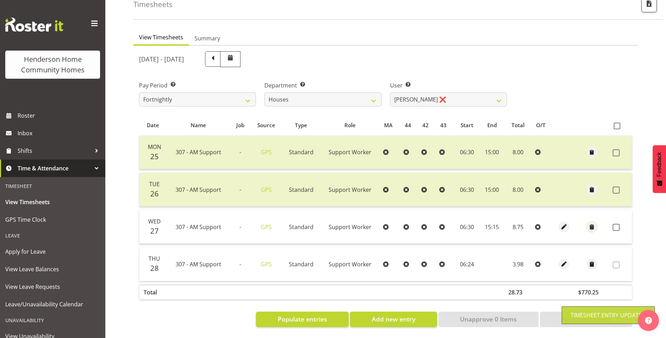
click at [593, 224] on span "button" at bounding box center [592, 227] width 8 height 8
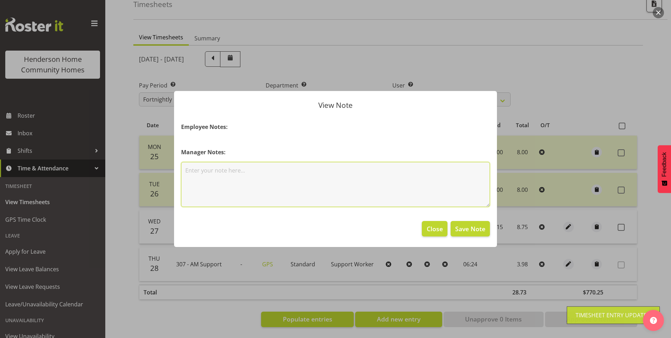
click at [287, 198] on textarea at bounding box center [335, 184] width 309 height 45
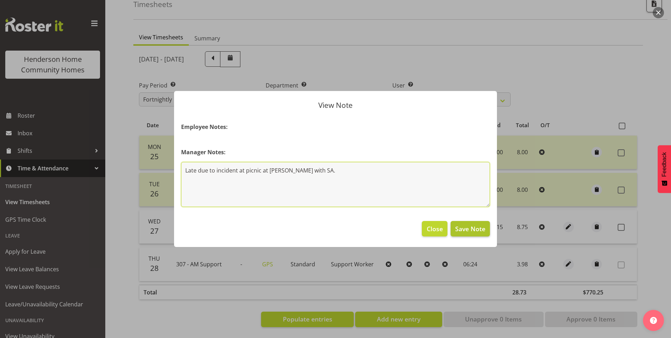
type textarea "Late due to incident at picnic at Victoria Park with SA."
click at [459, 230] on span "Save Note" at bounding box center [470, 228] width 30 height 9
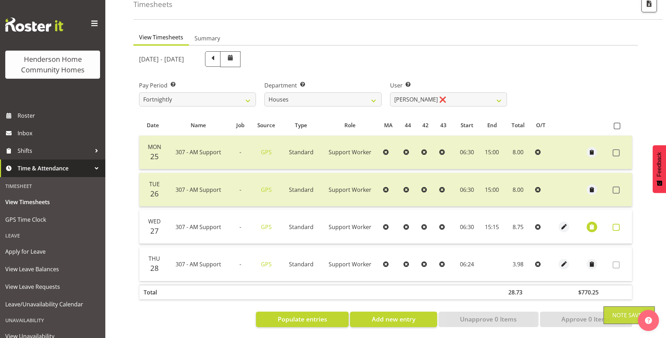
click at [616, 224] on span at bounding box center [616, 227] width 7 height 7
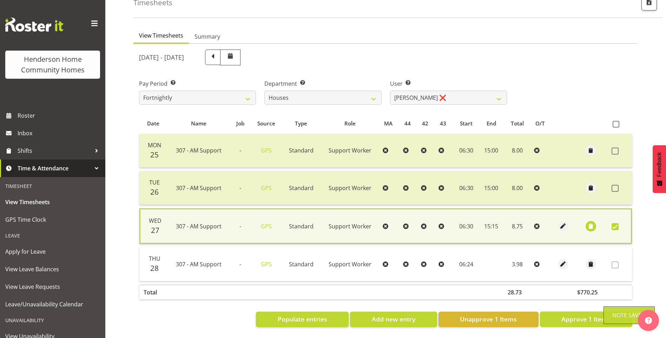
drag, startPoint x: 568, startPoint y: 312, endPoint x: 486, endPoint y: 222, distance: 121.8
click at [568, 314] on span "Approve 1 Items" at bounding box center [585, 318] width 49 height 9
checkbox input "false"
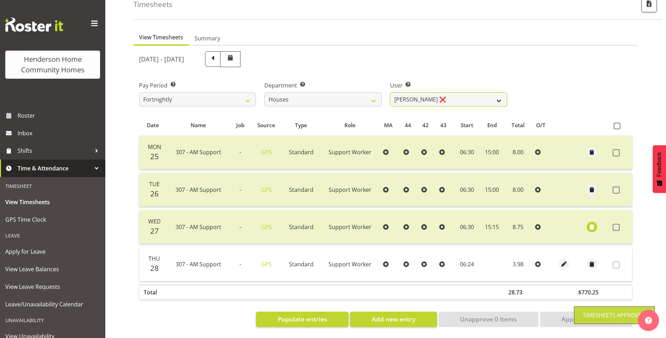
click at [427, 95] on select "Billie Sothern ✔ Dipika Thapa ❌ Jess Aracan ❌ Katrina Shaw ❌ Liezl Sanchez ❌ Ma…" at bounding box center [448, 99] width 117 height 14
select select "10375"
click at [390, 92] on select "Billie Sothern ✔ Dipika Thapa ❌ Jess Aracan ❌ Katrina Shaw ❌ Liezl Sanchez ❌ Ma…" at bounding box center [448, 99] width 117 height 14
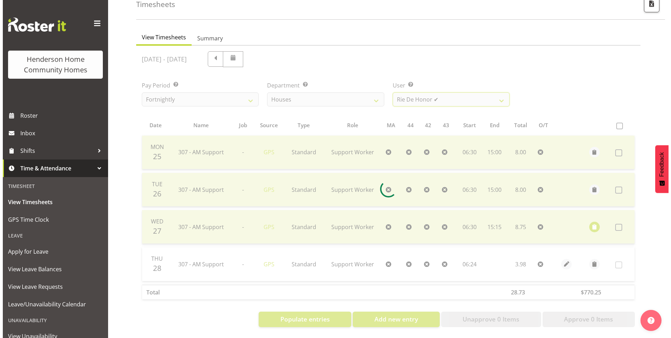
scroll to position [15, 0]
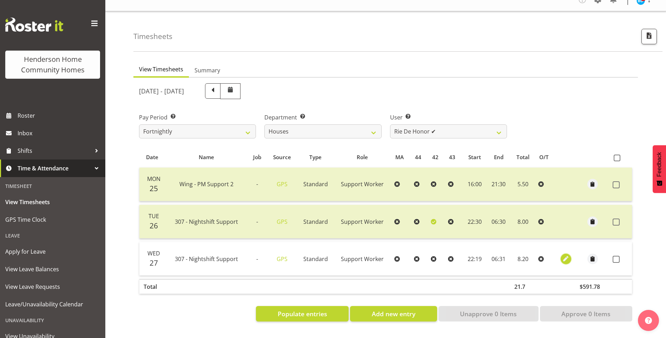
click at [567, 255] on span "button" at bounding box center [566, 259] width 8 height 8
select select "Standard"
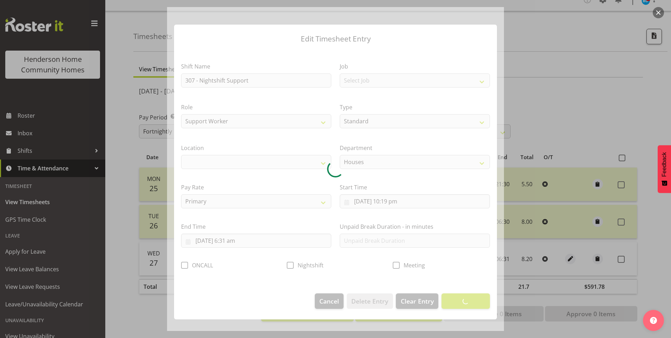
select select "1076"
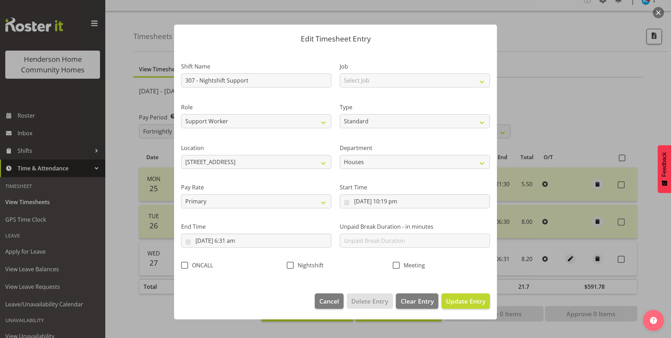
click at [399, 204] on div at bounding box center [335, 169] width 337 height 324
click at [400, 204] on input "27/08/2025, 10:19 pm" at bounding box center [415, 201] width 150 height 14
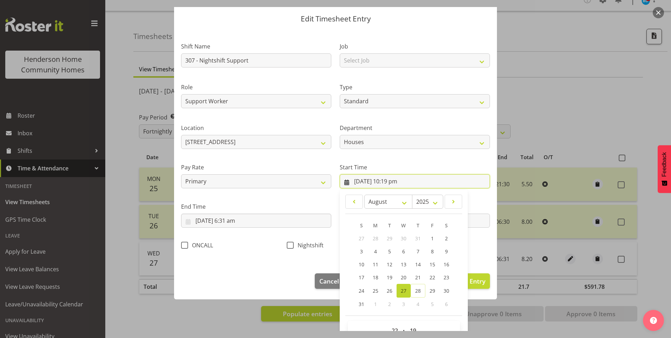
scroll to position [38, 0]
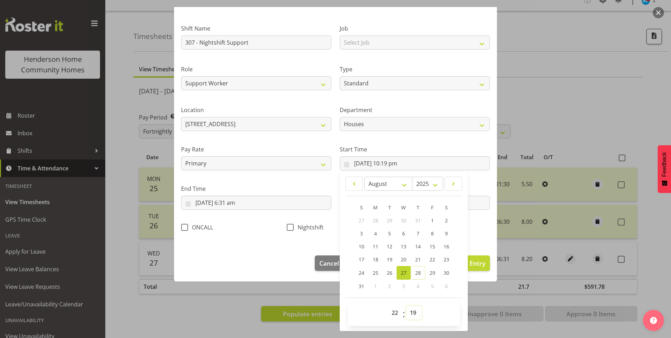
click at [410, 313] on select "00 01 02 03 04 05 06 07 08 09 10 11 12 13 14 15 16 17 18 19 20 21 22 23 24 25 2…" at bounding box center [414, 312] width 16 height 14
select select "30"
click at [406, 305] on select "00 01 02 03 04 05 06 07 08 09 10 11 12 13 14 15 16 17 18 19 20 21 22 23 24 25 2…" at bounding box center [414, 312] width 16 height 14
type input "27/08/2025, 10:30 pm"
click at [291, 227] on span at bounding box center [290, 227] width 7 height 7
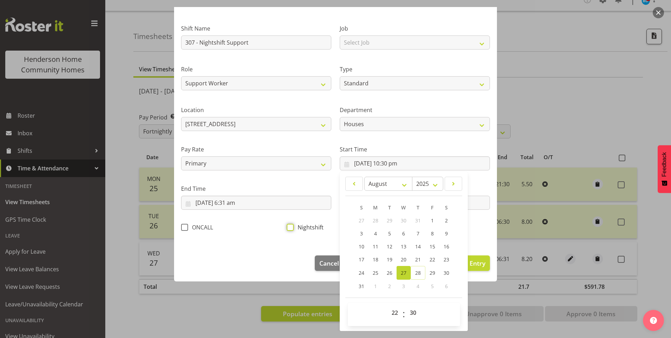
click at [291, 227] on input "Nightshift" at bounding box center [289, 227] width 5 height 5
checkbox input "true"
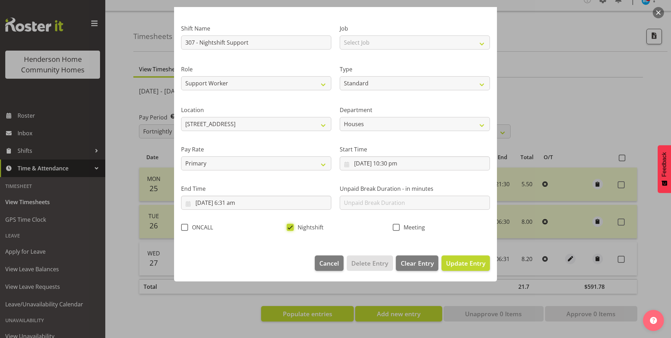
scroll to position [0, 0]
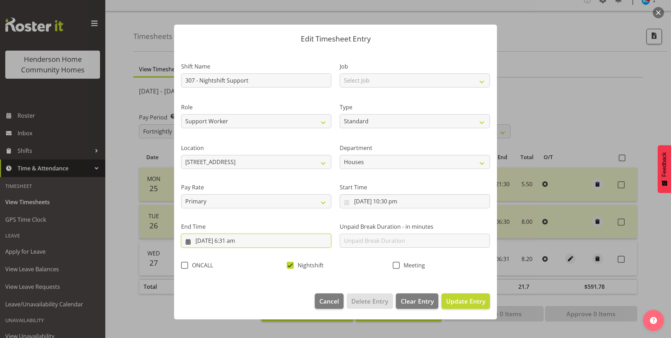
click at [240, 244] on input "28/08/2025, 6:31 am" at bounding box center [256, 240] width 150 height 14
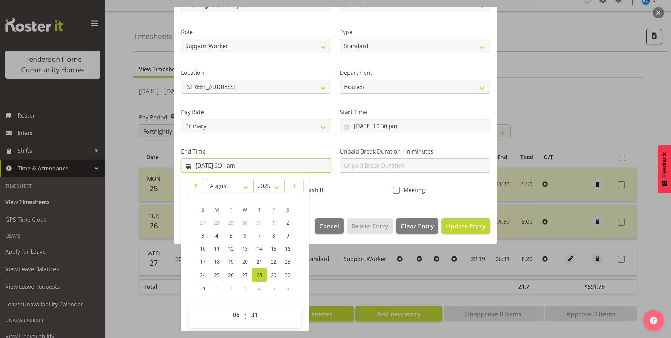
scroll to position [77, 0]
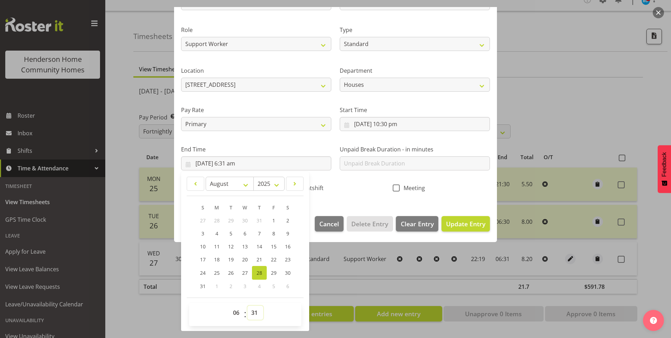
click at [257, 312] on select "00 01 02 03 04 05 06 07 08 09 10 11 12 13 14 15 16 17 18 19 20 21 22 23 24 25 2…" at bounding box center [256, 312] width 16 height 14
select select "30"
click at [248, 305] on select "00 01 02 03 04 05 06 07 08 09 10 11 12 13 14 15 16 17 18 19 20 21 22 23 24 25 2…" at bounding box center [256, 312] width 16 height 14
type input "28/08/2025, 6:30 am"
click at [460, 225] on span "Update Entry" at bounding box center [465, 223] width 39 height 8
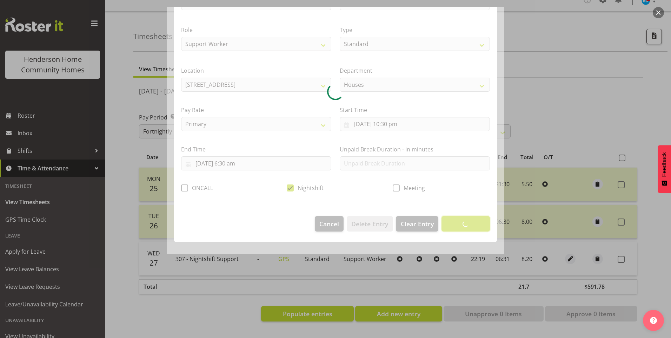
scroll to position [0, 0]
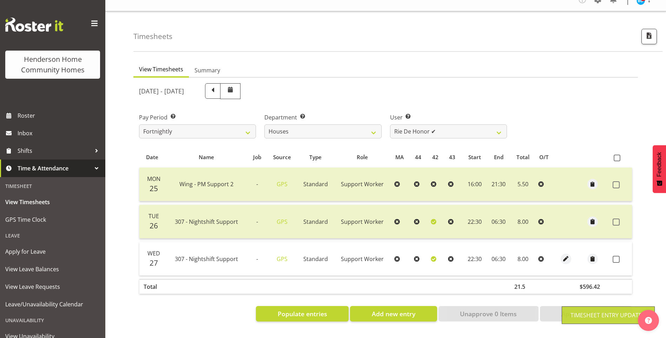
click at [616, 256] on span at bounding box center [616, 259] width 7 height 7
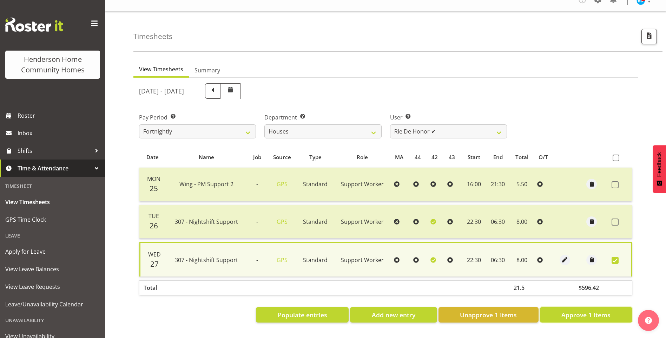
click at [590, 310] on span "Approve 1 Items" at bounding box center [585, 314] width 49 height 9
checkbox input "false"
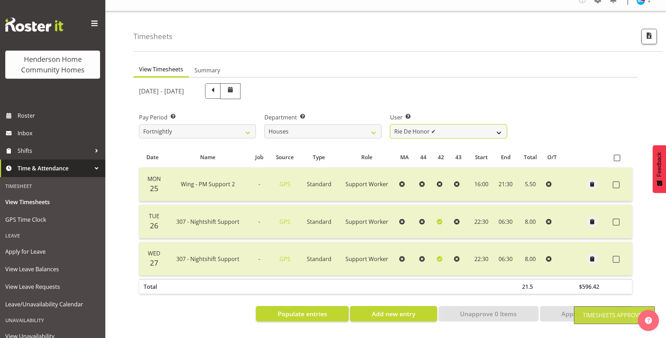
click at [408, 128] on select "Billie Sothern ✔ Dipika Thapa ❌ Jess Aracan ❌ Katrina Shaw ❌ Liezl Sanchez ❌ Ma…" at bounding box center [448, 131] width 117 height 14
select select "11787"
click at [390, 124] on select "Billie Sothern ✔ Dipika Thapa ❌ Jess Aracan ❌ Katrina Shaw ❌ Liezl Sanchez ❌ Ma…" at bounding box center [448, 131] width 117 height 14
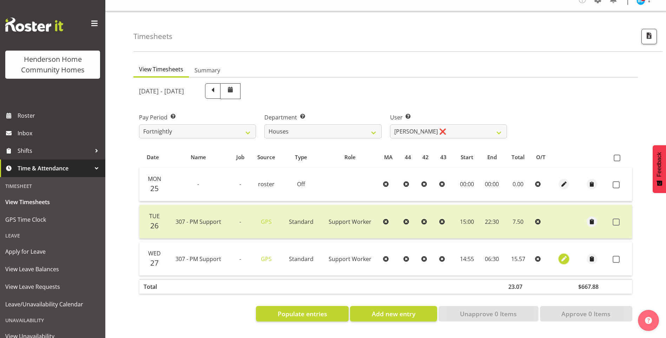
click at [566, 255] on span "button" at bounding box center [564, 259] width 8 height 8
select select "Standard"
select select "7"
select select "2025"
select select "14"
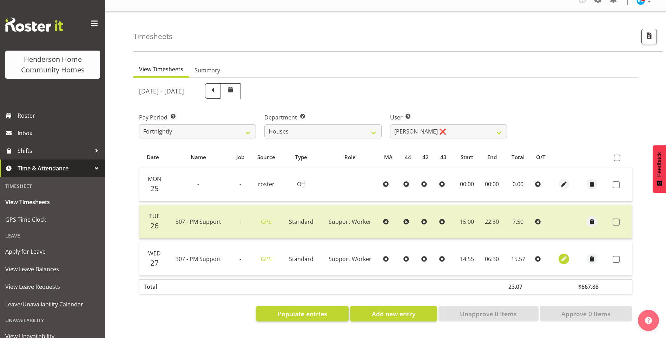
select select "55"
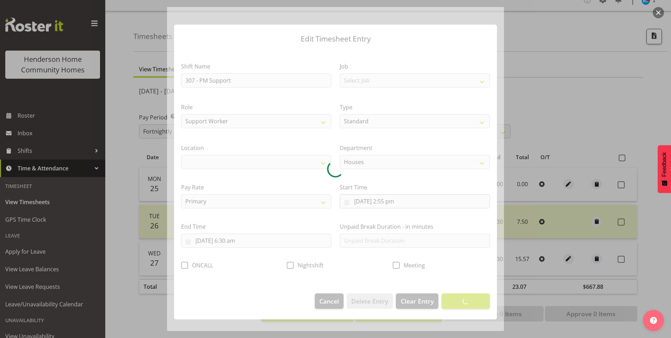
select select "1076"
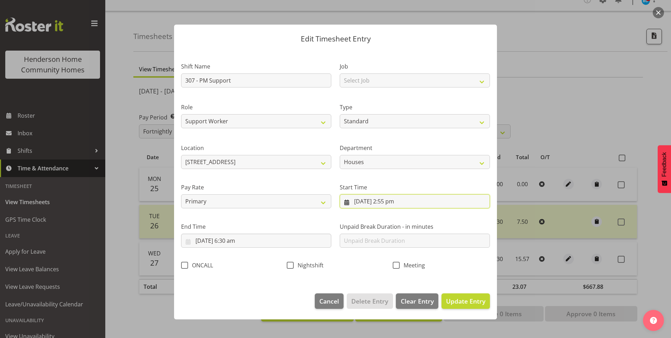
click at [390, 207] on input "27/08/2025, 2:55 pm" at bounding box center [415, 201] width 150 height 14
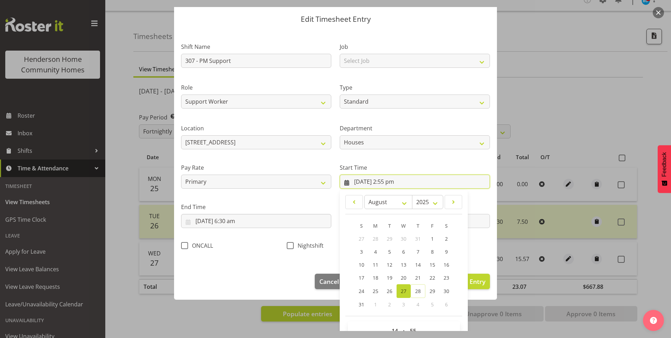
scroll to position [38, 0]
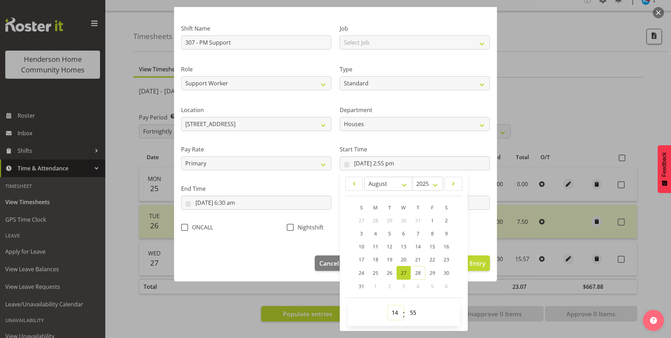
click at [397, 313] on select "00 01 02 03 04 05 06 07 08 09 10 11 12 13 14 15 16 17 18 19 20 21 22 23" at bounding box center [396, 312] width 16 height 14
select select "15"
click at [388, 305] on select "00 01 02 03 04 05 06 07 08 09 10 11 12 13 14 15 16 17 18 19 20 21 22 23" at bounding box center [396, 312] width 16 height 14
type input "27/08/2025, 3:55 pm"
click at [406, 319] on span "00 01 02 03 04 05 06 07 08 09 10 11 12 13 14 15 16 17 18 19 20 21 22 23 24 25 2…" at bounding box center [414, 314] width 16 height 18
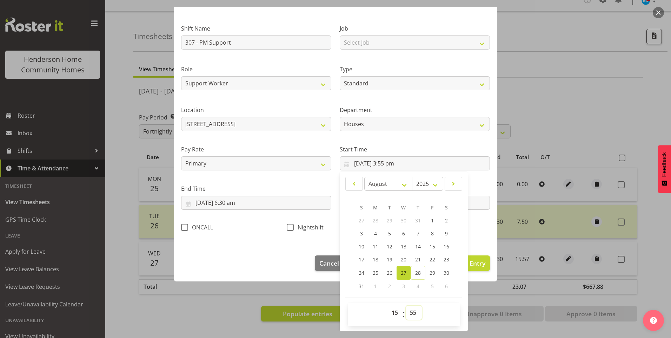
click at [410, 314] on select "00 01 02 03 04 05 06 07 08 09 10 11 12 13 14 15 16 17 18 19 20 21 22 23 24 25 2…" at bounding box center [414, 312] width 16 height 14
select select "0"
click at [406, 305] on select "00 01 02 03 04 05 06 07 08 09 10 11 12 13 14 15 16 17 18 19 20 21 22 23 24 25 2…" at bounding box center [414, 312] width 16 height 14
type input "27/08/2025, 3:00 pm"
click at [232, 204] on input "28/08/2025, 6:30 am" at bounding box center [256, 203] width 150 height 14
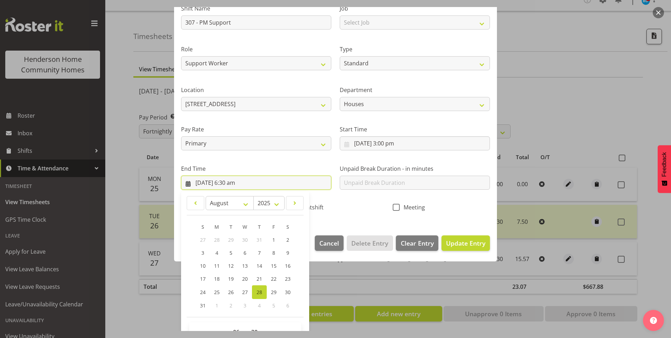
scroll to position [77, 0]
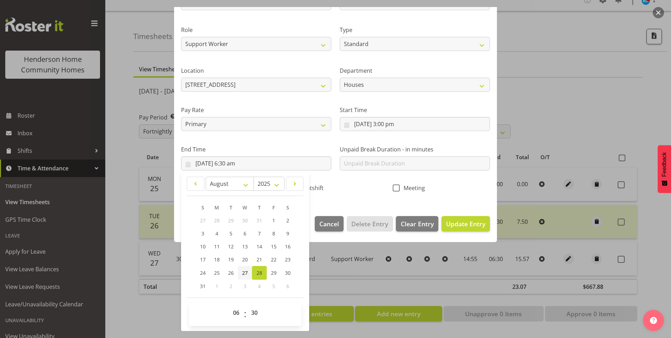
click at [244, 272] on span "27" at bounding box center [245, 272] width 6 height 7
type input "27/08/2025, 6:30 am"
click at [234, 316] on select "00 01 02 03 04 05 06 07 08 09 10 11 12 13 14 15 16 17 18 19 20 21 22 23" at bounding box center [237, 312] width 16 height 14
select select "22"
click at [229, 305] on select "00 01 02 03 04 05 06 07 08 09 10 11 12 13 14 15 16 17 18 19 20 21 22 23" at bounding box center [237, 312] width 16 height 14
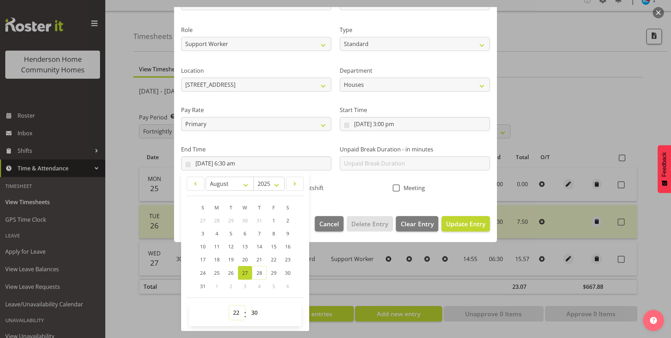
type input "27/08/2025, 10:30 pm"
drag, startPoint x: 448, startPoint y: 222, endPoint x: 453, endPoint y: 221, distance: 5.4
click at [448, 221] on span "Update Entry" at bounding box center [465, 223] width 39 height 8
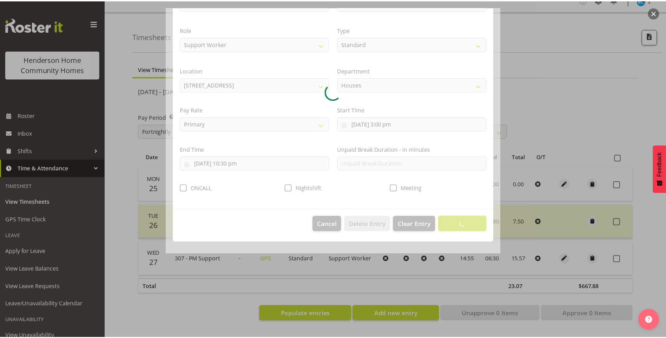
scroll to position [0, 0]
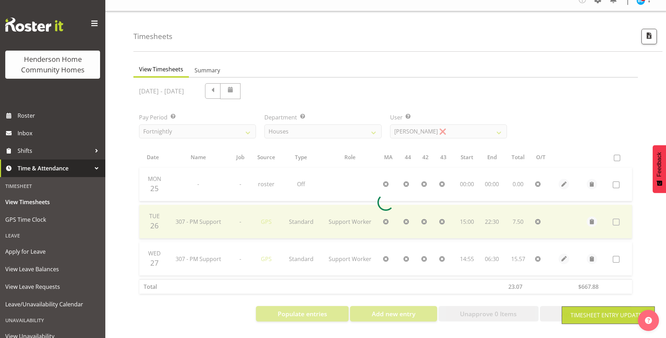
click at [616, 254] on div at bounding box center [385, 202] width 505 height 249
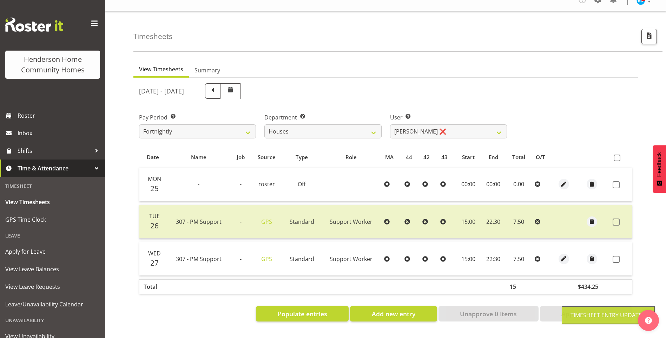
click at [616, 256] on span at bounding box center [616, 259] width 7 height 7
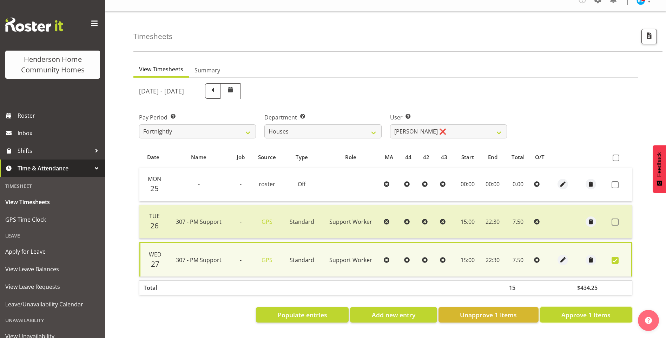
click at [583, 310] on span "Approve 1 Items" at bounding box center [585, 314] width 49 height 9
checkbox input "false"
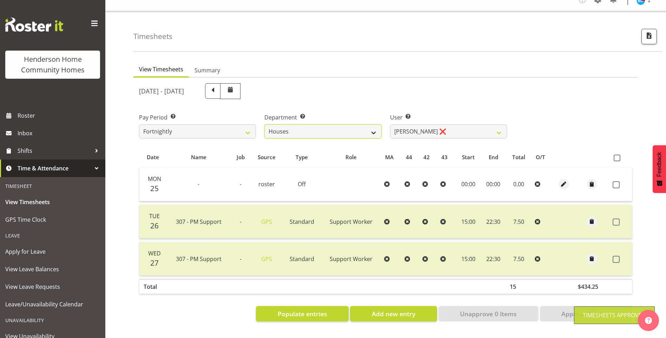
click at [318, 127] on select "Admin Homeside Houses Wingside" at bounding box center [322, 131] width 117 height 14
select select "749"
click at [264, 124] on select "Admin Homeside Houses Wingside" at bounding box center [322, 131] width 117 height 14
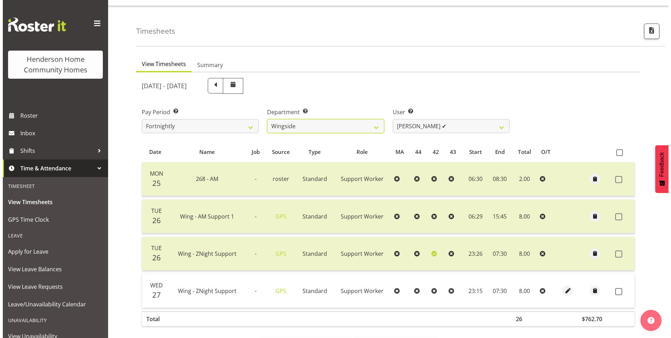
scroll to position [47, 0]
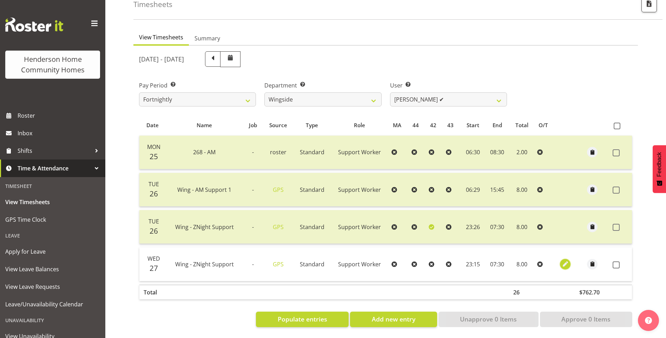
click at [566, 260] on span "button" at bounding box center [565, 264] width 8 height 8
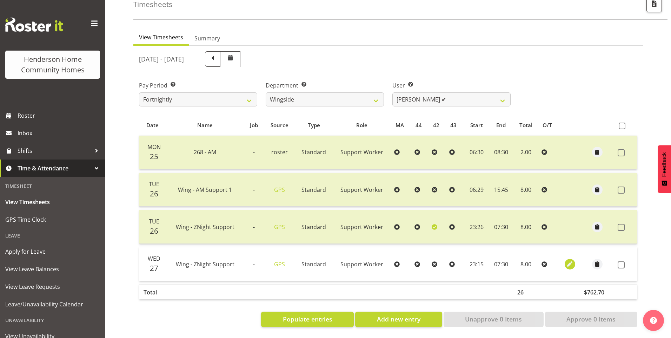
select select "Standard"
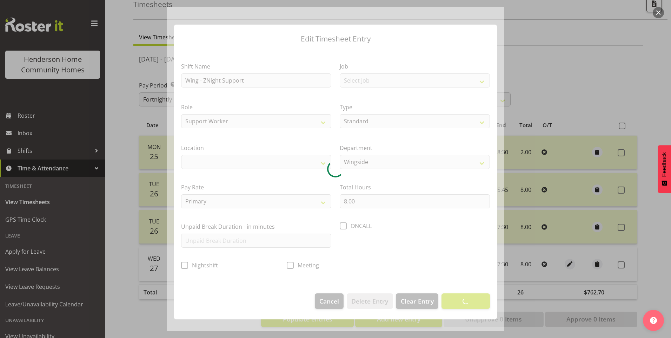
select select "1071"
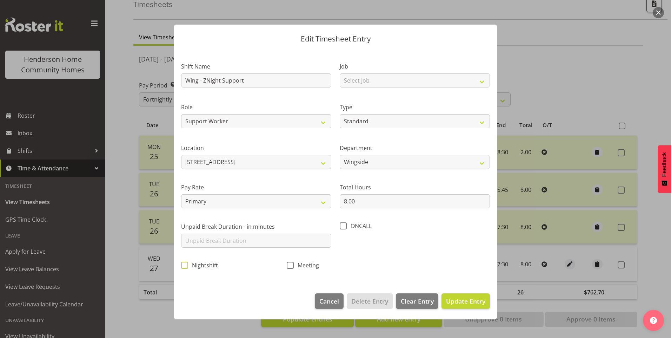
click at [184, 266] on span at bounding box center [184, 265] width 7 height 7
click at [184, 266] on input "Nightshift" at bounding box center [183, 265] width 5 height 5
checkbox input "true"
click at [459, 297] on span "Update Entry" at bounding box center [465, 301] width 39 height 8
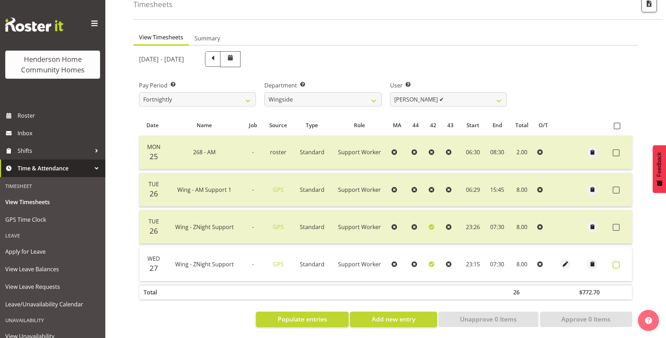
click at [618, 261] on span at bounding box center [616, 264] width 7 height 7
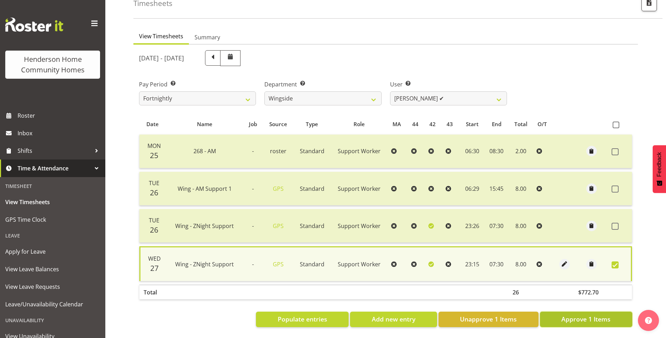
click at [600, 315] on span "Approve 1 Items" at bounding box center [585, 318] width 49 height 9
checkbox input "false"
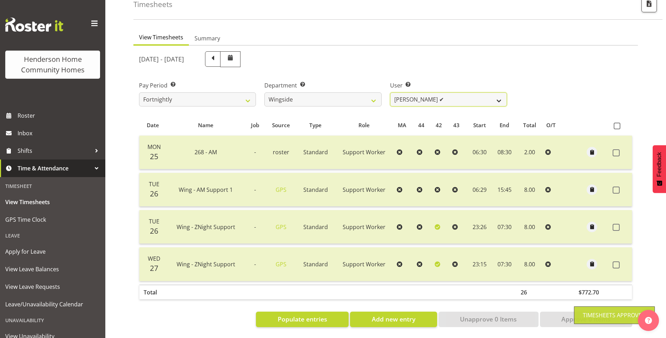
click at [412, 97] on select "Arshdeep Singh ✔ Daljeet Prasad ✔ Daniel Marticio ❌ Janeth Sison ✔" at bounding box center [448, 99] width 117 height 14
select select "8522"
click at [390, 92] on select "Arshdeep Singh ✔ Daljeet Prasad ✔ Daniel Marticio ❌ Janeth Sison ✔" at bounding box center [448, 99] width 117 height 14
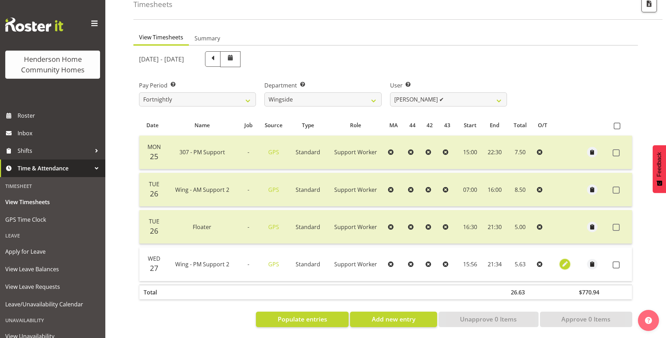
click at [563, 260] on span "button" at bounding box center [565, 264] width 8 height 8
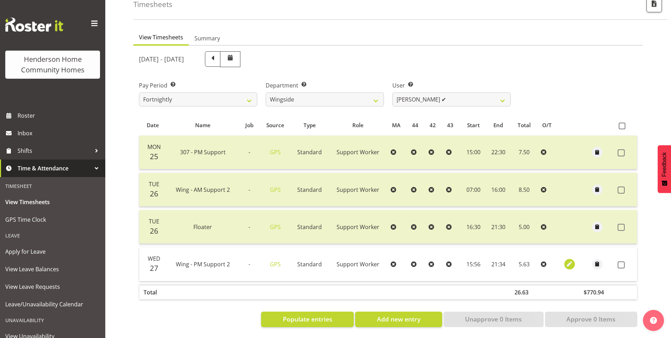
select select "Standard"
select select "7"
select select "2025"
select select "15"
select select "56"
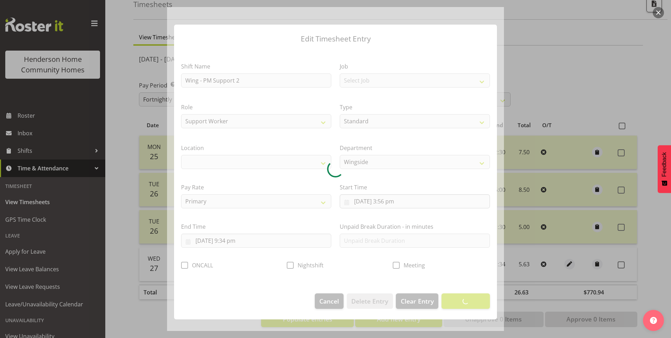
select select "1071"
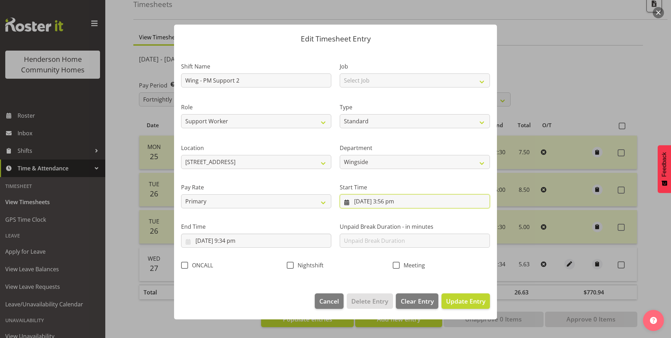
click at [391, 207] on input "27/08/2025, 3:56 pm" at bounding box center [415, 201] width 150 height 14
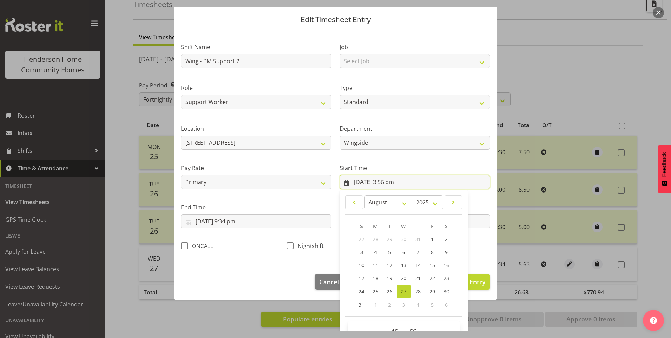
scroll to position [38, 0]
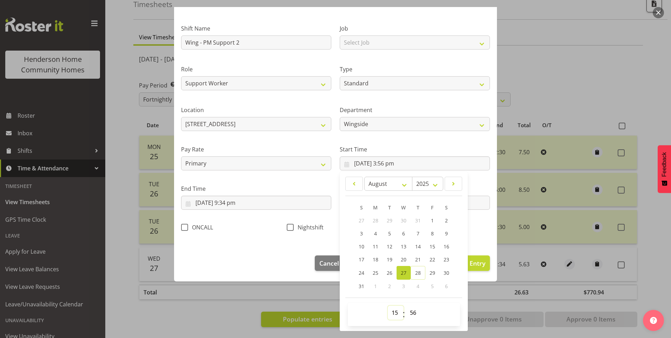
click at [390, 314] on select "00 01 02 03 04 05 06 07 08 09 10 11 12 13 14 15 16 17 18 19 20 21 22 23" at bounding box center [396, 312] width 16 height 14
select select "16"
click at [388, 305] on select "00 01 02 03 04 05 06 07 08 09 10 11 12 13 14 15 16 17 18 19 20 21 22 23" at bounding box center [396, 312] width 16 height 14
type input "27/08/2025, 4:56 pm"
click at [413, 314] on select "00 01 02 03 04 05 06 07 08 09 10 11 12 13 14 15 16 17 18 19 20 21 22 23 24 25 2…" at bounding box center [414, 312] width 16 height 14
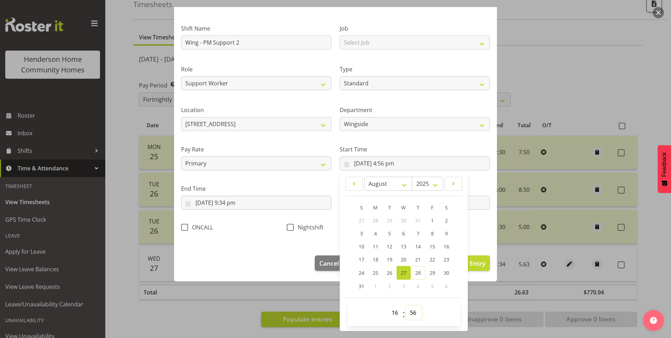
select select "0"
click at [406, 305] on select "00 01 02 03 04 05 06 07 08 09 10 11 12 13 14 15 16 17 18 19 20 21 22 23 24 25 2…" at bounding box center [414, 312] width 16 height 14
type input "27/08/2025, 4:00 pm"
click at [239, 205] on input "27/08/2025, 9:34 pm" at bounding box center [256, 203] width 150 height 14
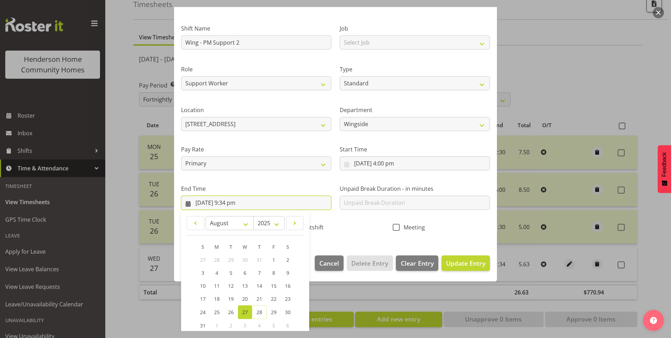
scroll to position [77, 0]
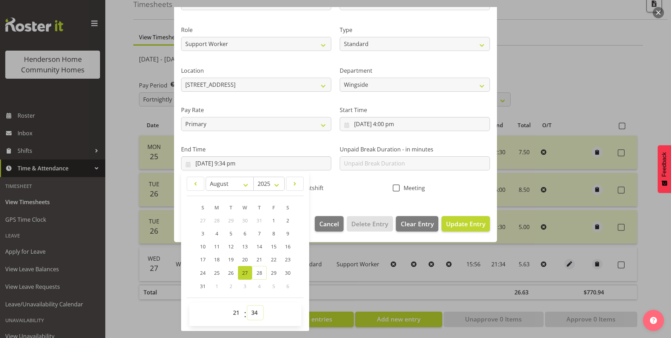
click at [254, 311] on select "00 01 02 03 04 05 06 07 08 09 10 11 12 13 14 15 16 17 18 19 20 21 22 23 24 25 2…" at bounding box center [256, 312] width 16 height 14
select select "30"
click at [248, 305] on select "00 01 02 03 04 05 06 07 08 09 10 11 12 13 14 15 16 17 18 19 20 21 22 23 24 25 2…" at bounding box center [256, 312] width 16 height 14
type input "27/08/2025, 9:30 pm"
click at [450, 223] on span "Update Entry" at bounding box center [465, 223] width 39 height 8
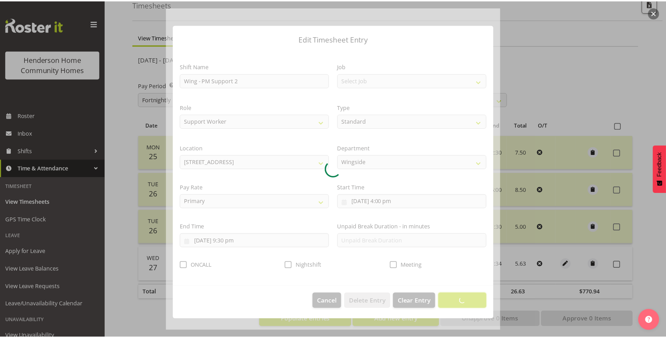
scroll to position [0, 0]
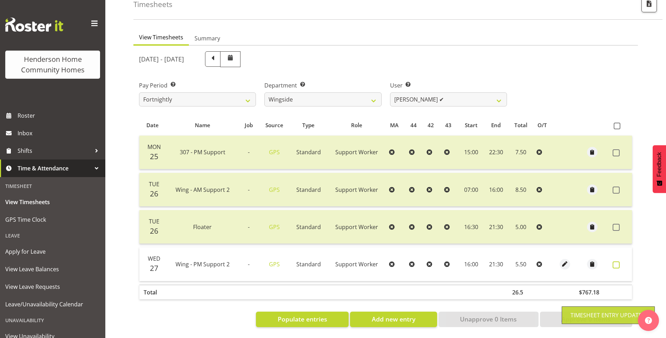
click at [616, 261] on span at bounding box center [616, 264] width 7 height 7
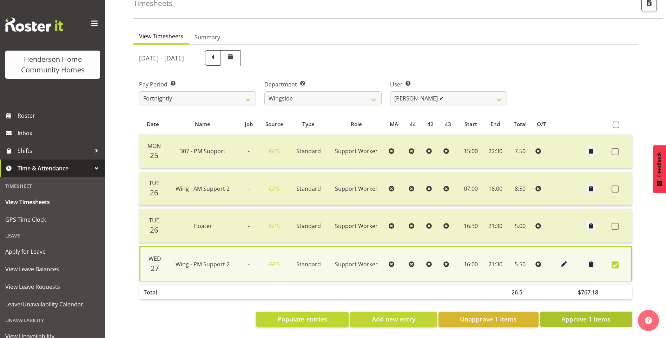
click at [591, 314] on span "Approve 1 Items" at bounding box center [585, 318] width 49 height 9
checkbox input "false"
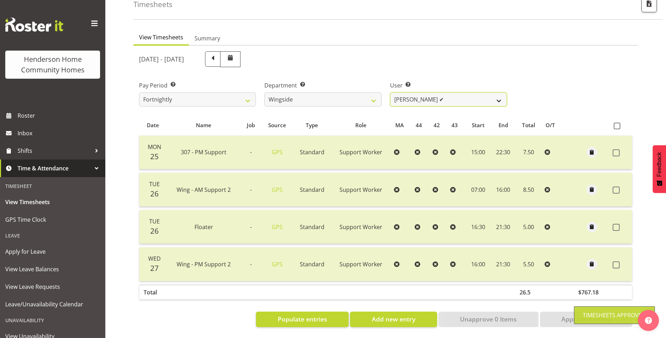
click at [419, 93] on select "Arshdeep Singh ✔ Daljeet Prasad ✔ Daniel Marticio ❌ Janeth Sison ✔" at bounding box center [448, 99] width 117 height 14
select select "8531"
click at [390, 92] on select "Arshdeep Singh ✔ Daljeet Prasad ✔ Daniel Marticio ❌ Janeth Sison ✔" at bounding box center [448, 99] width 117 height 14
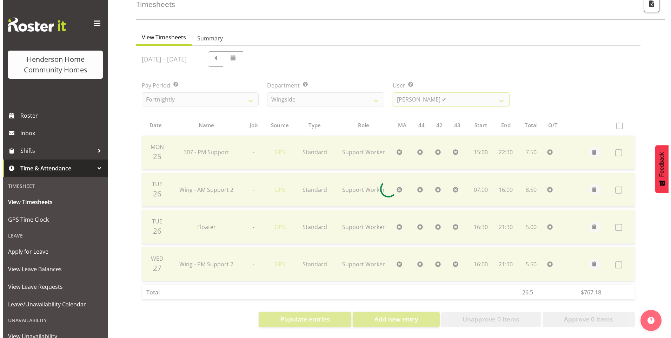
scroll to position [15, 0]
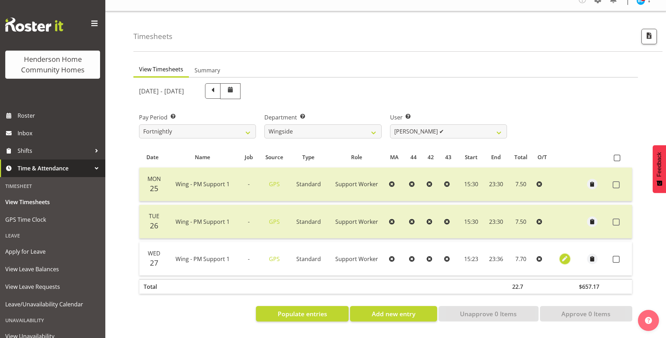
click at [566, 255] on span "button" at bounding box center [565, 259] width 8 height 8
select select "Standard"
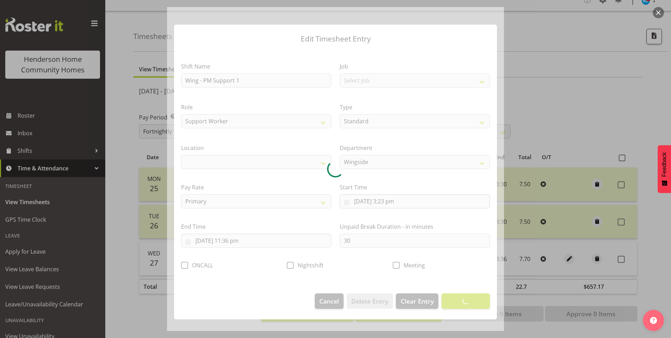
select select "1071"
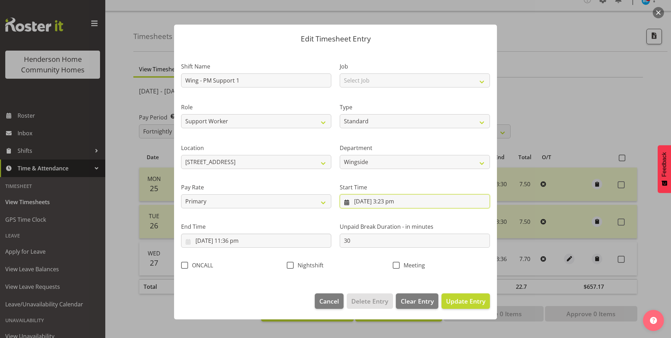
click at [396, 201] on input "27/08/2025, 3:23 pm" at bounding box center [415, 201] width 150 height 14
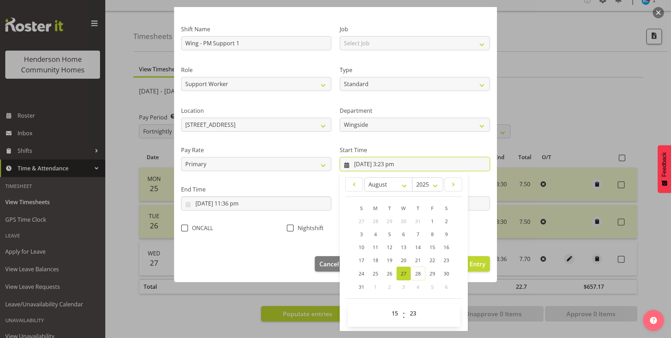
scroll to position [38, 0]
click at [413, 312] on select "00 01 02 03 04 05 06 07 08 09 10 11 12 13 14 15 16 17 18 19 20 21 22 23 24 25 2…" at bounding box center [414, 312] width 16 height 14
select select "30"
click at [406, 305] on select "00 01 02 03 04 05 06 07 08 09 10 11 12 13 14 15 16 17 18 19 20 21 22 23 24 25 2…" at bounding box center [414, 312] width 16 height 14
type input "27/08/2025, 3:30 pm"
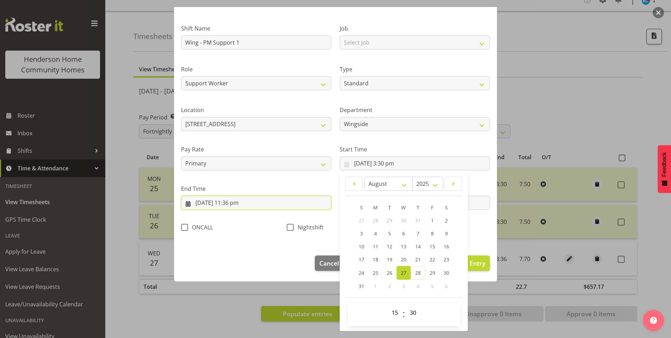
click at [240, 203] on input "27/08/2025, 11:36 pm" at bounding box center [256, 203] width 150 height 14
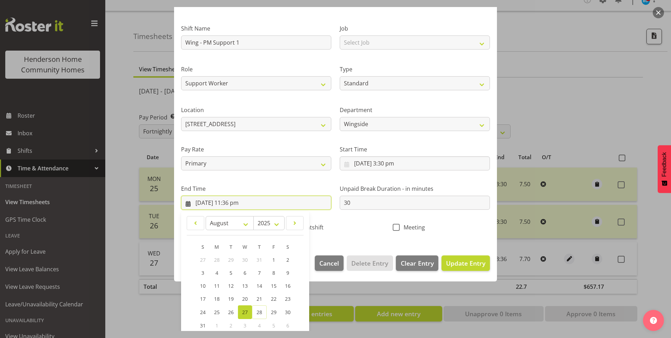
scroll to position [77, 0]
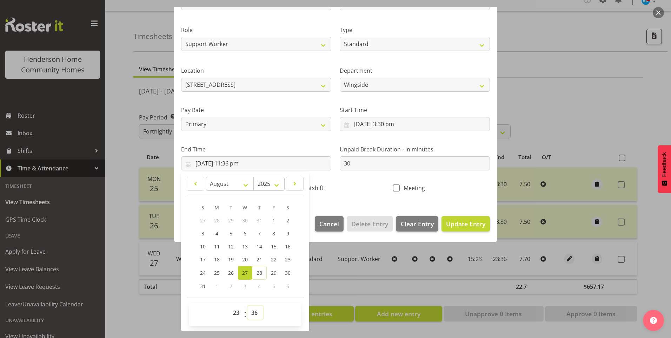
click at [258, 313] on select "00 01 02 03 04 05 06 07 08 09 10 11 12 13 14 15 16 17 18 19 20 21 22 23 24 25 2…" at bounding box center [256, 312] width 16 height 14
select select "30"
click at [248, 305] on select "00 01 02 03 04 05 06 07 08 09 10 11 12 13 14 15 16 17 18 19 20 21 22 23 24 25 2…" at bounding box center [256, 312] width 16 height 14
type input "27/08/2025, 11:30 pm"
click at [470, 223] on span "Update Entry" at bounding box center [465, 223] width 39 height 8
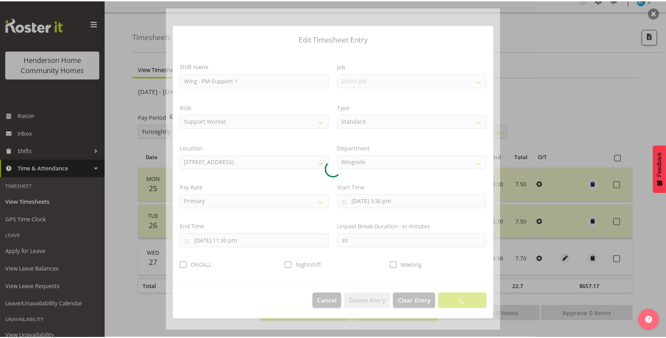
scroll to position [0, 0]
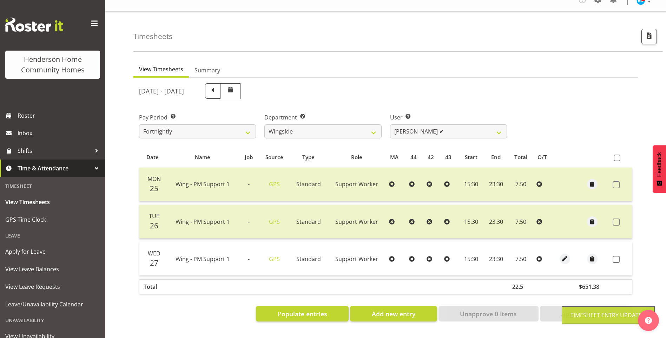
click at [620, 256] on label at bounding box center [618, 259] width 11 height 7
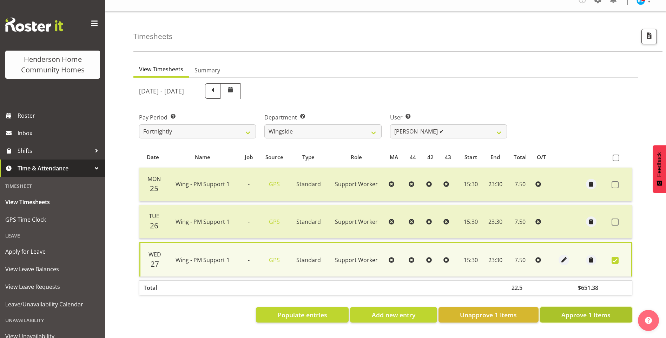
click at [575, 310] on span "Approve 1 Items" at bounding box center [585, 314] width 49 height 9
checkbox input "false"
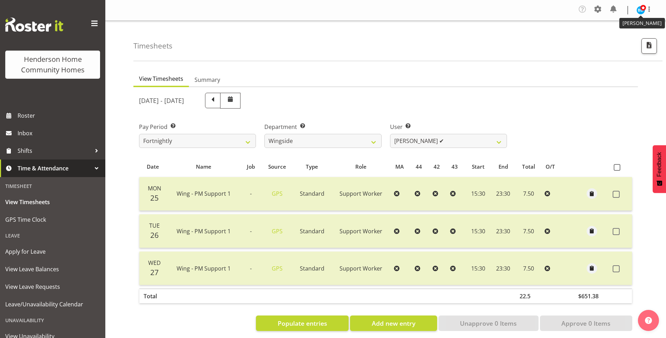
click at [642, 8] on span at bounding box center [643, 8] width 6 height 6
click at [615, 35] on link "Log Out" at bounding box center [619, 38] width 67 height 13
